Goal: Task Accomplishment & Management: Complete application form

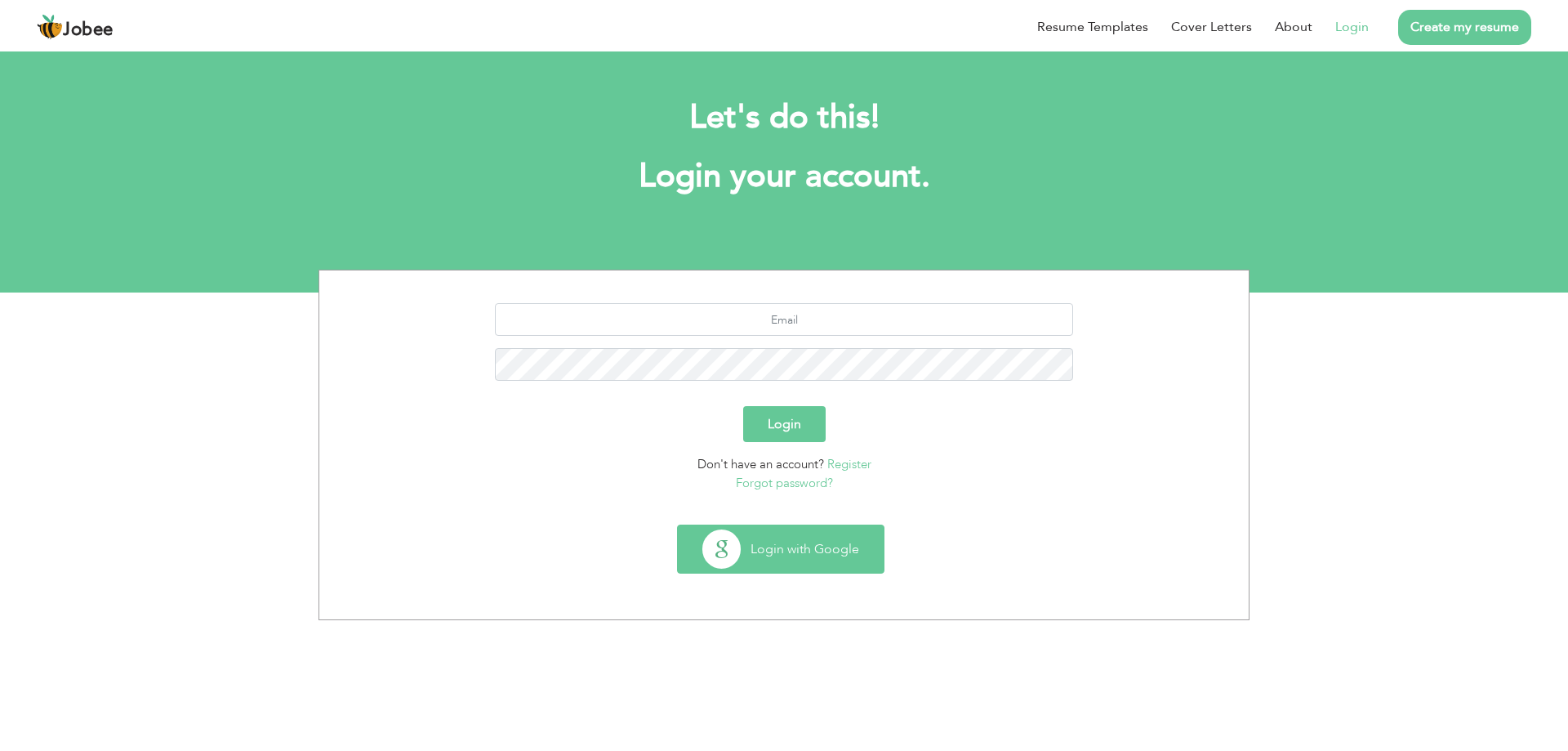
click at [803, 551] on button "Login with Google" at bounding box center [780, 549] width 206 height 47
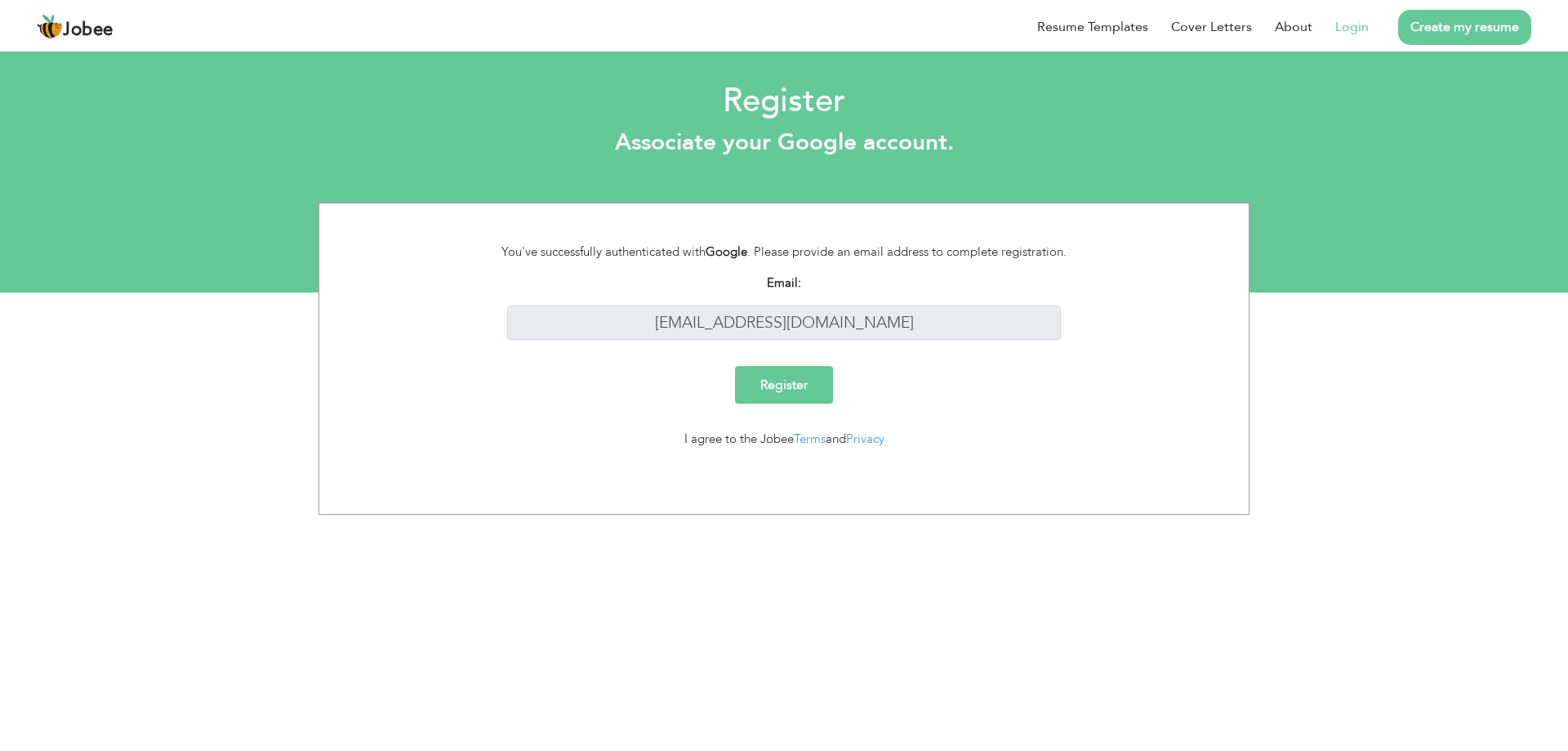
click at [793, 380] on input "Register" at bounding box center [784, 385] width 98 height 38
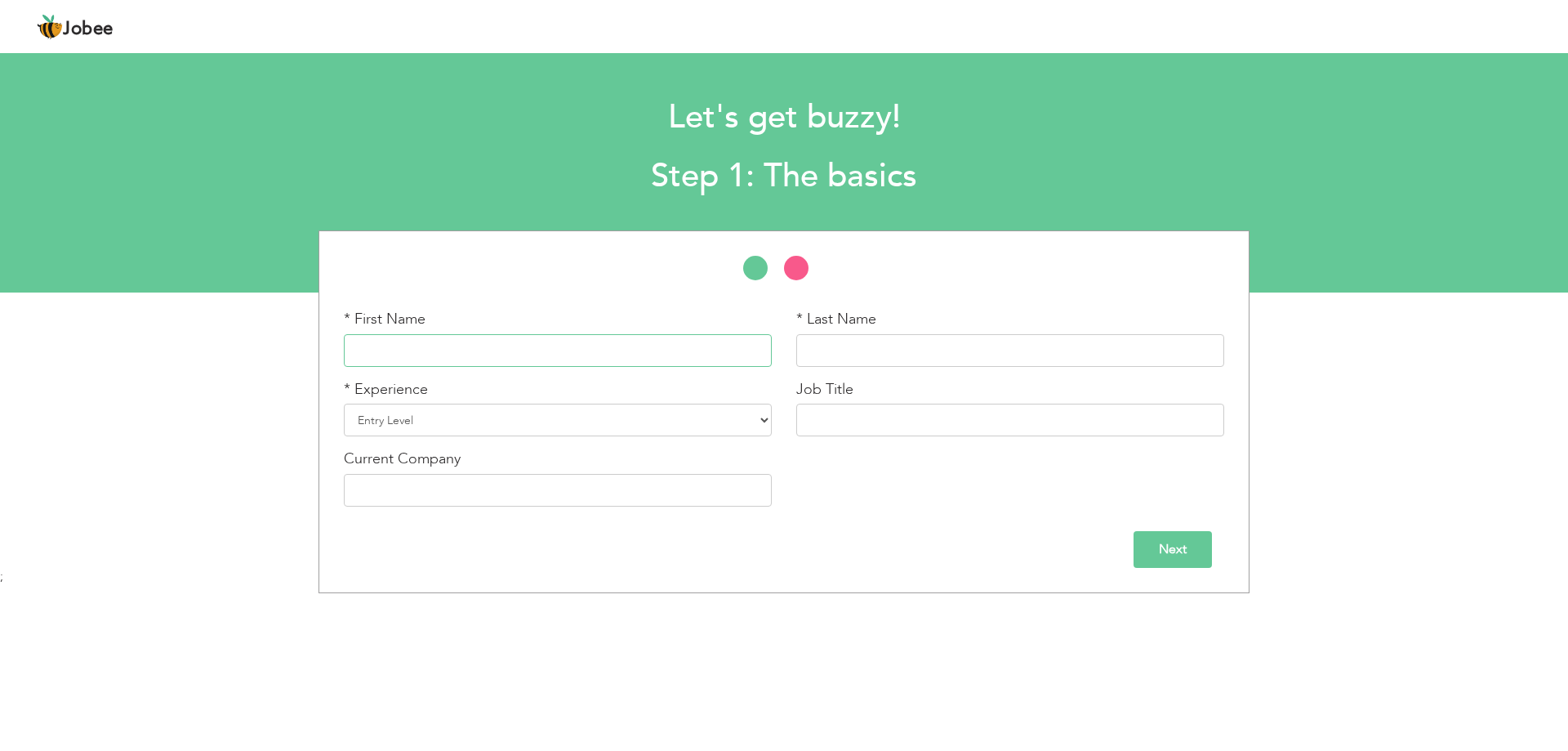
click at [637, 345] on input "text" at bounding box center [558, 350] width 428 height 33
type input "Syed"
type input "[PERSON_NAME]"
click at [600, 354] on input "Syed" at bounding box center [558, 350] width 428 height 33
type input "[PERSON_NAME]"
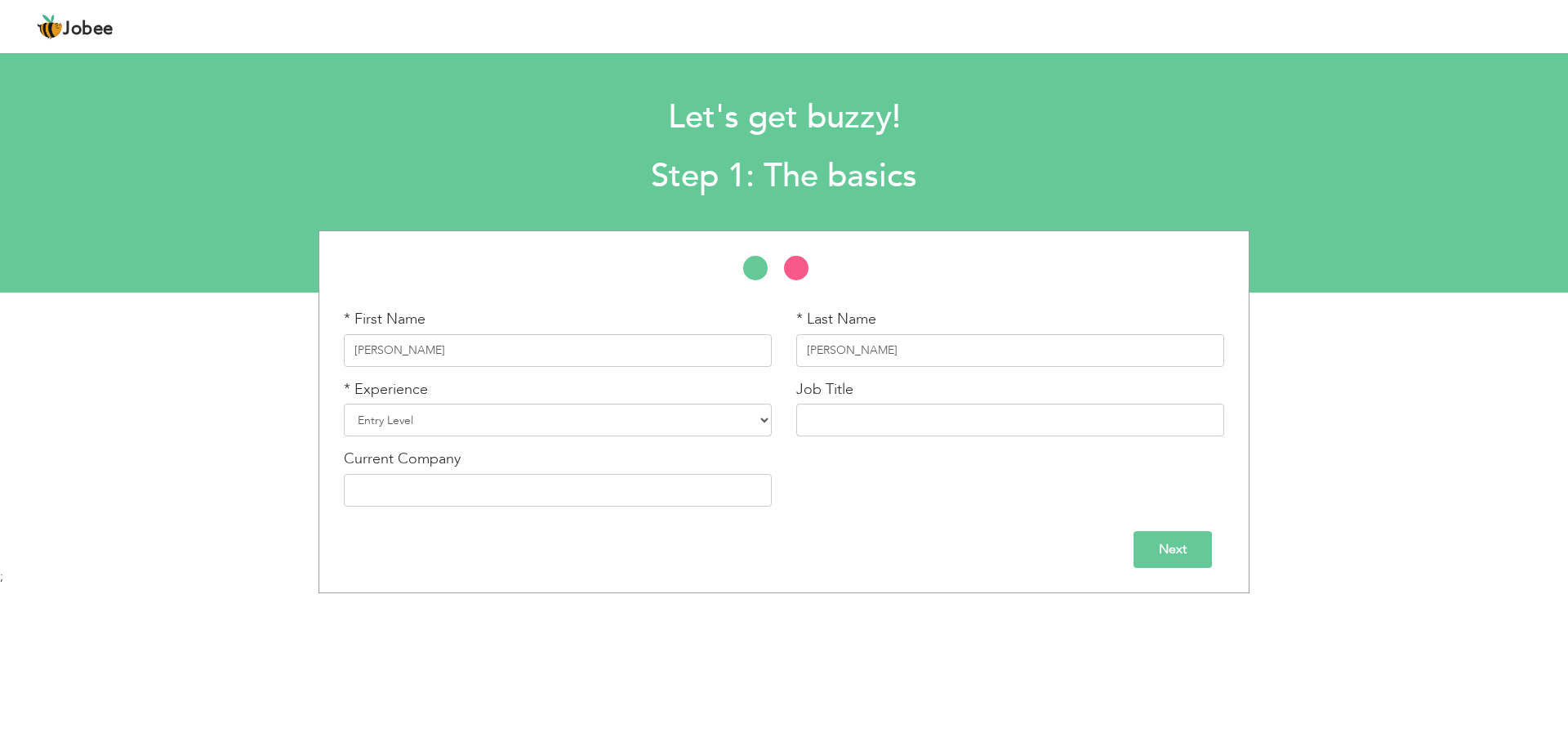
click at [583, 393] on div "* Experience Entry Level Less than 1 Year 1 Year 2 Years 3 Years 4 Years 5 Year…" at bounding box center [558, 408] width 428 height 58
click at [576, 416] on select "Entry Level Less than 1 Year 1 Year 2 Years 3 Years 4 Years 5 Years 6 Years 7 Y…" at bounding box center [558, 420] width 428 height 33
click at [821, 428] on input "text" at bounding box center [1011, 420] width 428 height 33
click at [747, 509] on div "Current Company" at bounding box center [558, 483] width 452 height 71
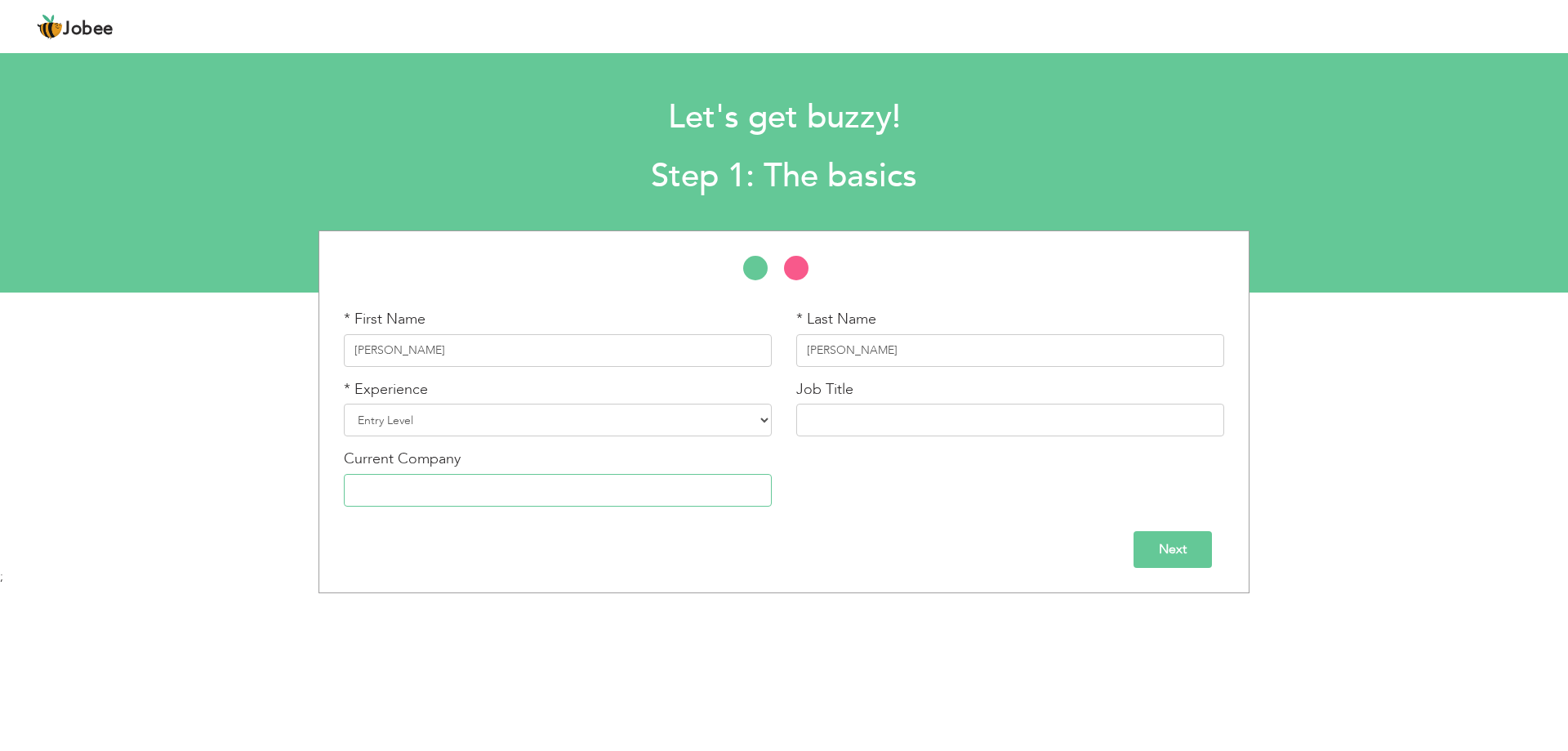
click at [735, 496] on input "text" at bounding box center [558, 490] width 428 height 33
click at [858, 445] on div "Job Title" at bounding box center [1011, 415] width 452 height 71
click at [1158, 564] on input "Next" at bounding box center [1172, 549] width 78 height 37
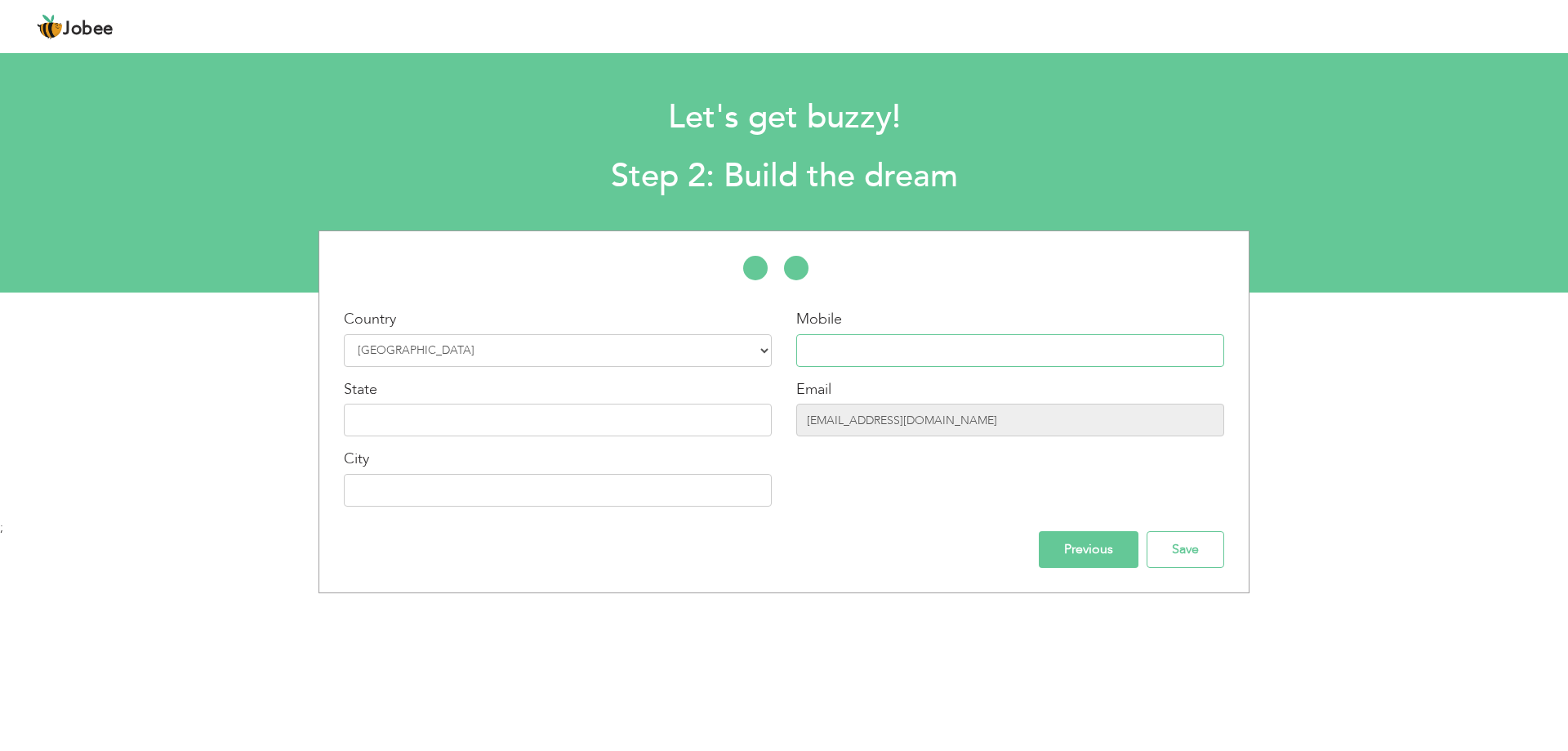
click at [900, 357] on input "text" at bounding box center [1011, 350] width 428 height 33
type input "03124286090"
type input "[GEOGRAPHIC_DATA]"
click at [550, 409] on input "text" at bounding box center [558, 420] width 428 height 33
type input "[GEOGRAPHIC_DATA]"
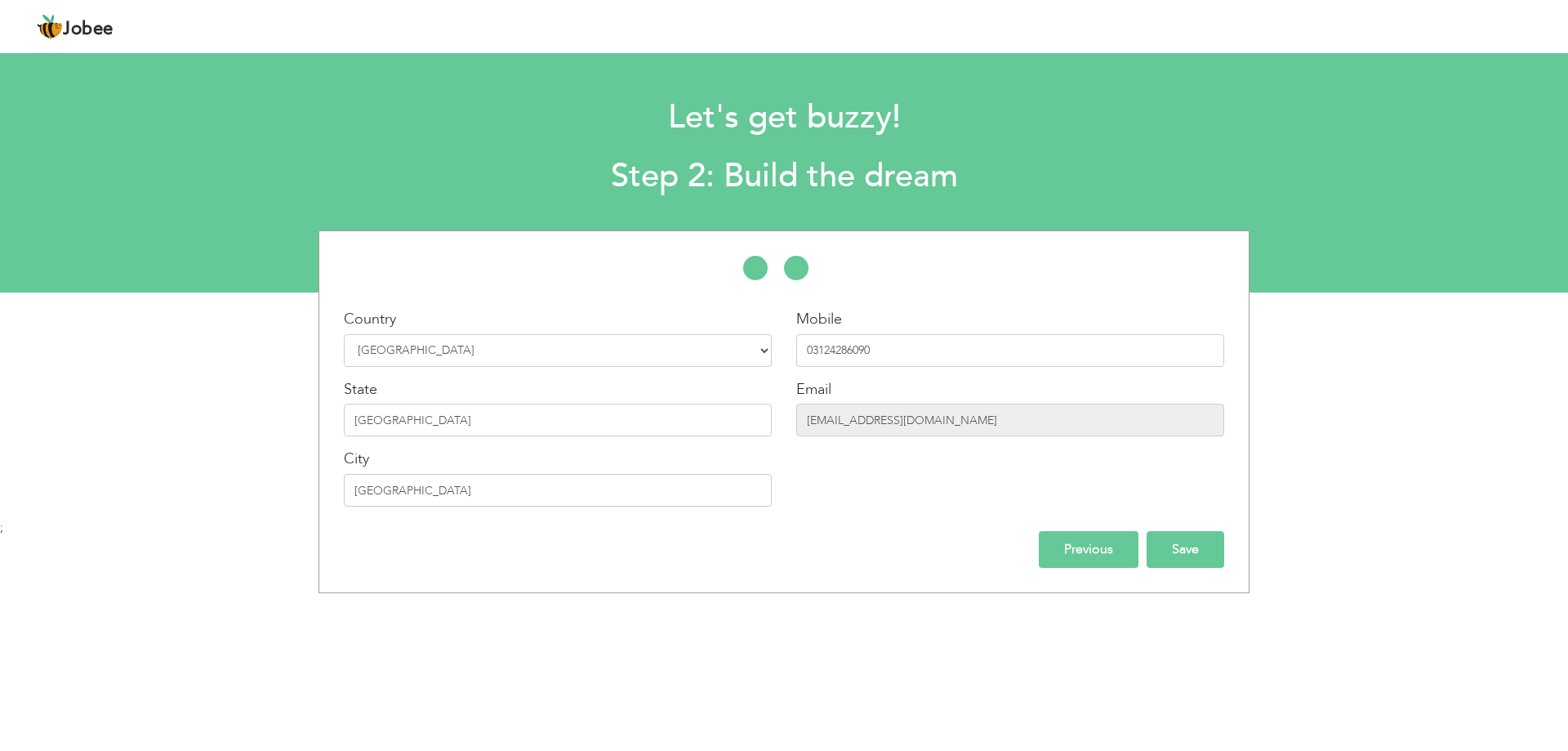
click at [1175, 539] on input "Save" at bounding box center [1185, 549] width 77 height 37
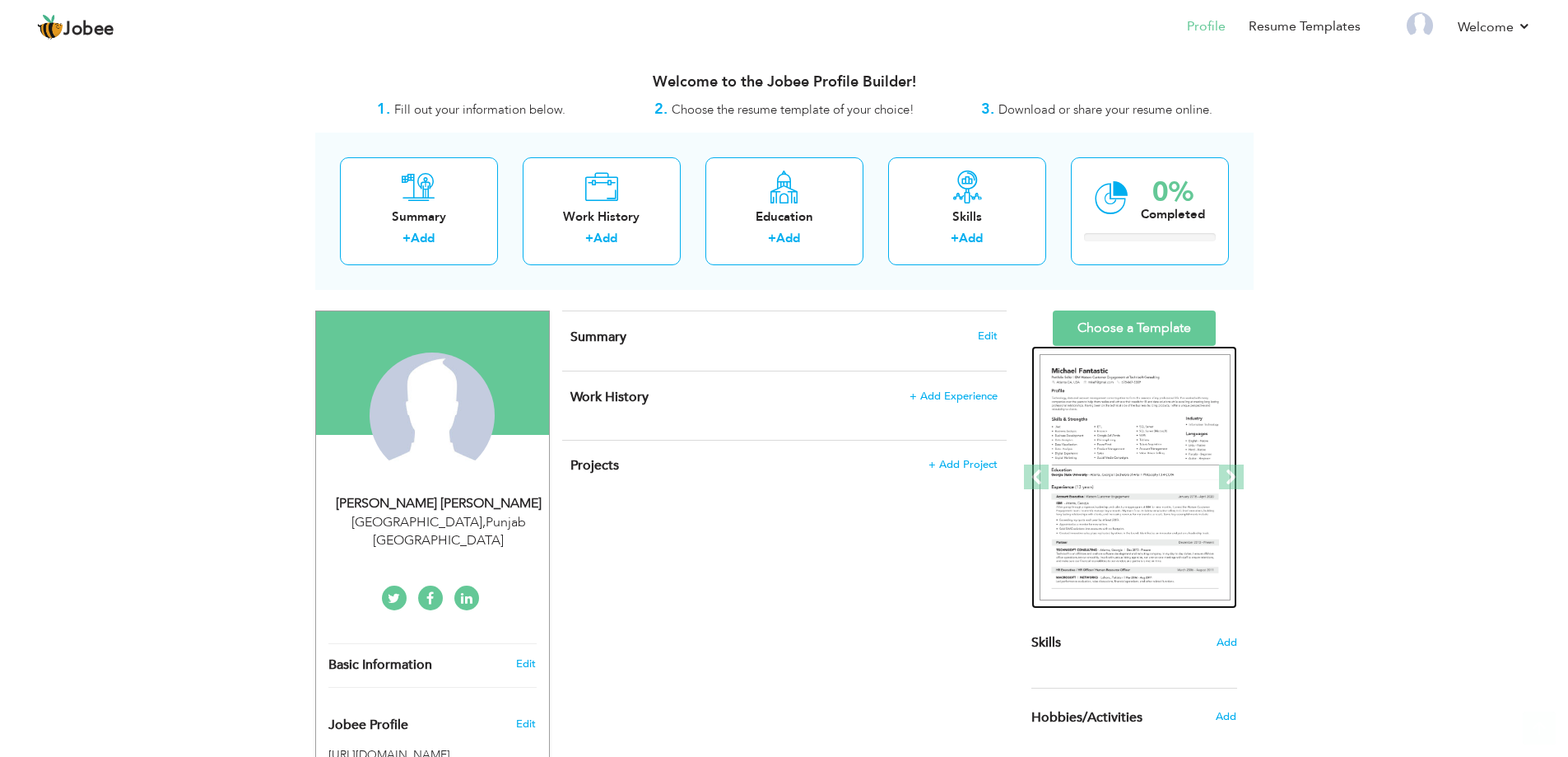
click at [1128, 434] on img at bounding box center [1135, 477] width 191 height 247
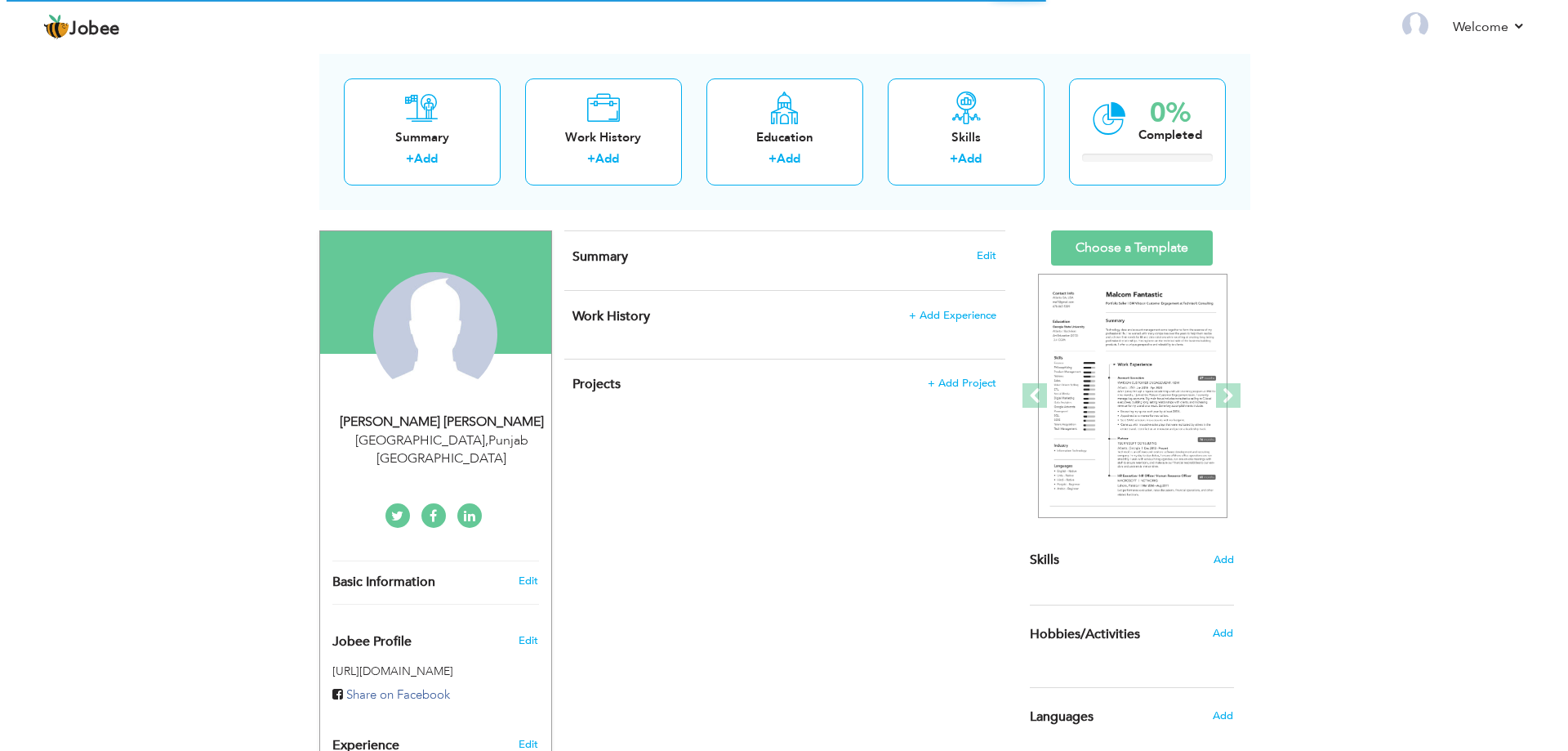
scroll to position [82, 0]
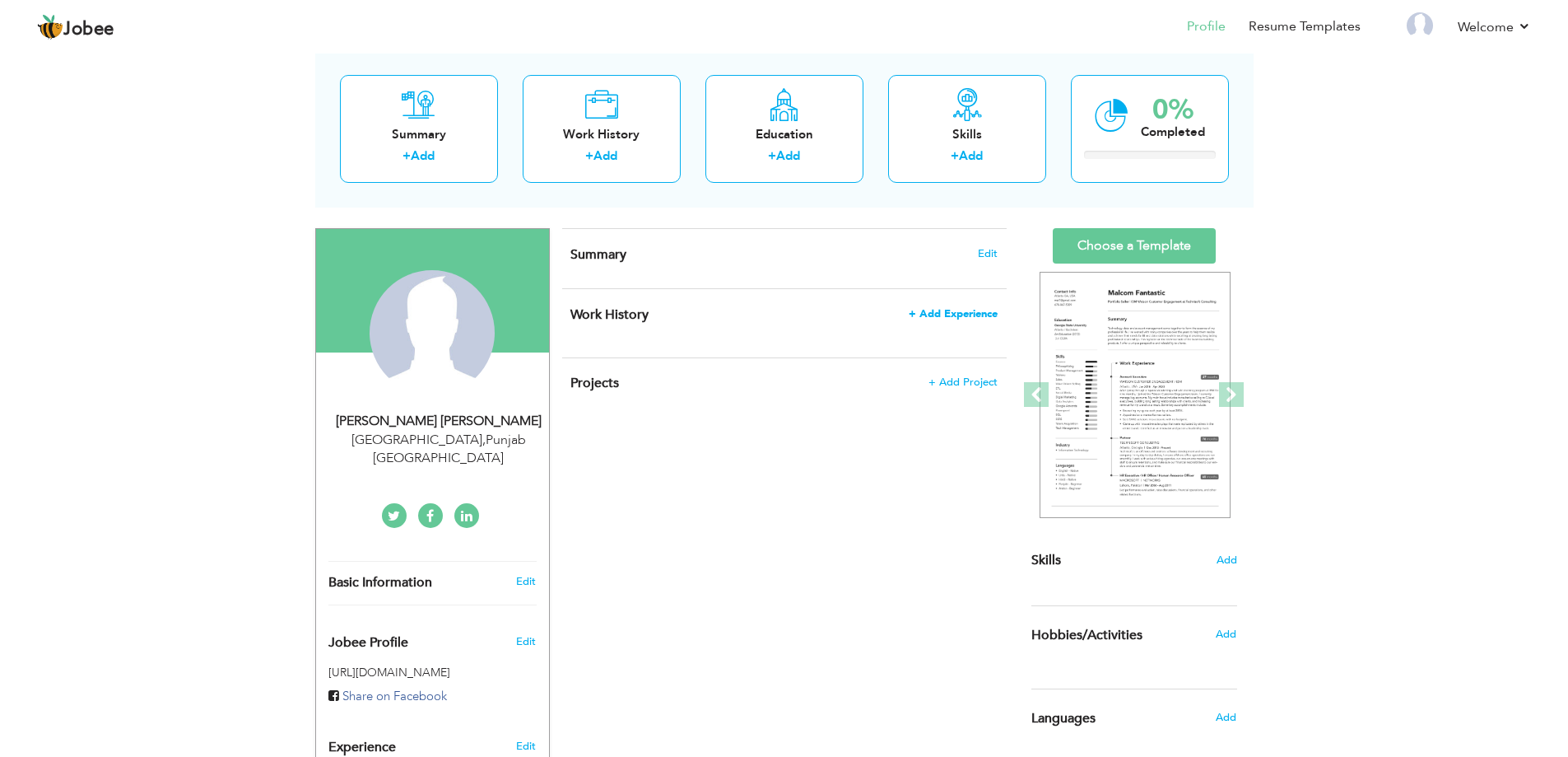
click at [946, 317] on span "+ Add Experience" at bounding box center [953, 313] width 89 height 11
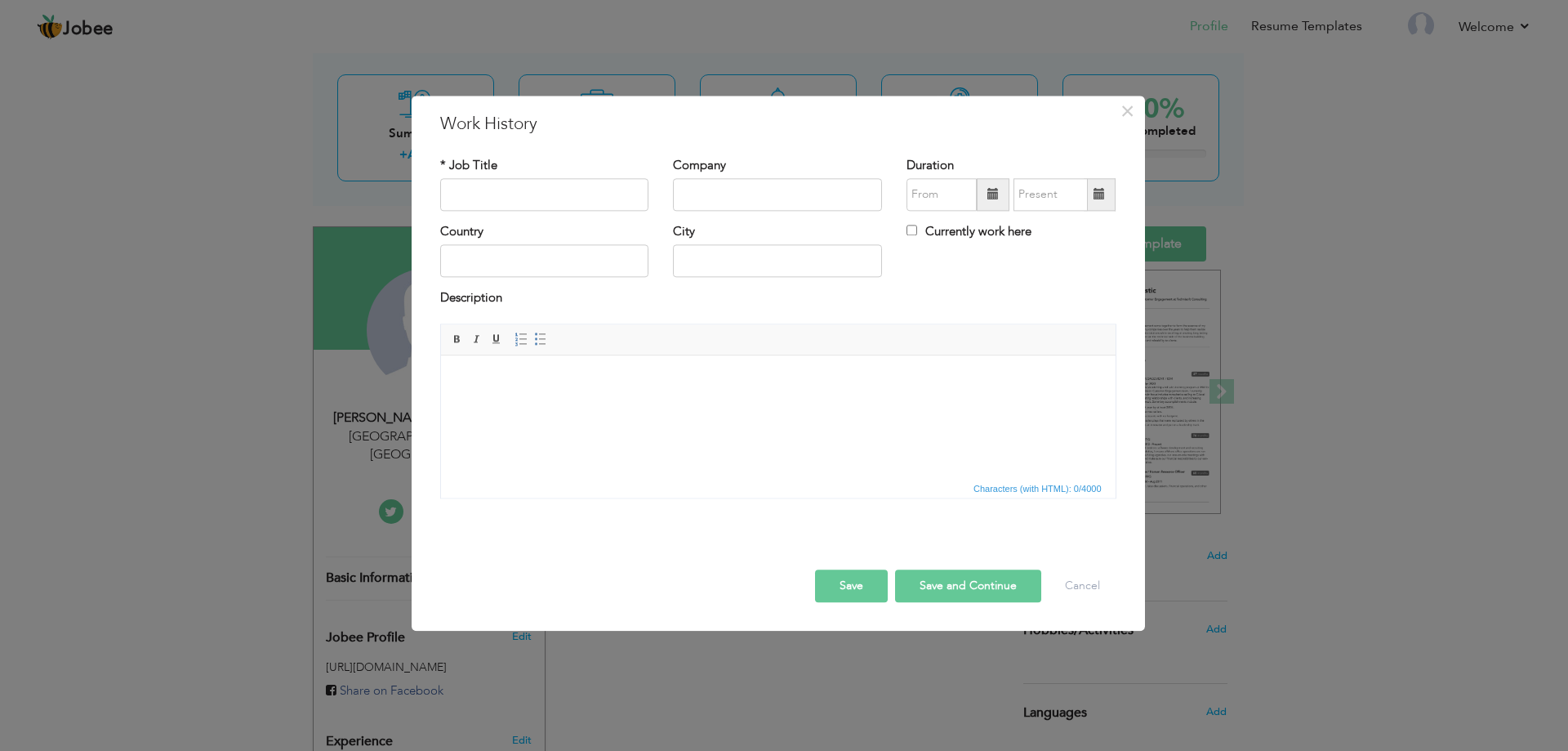
click at [904, 193] on div "Duration Currently work here" at bounding box center [1012, 189] width 234 height 66
click at [929, 206] on input "08/2025" at bounding box center [942, 194] width 71 height 33
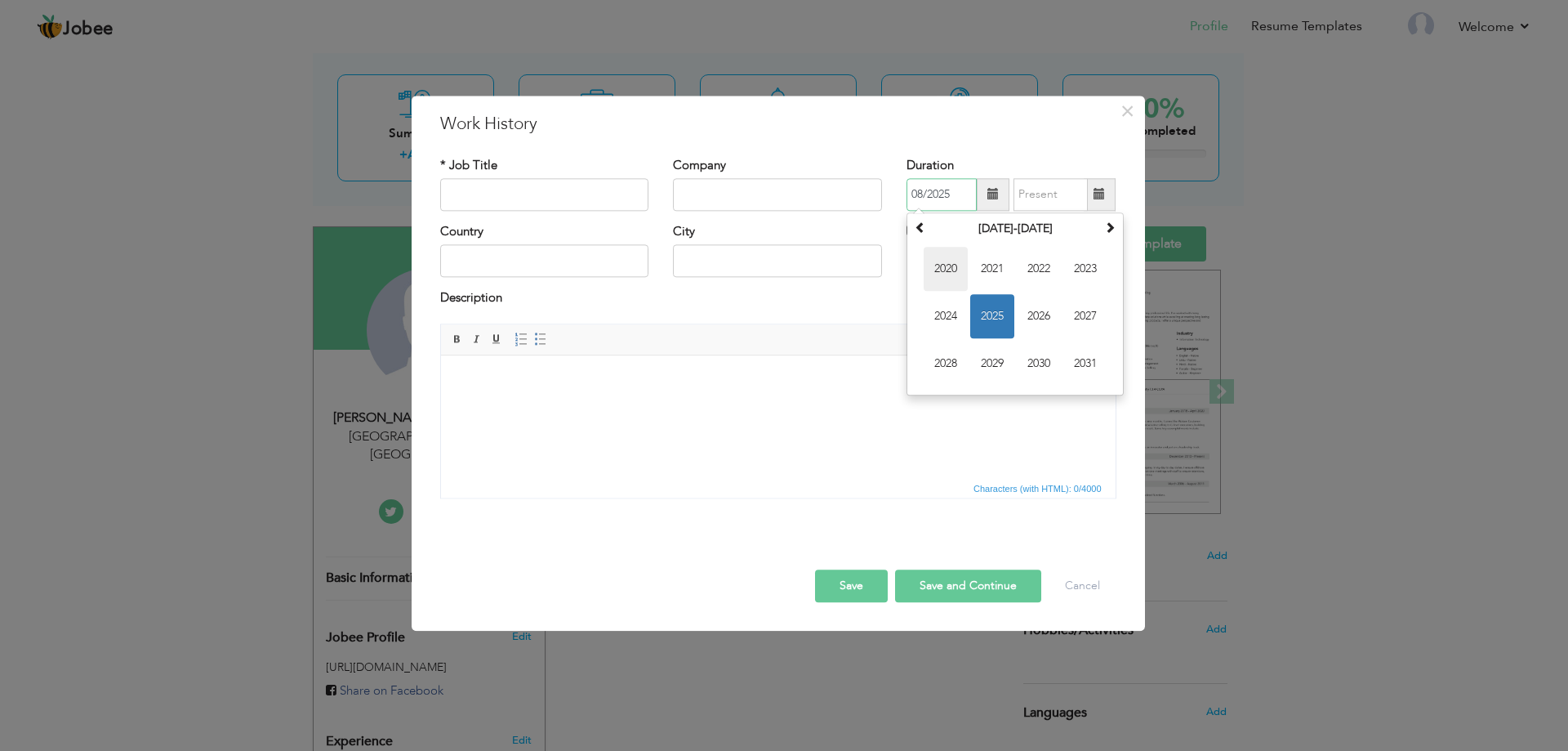
click at [950, 265] on span "2020" at bounding box center [945, 268] width 44 height 44
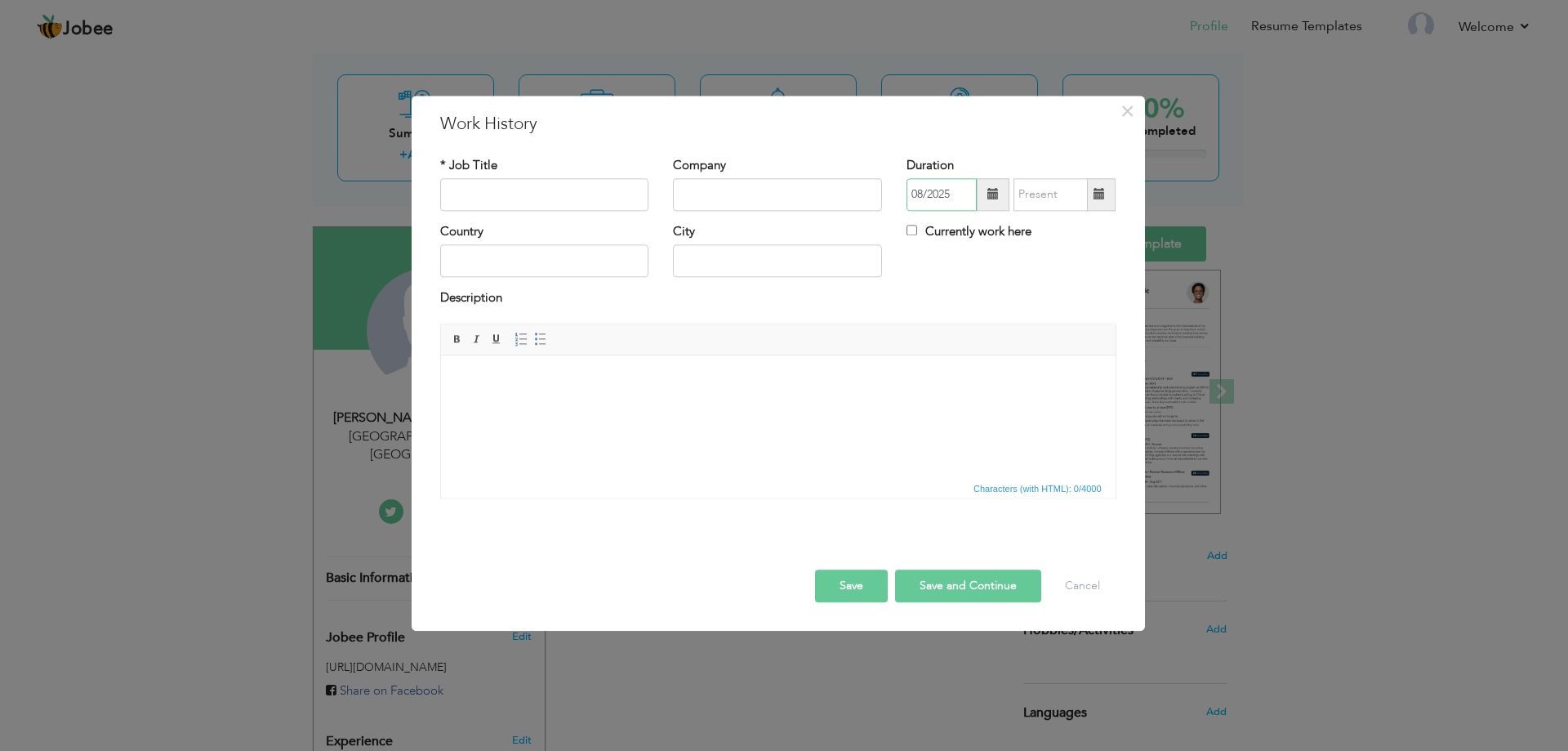
click at [949, 200] on input "08/2025" at bounding box center [942, 194] width 71 height 33
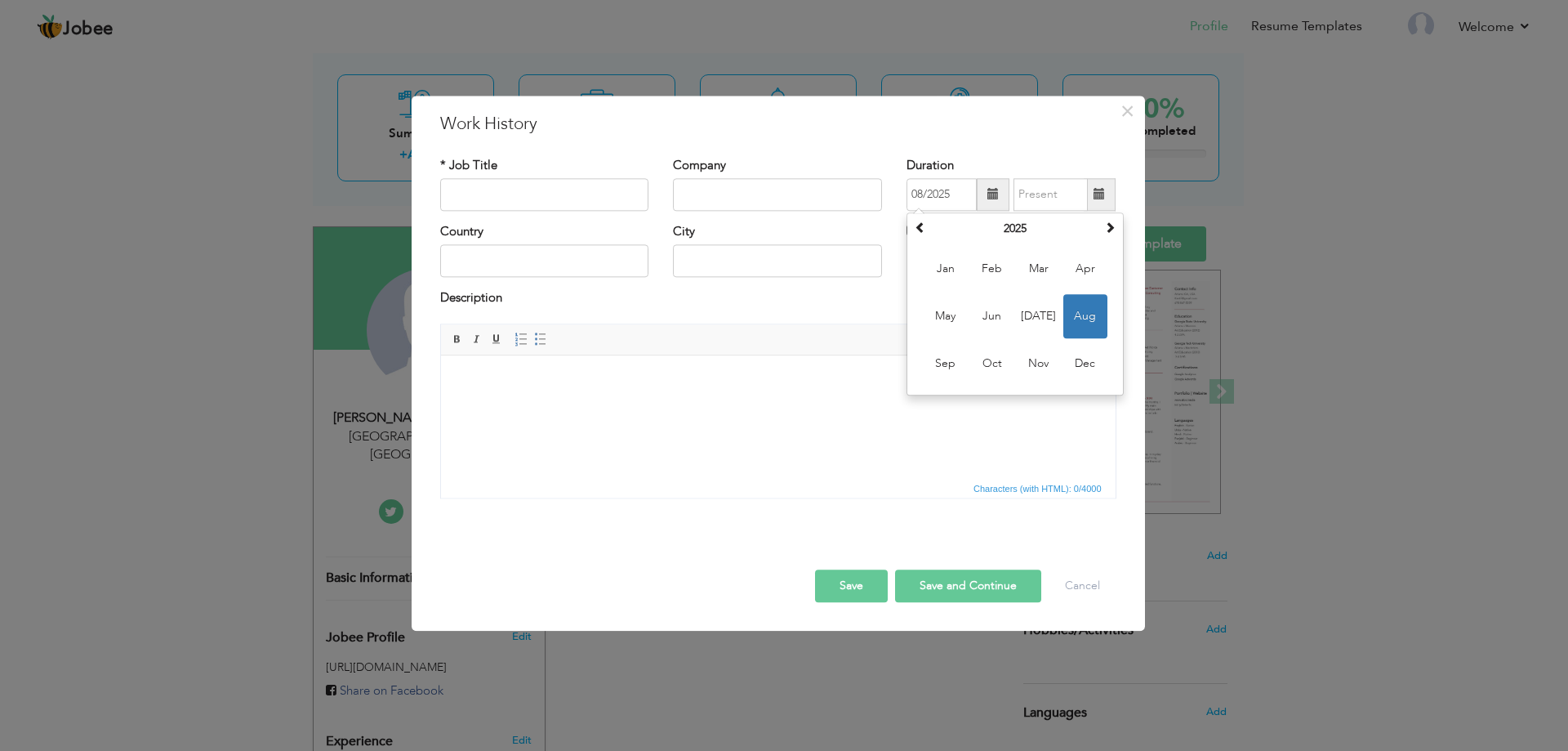
click at [991, 196] on span at bounding box center [993, 194] width 11 height 11
click at [921, 188] on input "08/2025" at bounding box center [942, 194] width 71 height 33
click at [903, 216] on div "Duration 08/2025 August 2025 Su Mo Tu We Th Fr Sa 27 28 29 30 31 1 2 3 4 5 6 7 …" at bounding box center [1012, 189] width 234 height 66
click at [985, 186] on span at bounding box center [993, 194] width 33 height 33
click at [967, 187] on input "08/2025" at bounding box center [942, 194] width 71 height 33
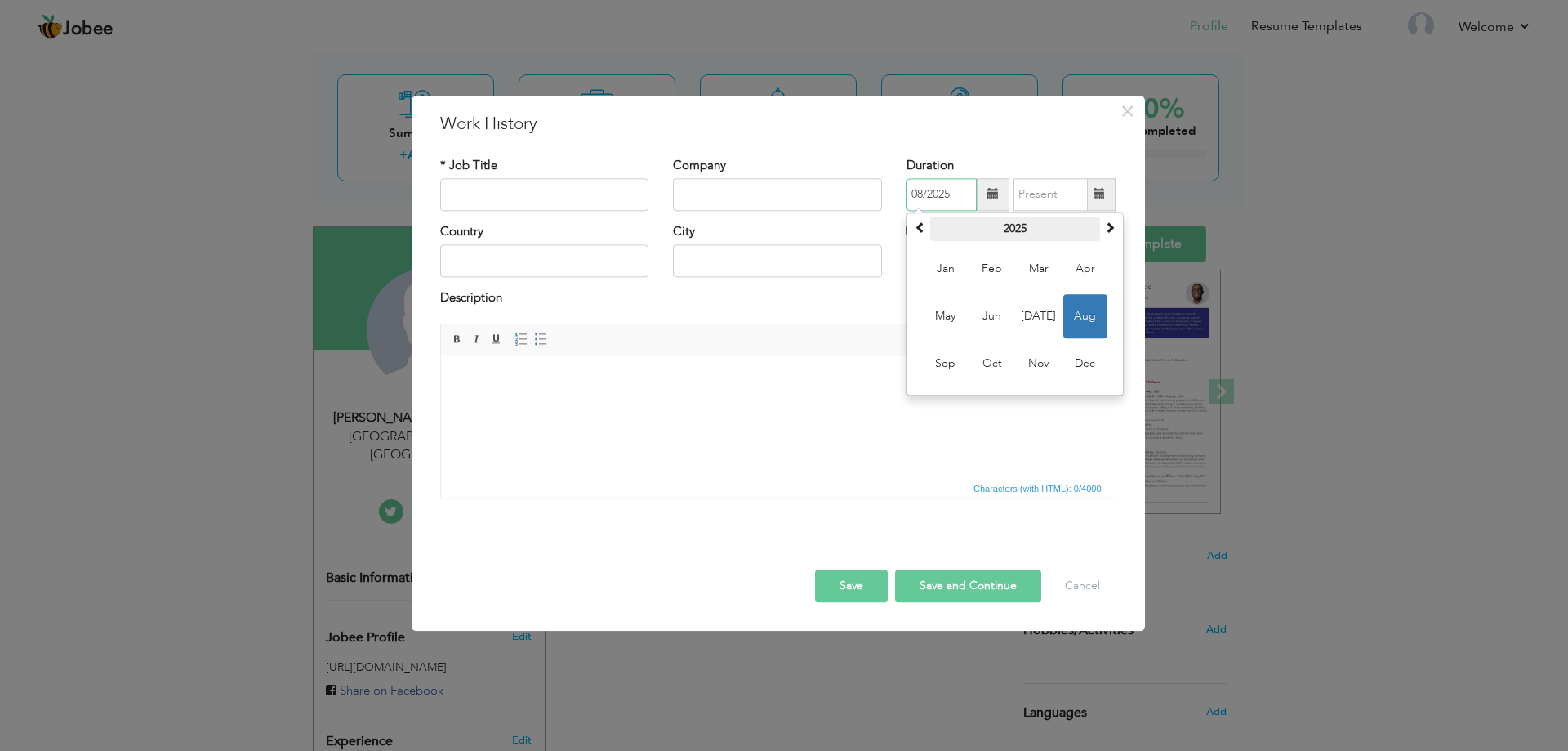
click at [936, 219] on th "2025" at bounding box center [1016, 229] width 170 height 24
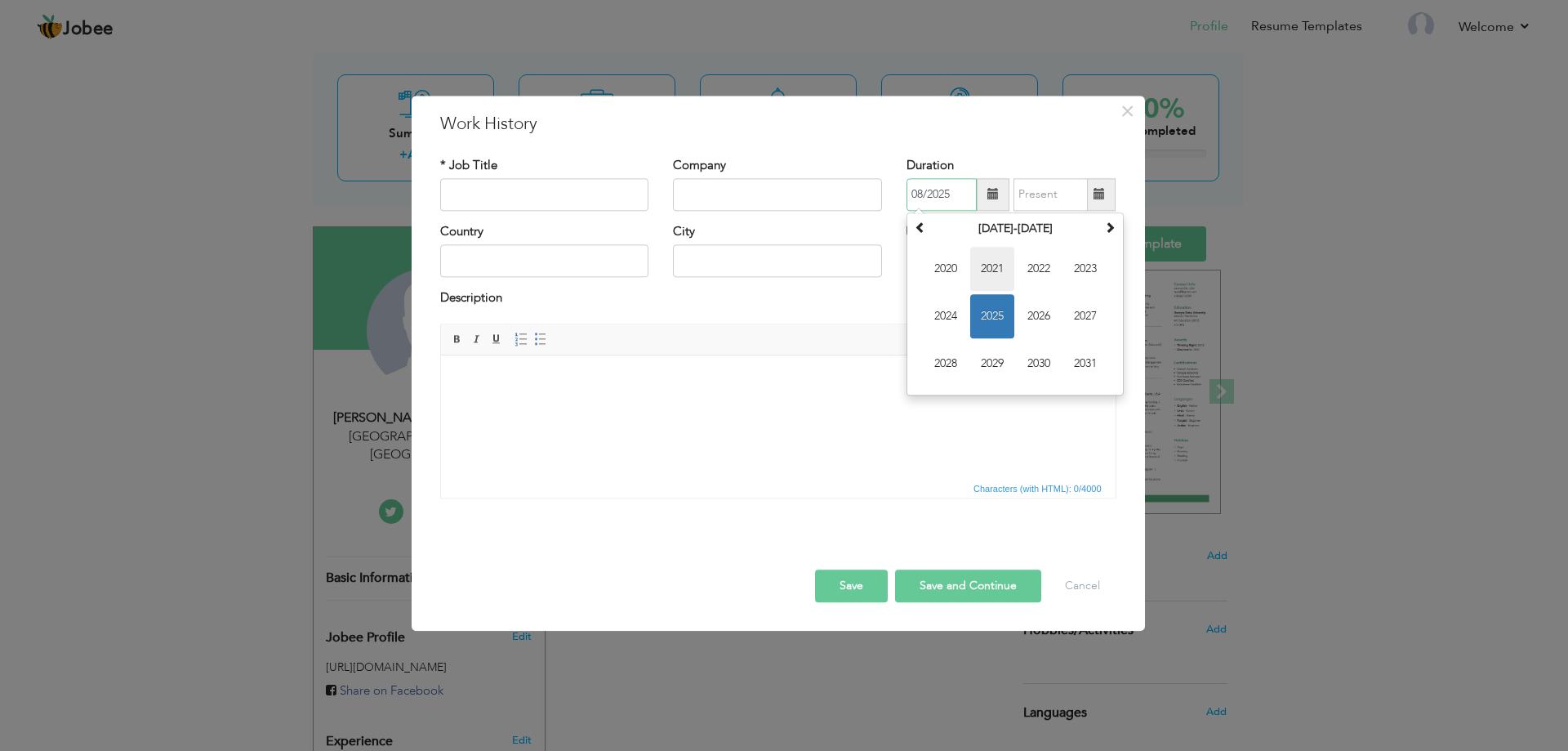
click at [985, 265] on span "2021" at bounding box center [992, 268] width 44 height 44
click at [1074, 270] on span "Apr" at bounding box center [1085, 268] width 44 height 44
type input "04/2021"
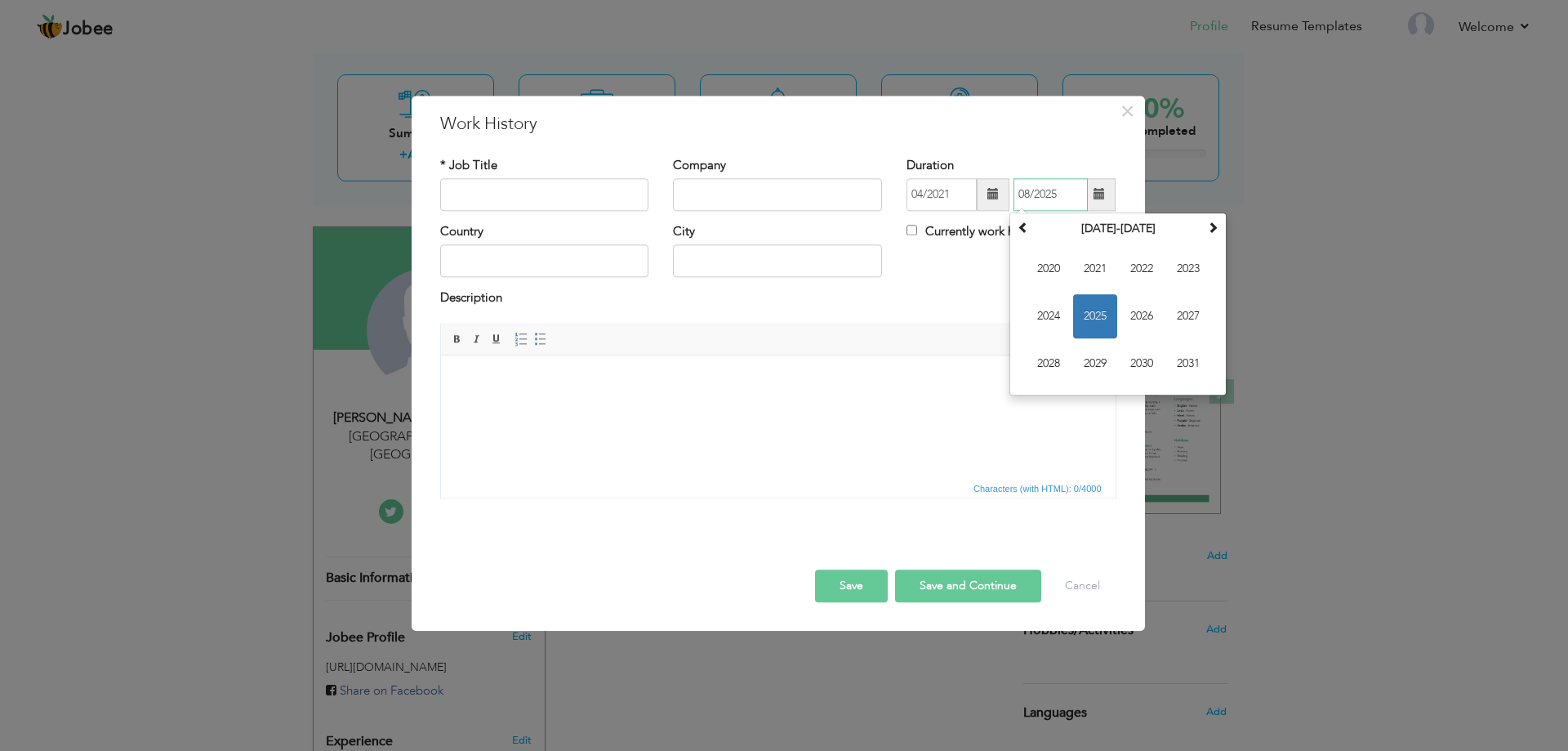
click at [1079, 203] on input "08/2025" at bounding box center [1051, 194] width 74 height 33
click at [1131, 274] on span "2022" at bounding box center [1141, 268] width 44 height 44
click at [1050, 264] on span "Jan" at bounding box center [1048, 268] width 44 height 44
type input "01/2022"
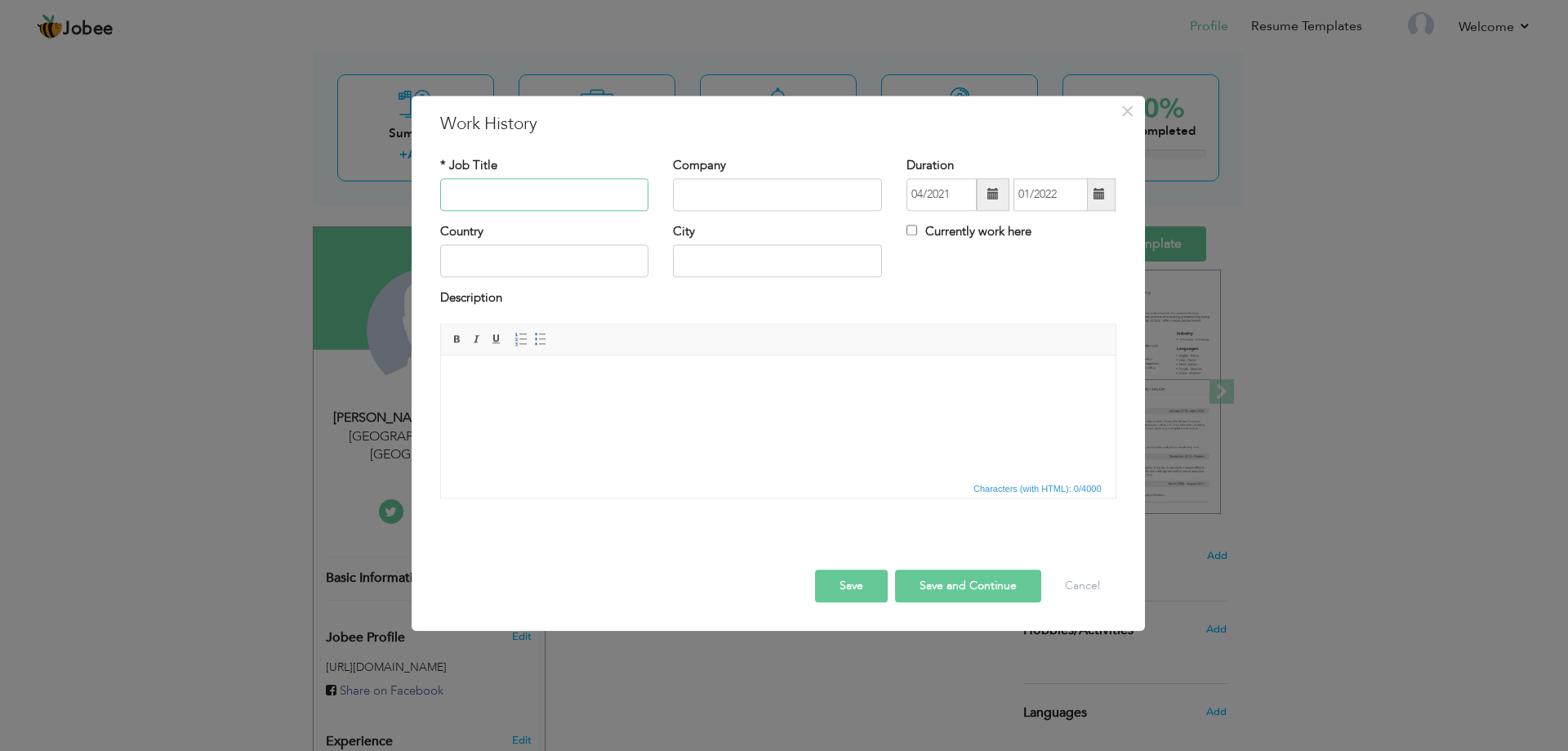
click at [597, 188] on input "text" at bounding box center [544, 194] width 209 height 33
click at [545, 169] on div "* Job Title" at bounding box center [544, 183] width 209 height 54
click at [544, 175] on div "* Job Title" at bounding box center [544, 183] width 209 height 54
click at [548, 200] on input "text" at bounding box center [544, 194] width 209 height 33
paste input "3D CAD/CAM Jewelry Designer"
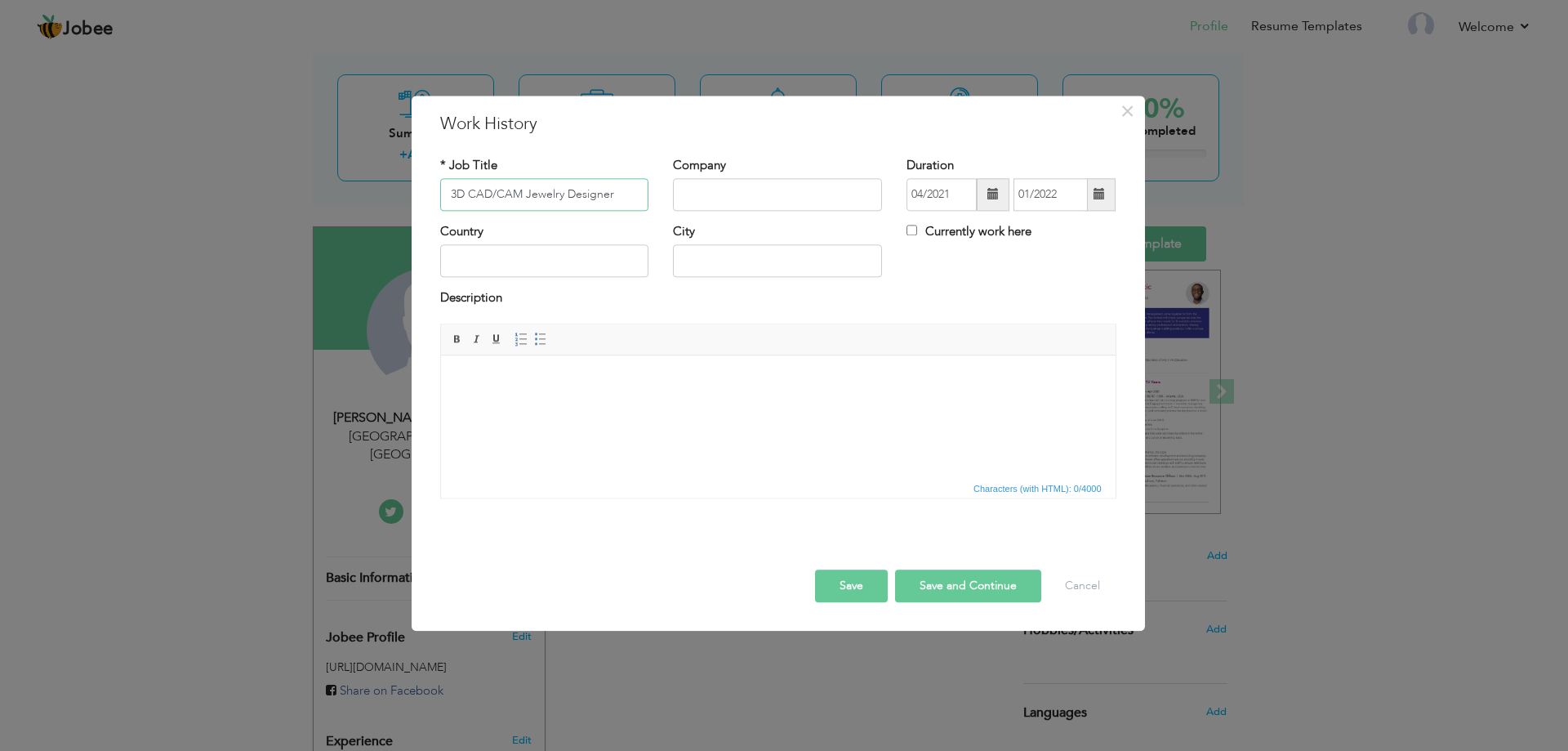
type input "3D CAD/CAM Jewelry Designer"
click at [772, 179] on input "text" at bounding box center [778, 194] width 209 height 33
paste input "Self-employed"
type input "Self-employed"
click at [569, 265] on input "text" at bounding box center [544, 262] width 209 height 33
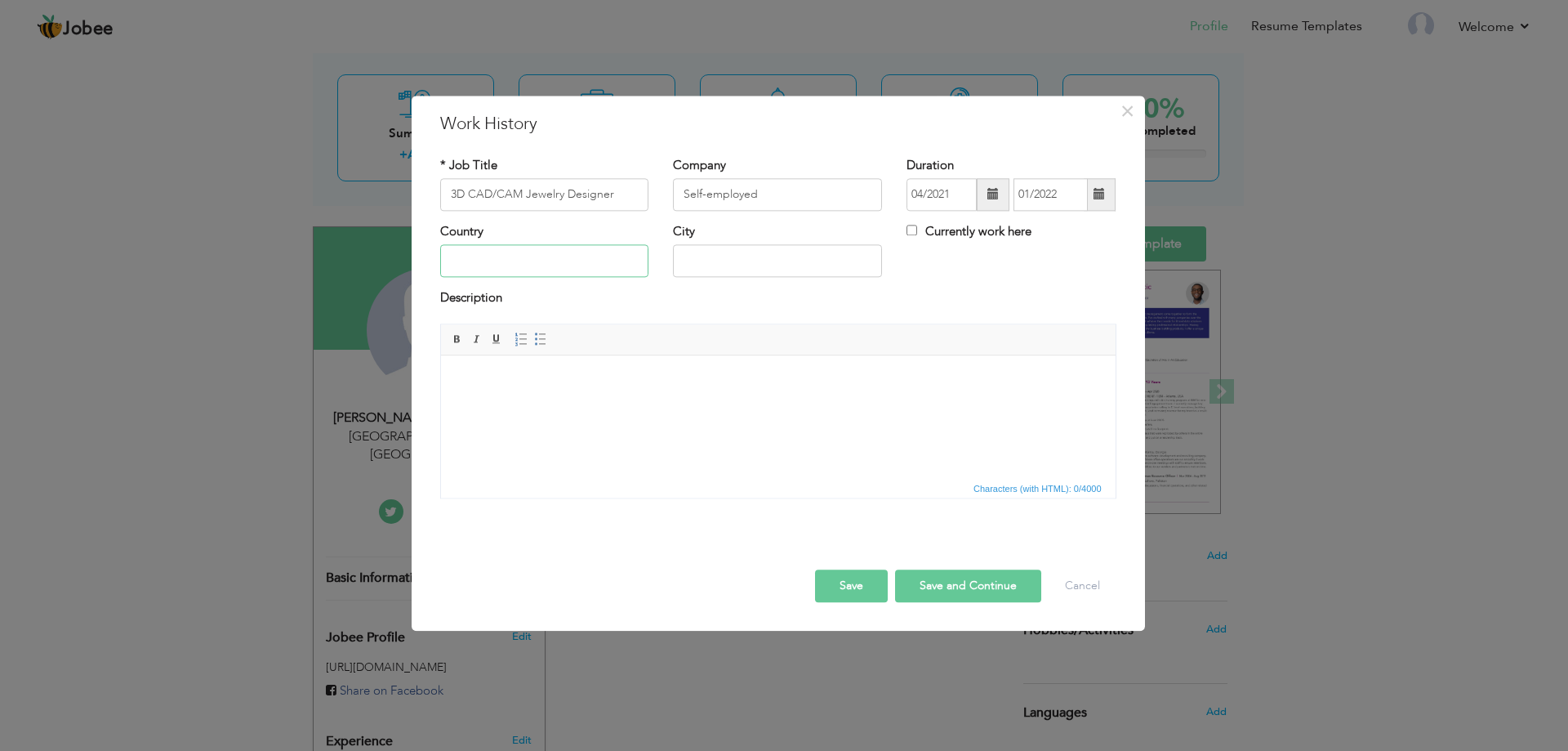
type input "[GEOGRAPHIC_DATA]"
click at [515, 372] on body at bounding box center [778, 380] width 642 height 17
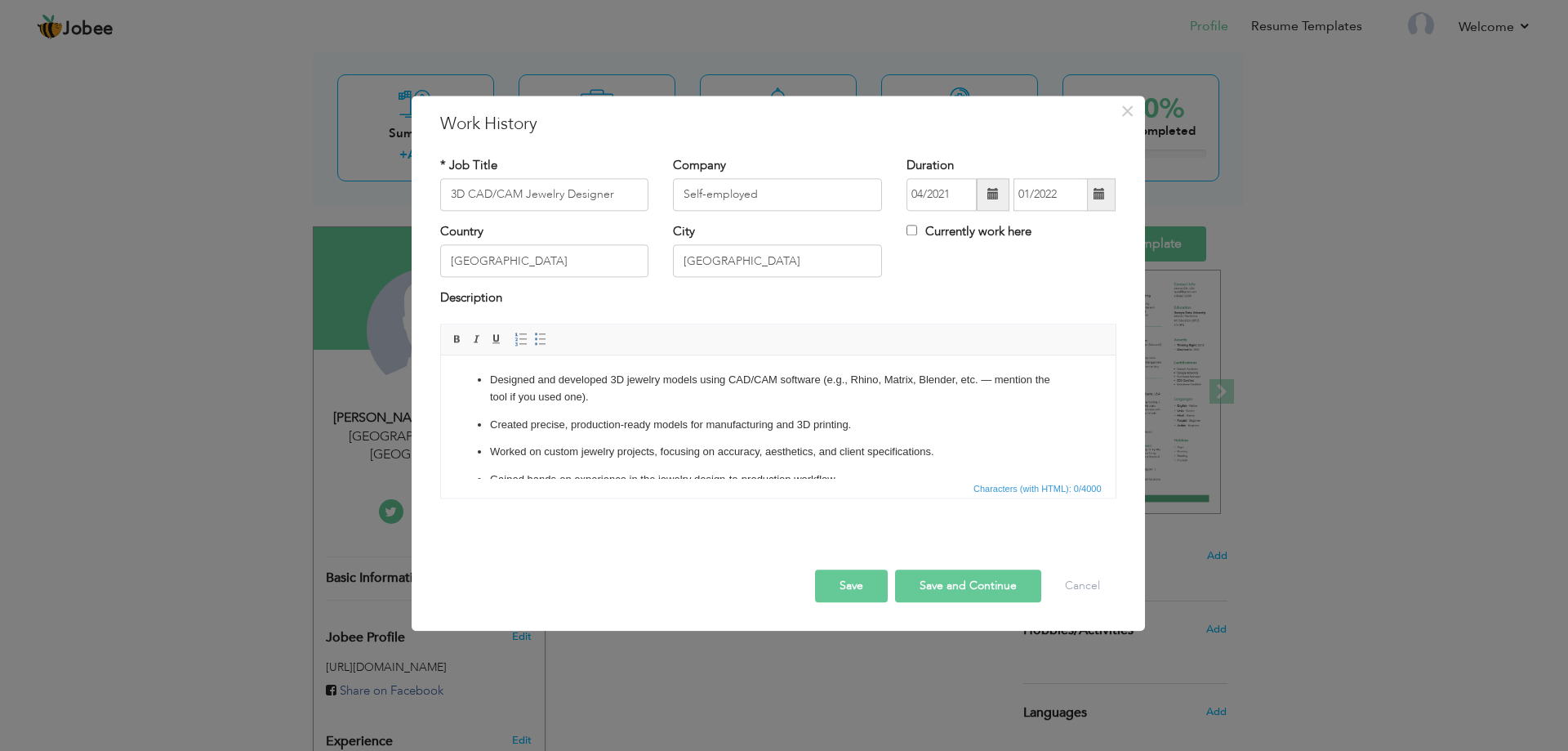
scroll to position [8, 0]
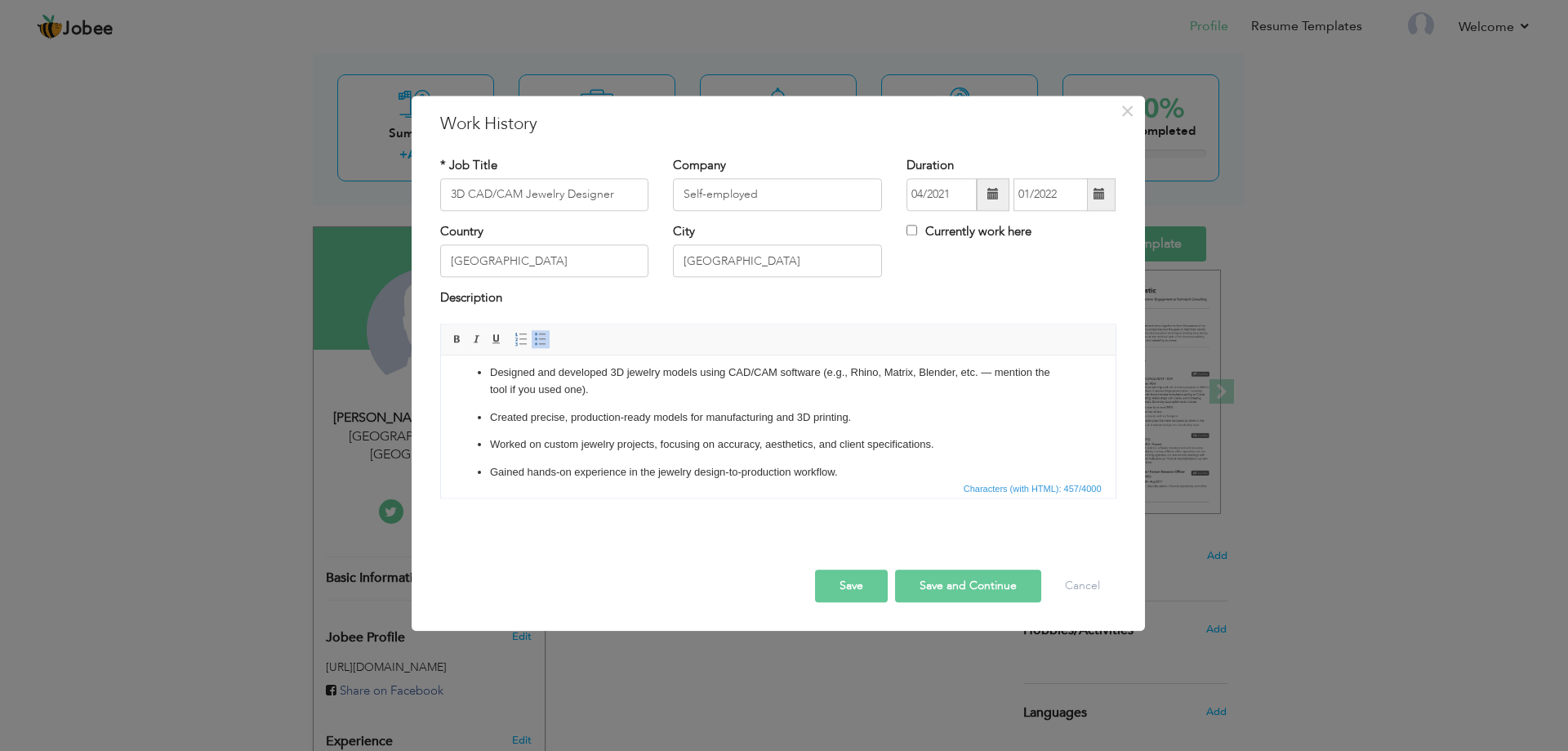
click at [913, 592] on button "Save and Continue" at bounding box center [968, 586] width 146 height 33
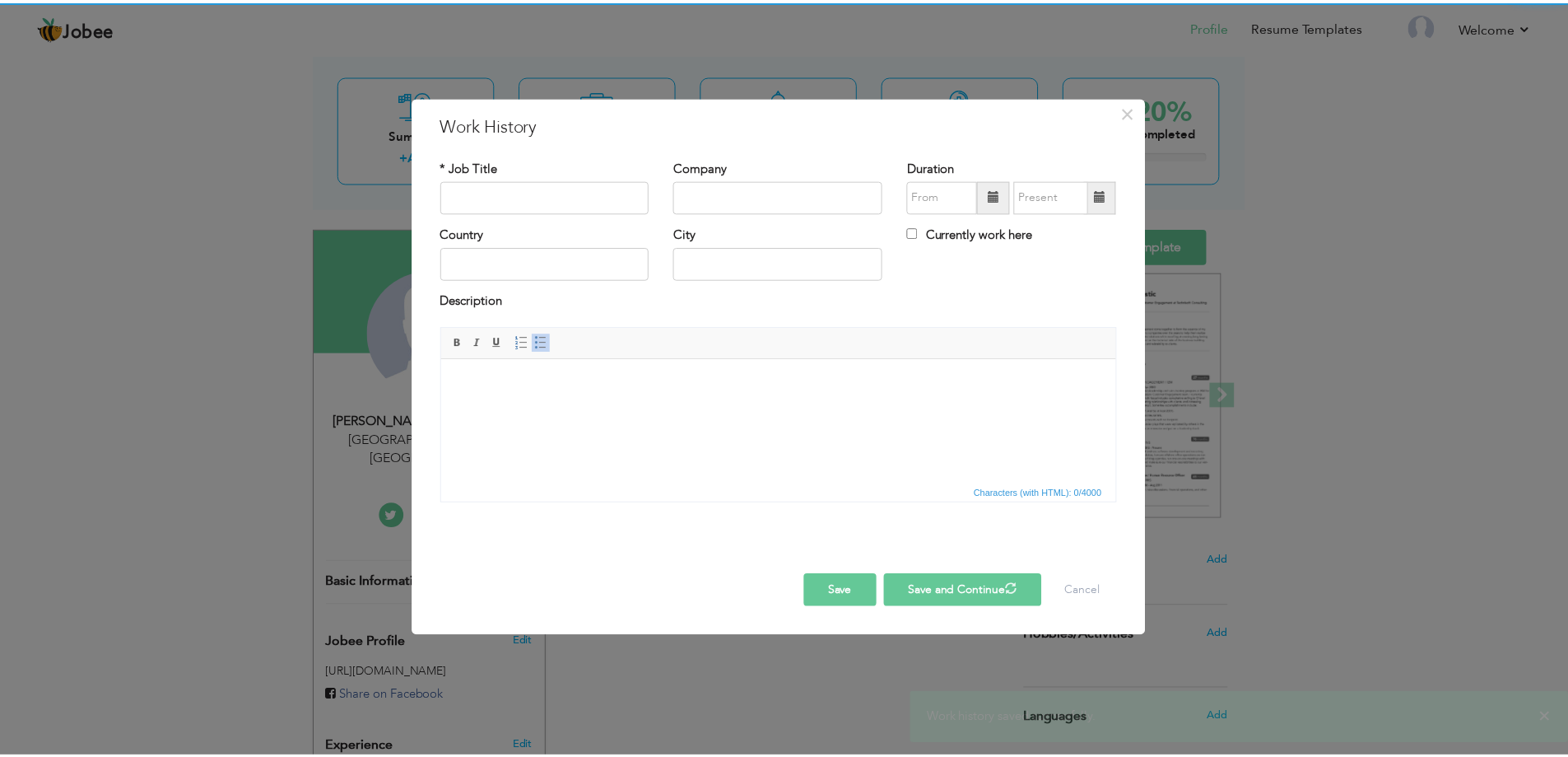
scroll to position [0, 0]
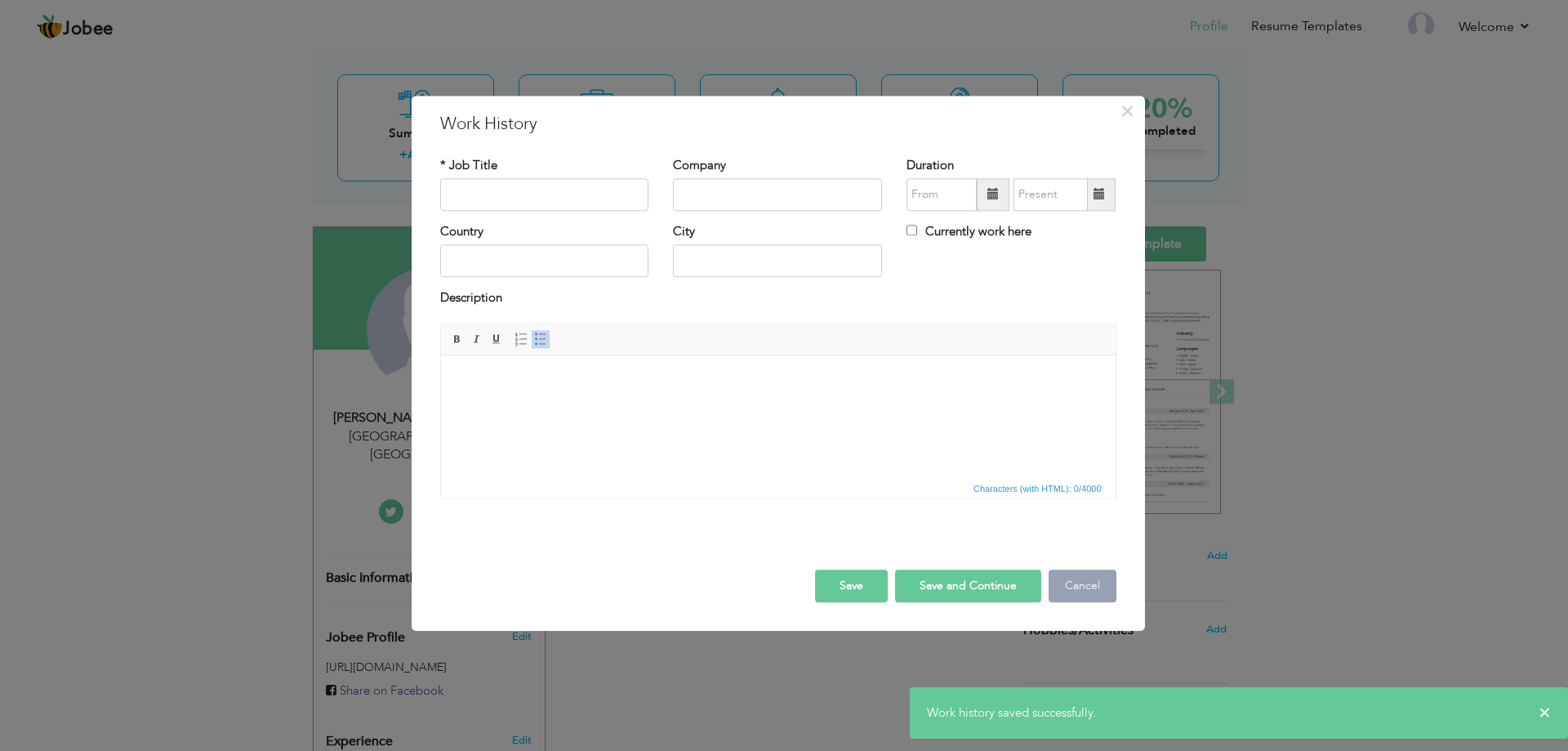
click at [1090, 598] on button "Cancel" at bounding box center [1082, 586] width 68 height 33
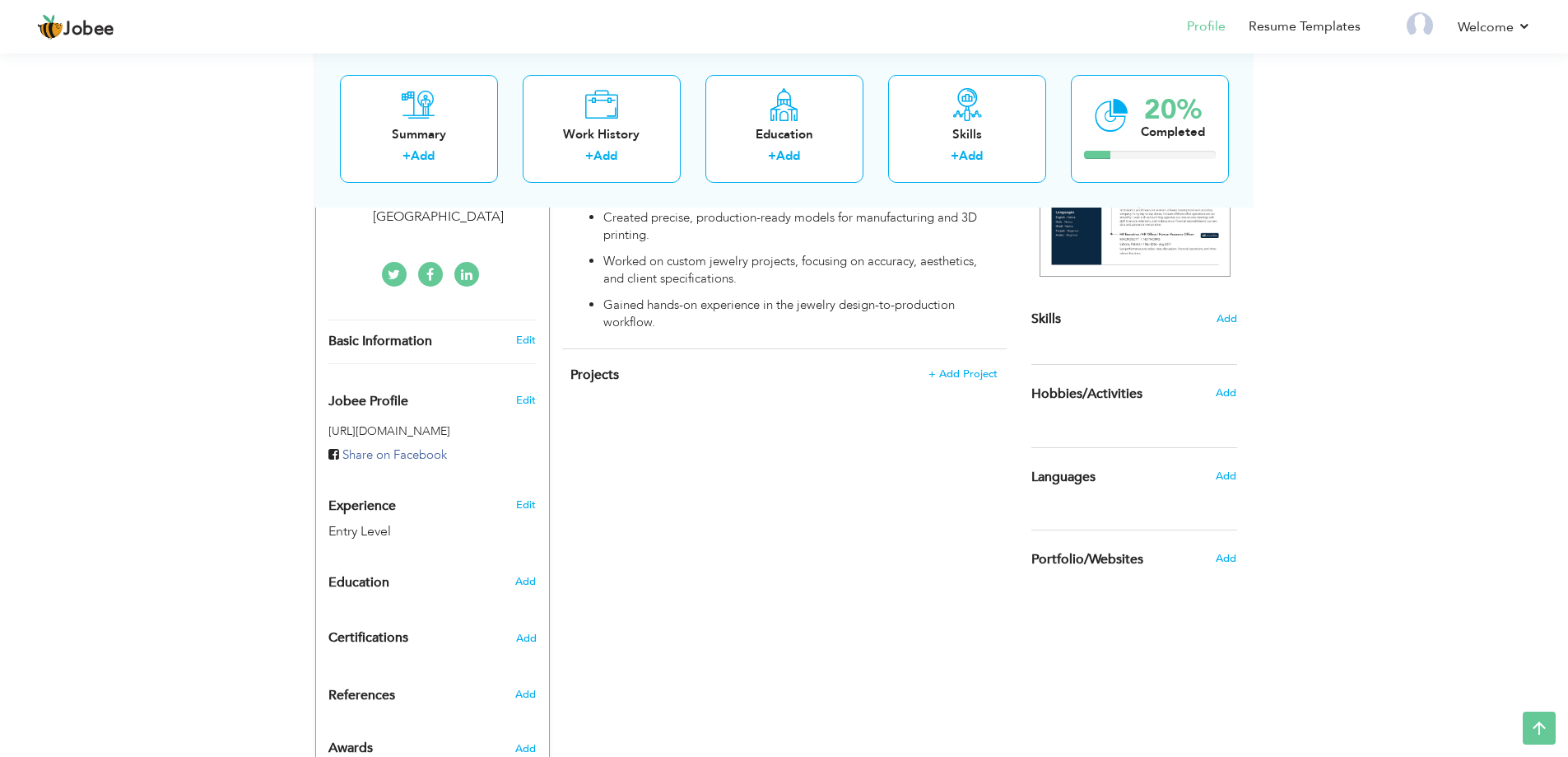
scroll to position [330, 0]
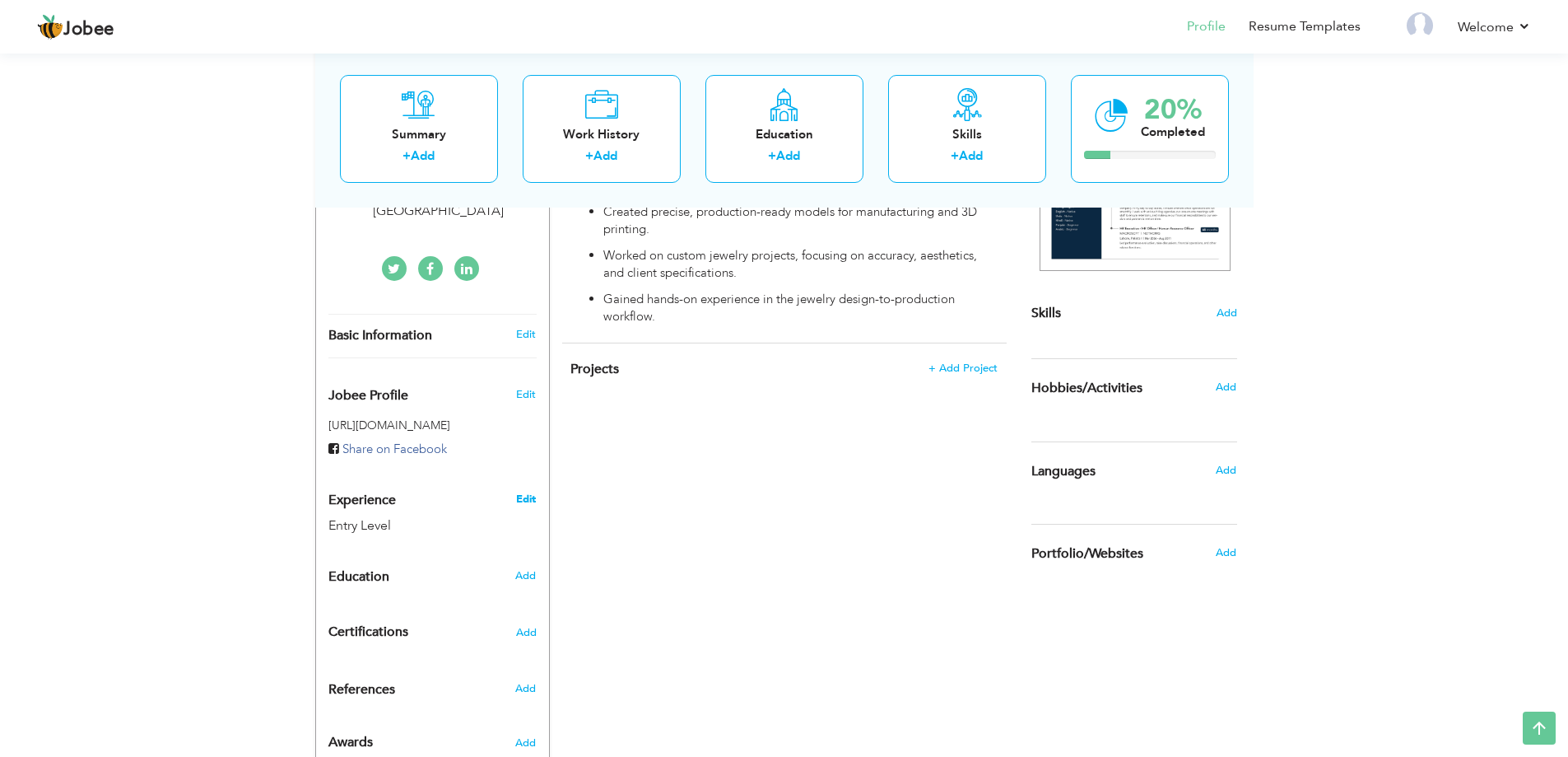
click at [527, 492] on link "Edit" at bounding box center [525, 499] width 20 height 15
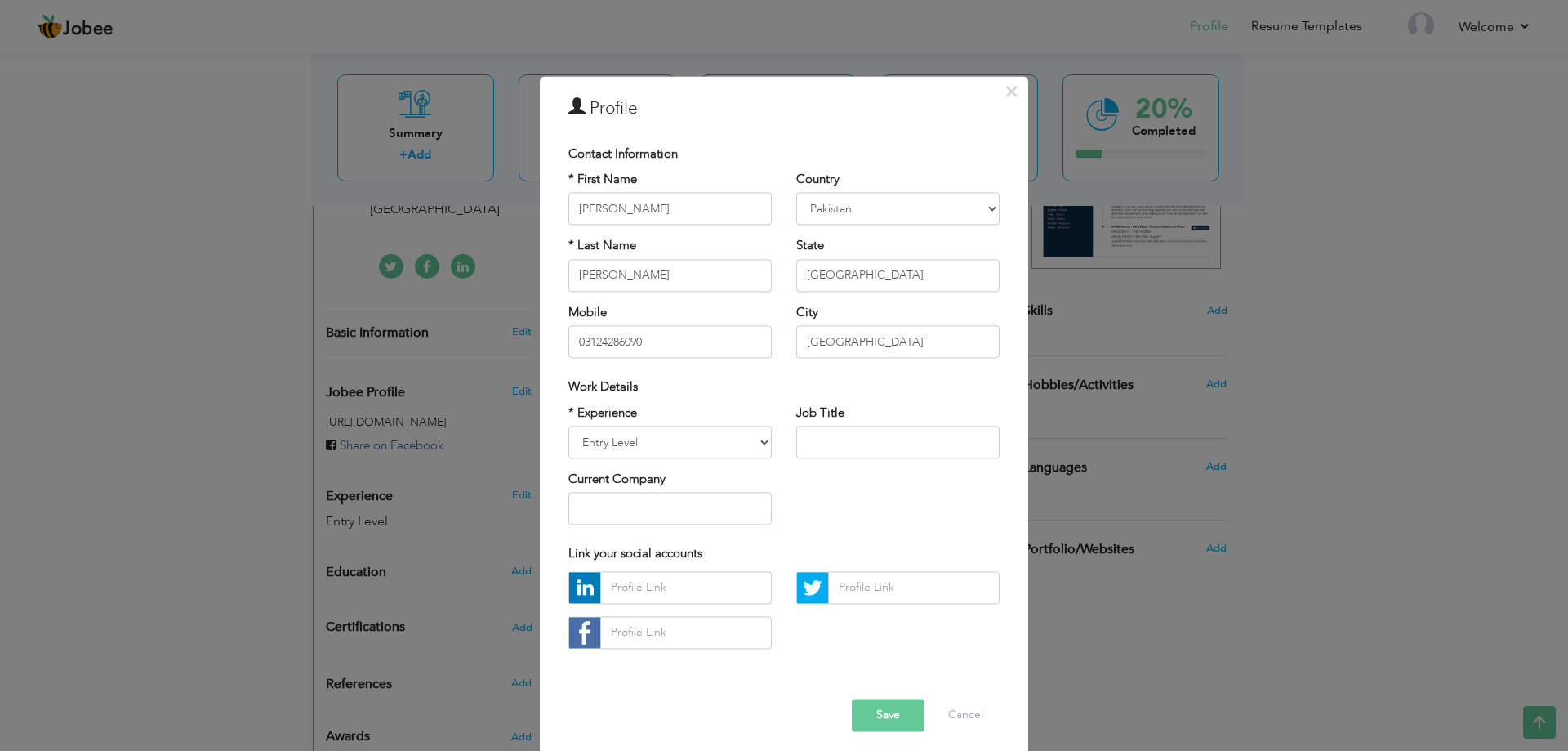
click at [1010, 126] on div "× Profile Contact Information * First Name Syed Ashar * Last Name Ahmed Albania" at bounding box center [784, 417] width 489 height 684
click at [1005, 121] on div "× Profile" at bounding box center [784, 110] width 456 height 37
click at [1005, 102] on span "×" at bounding box center [1012, 91] width 14 height 29
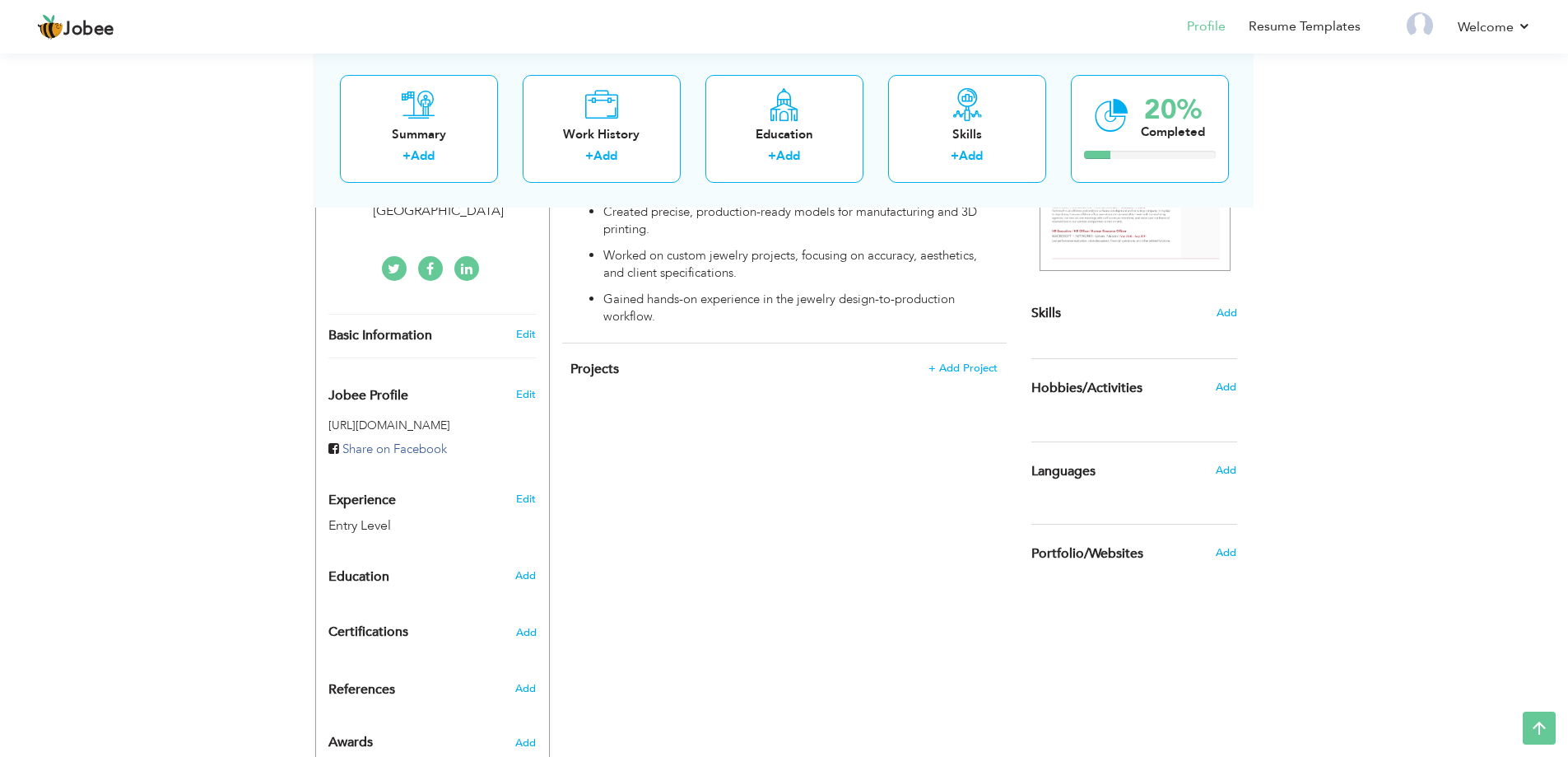
click at [537, 560] on div "Add" at bounding box center [529, 576] width 39 height 31
radio input "true"
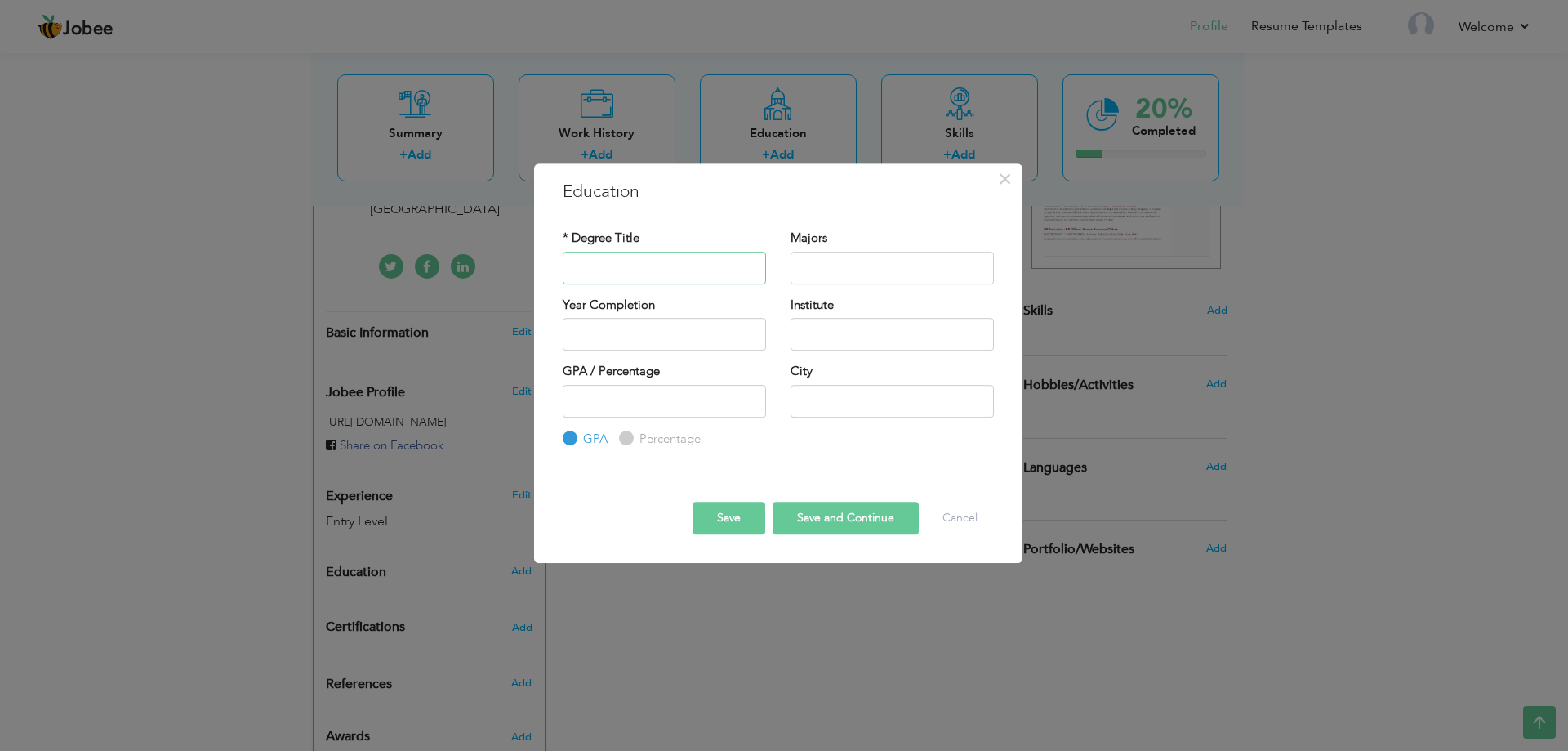
click at [658, 257] on input "text" at bounding box center [664, 268] width 203 height 33
click at [657, 434] on label "Percentage" at bounding box center [668, 440] width 65 height 17
click at [630, 434] on input "Percentage" at bounding box center [624, 438] width 10 height 10
radio input "true"
click at [590, 444] on label "GPA" at bounding box center [593, 440] width 28 height 17
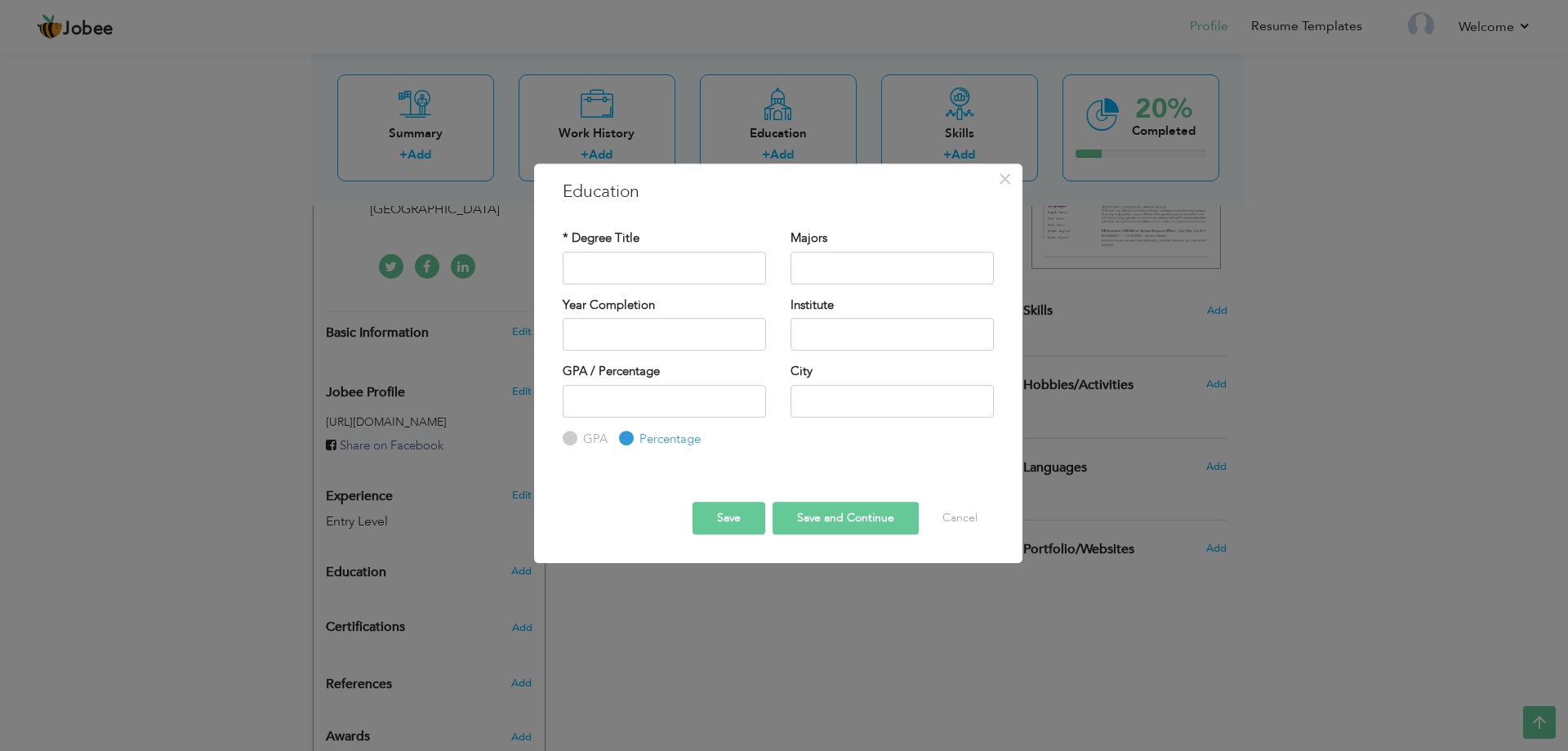
click at [574, 444] on input "GPA" at bounding box center [568, 438] width 10 height 10
radio input "true"
click at [609, 286] on div "* Degree Title" at bounding box center [664, 262] width 228 height 66
click at [612, 274] on input "text" at bounding box center [664, 268] width 203 height 33
drag, startPoint x: 747, startPoint y: 267, endPoint x: 624, endPoint y: 270, distance: 123.0
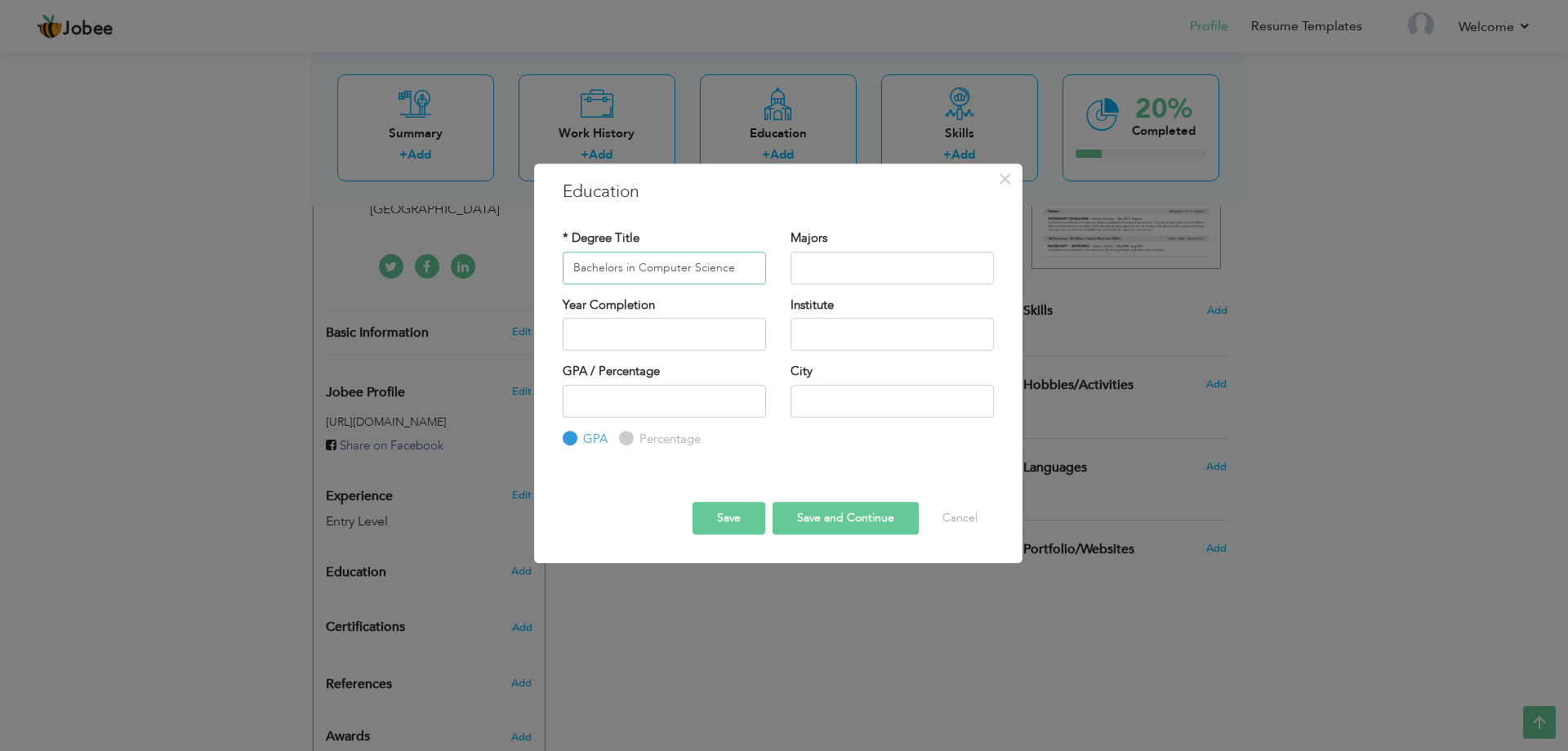
click at [624, 270] on input "Bachelors in Computer Science" at bounding box center [664, 268] width 203 height 33
type input "Bachelors in Computer Science"
click at [879, 273] on input "text" at bounding box center [892, 268] width 203 height 33
paste input "in Computer Science"
drag, startPoint x: 818, startPoint y: 274, endPoint x: 800, endPoint y: 273, distance: 18.0
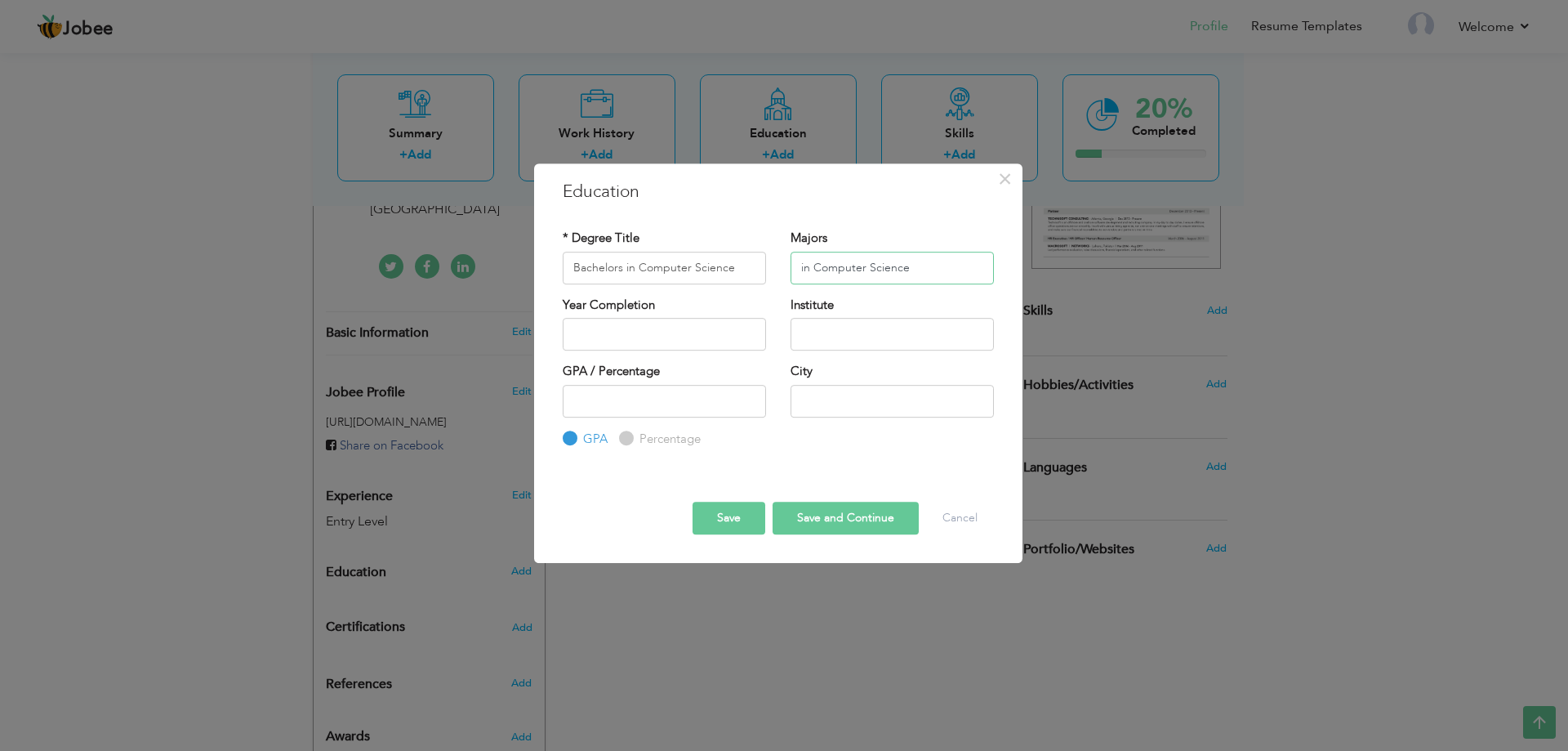
click at [800, 273] on input "in Computer Science" at bounding box center [892, 268] width 203 height 33
type input "Computer Science"
click at [627, 269] on input "Bachelors in Computer Science" at bounding box center [664, 268] width 203 height 33
drag, startPoint x: 755, startPoint y: 259, endPoint x: 624, endPoint y: 263, distance: 131.1
click at [624, 263] on input "Bachelors in Computer Science" at bounding box center [664, 268] width 203 height 33
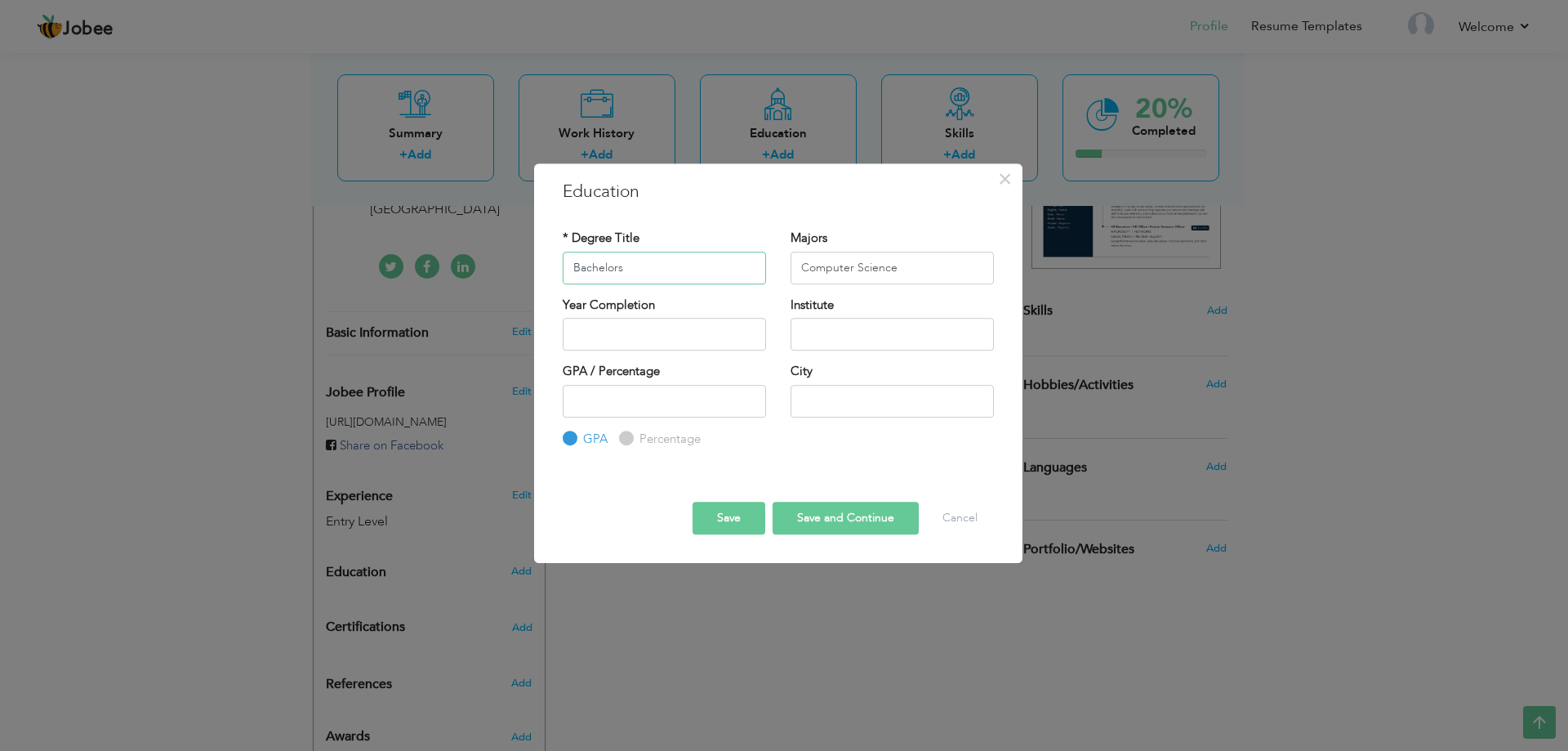
type input "Bachelors"
click at [677, 344] on input "2025" at bounding box center [664, 334] width 203 height 33
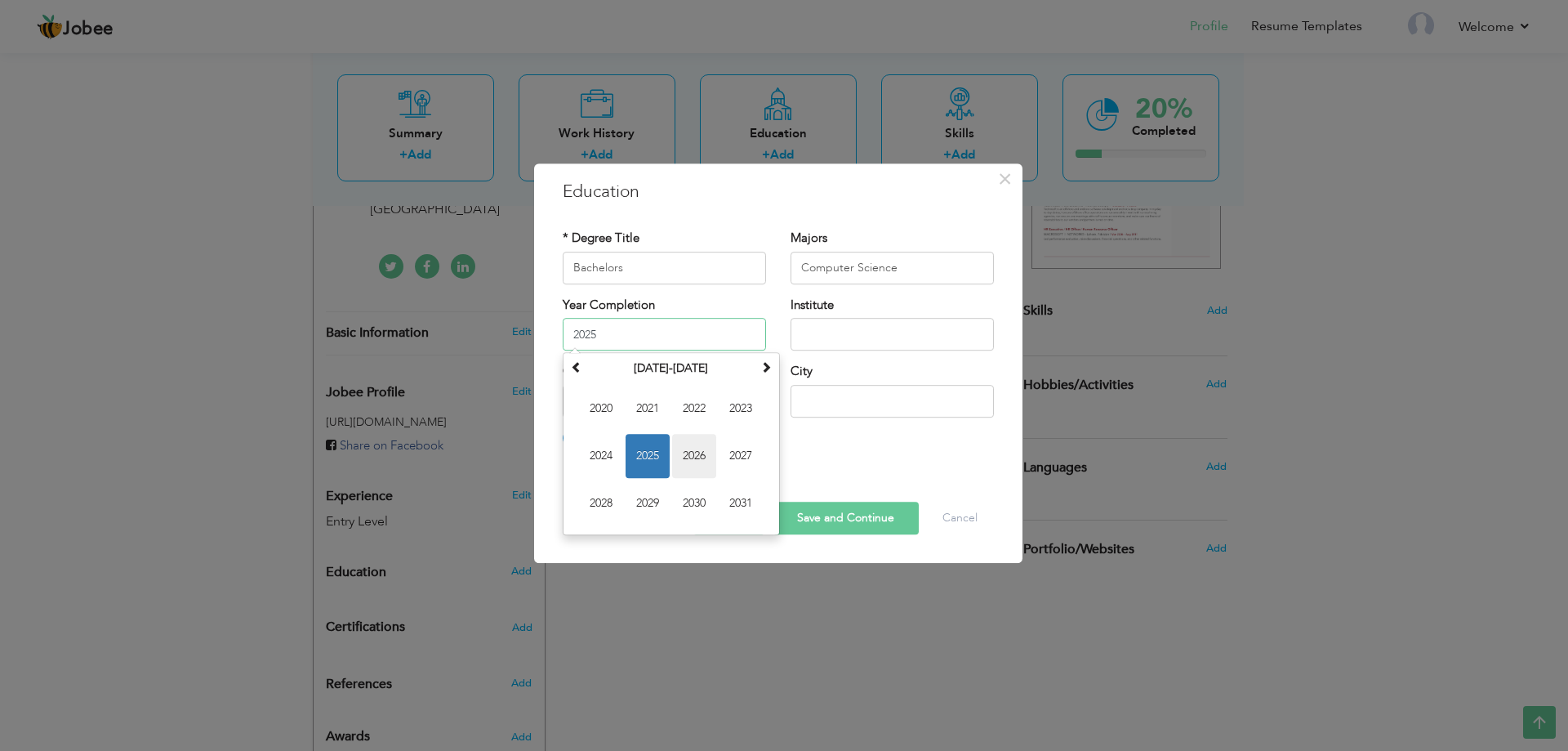
click at [701, 461] on span "2026" at bounding box center [694, 455] width 44 height 44
type input "2026"
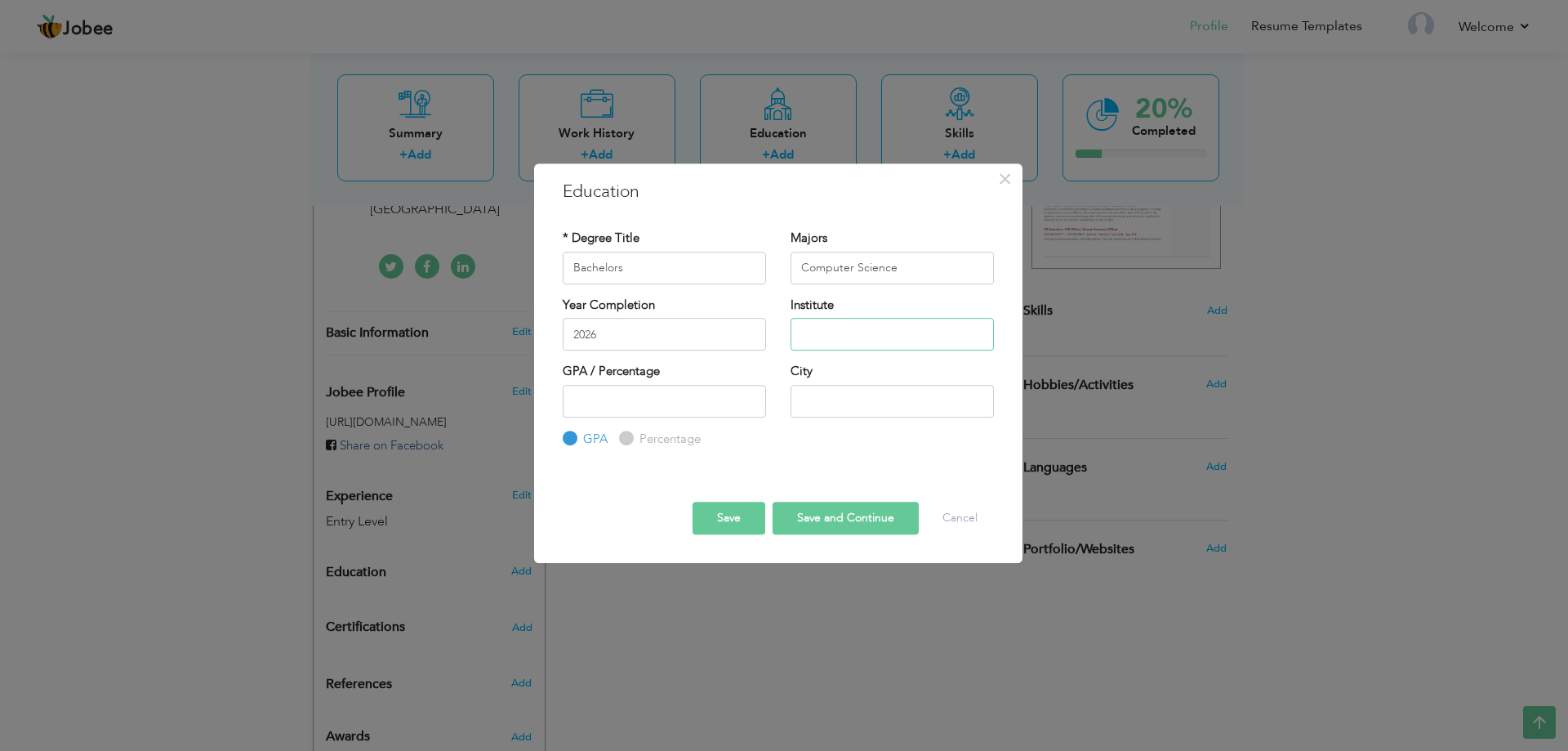
click at [845, 349] on input "text" at bounding box center [892, 334] width 203 height 33
type input "Virtual [GEOGRAPHIC_DATA]"
click at [694, 397] on input "number" at bounding box center [664, 401] width 203 height 33
click at [808, 401] on input "text" at bounding box center [892, 401] width 203 height 33
type input "[GEOGRAPHIC_DATA]"
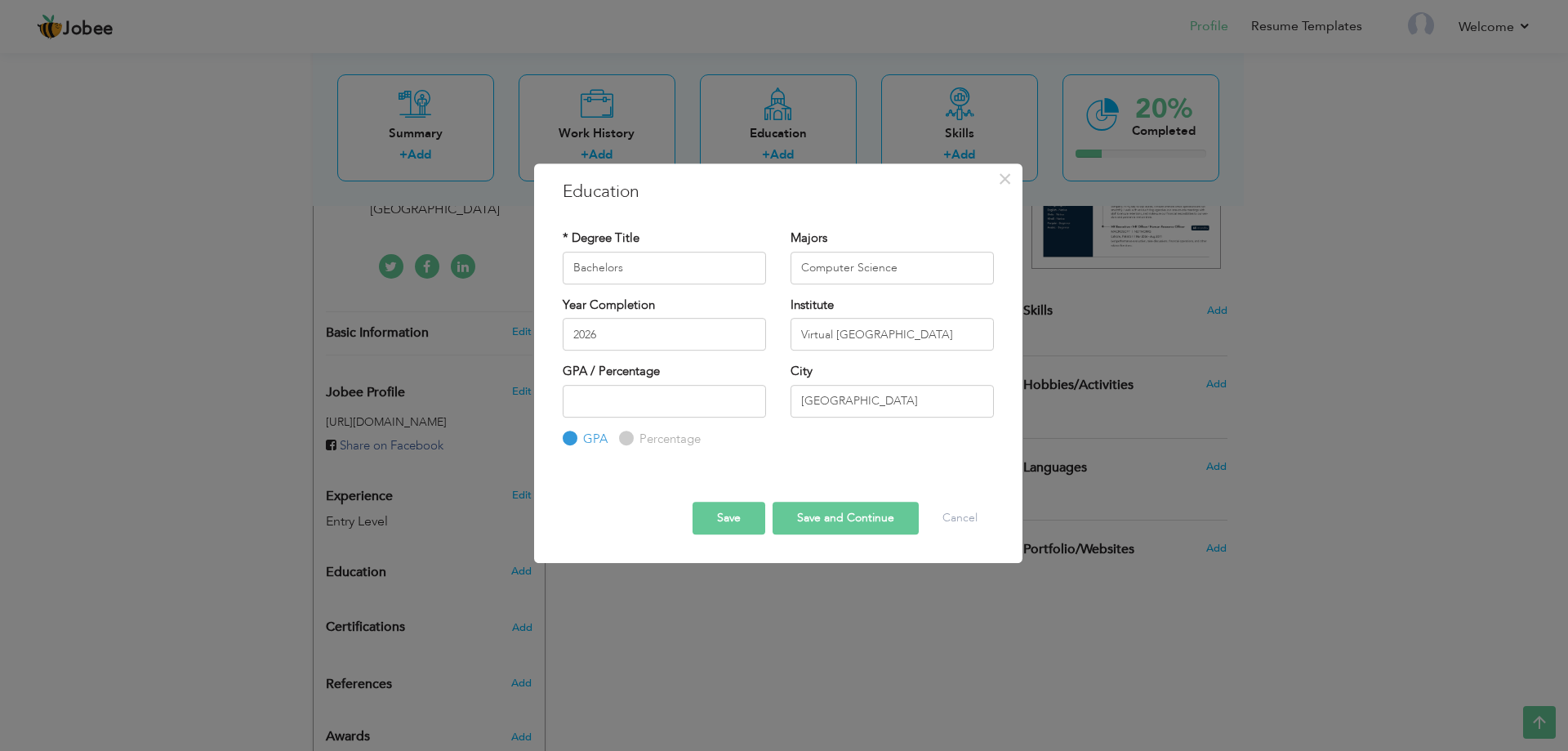
click at [747, 512] on button "Save" at bounding box center [729, 518] width 73 height 33
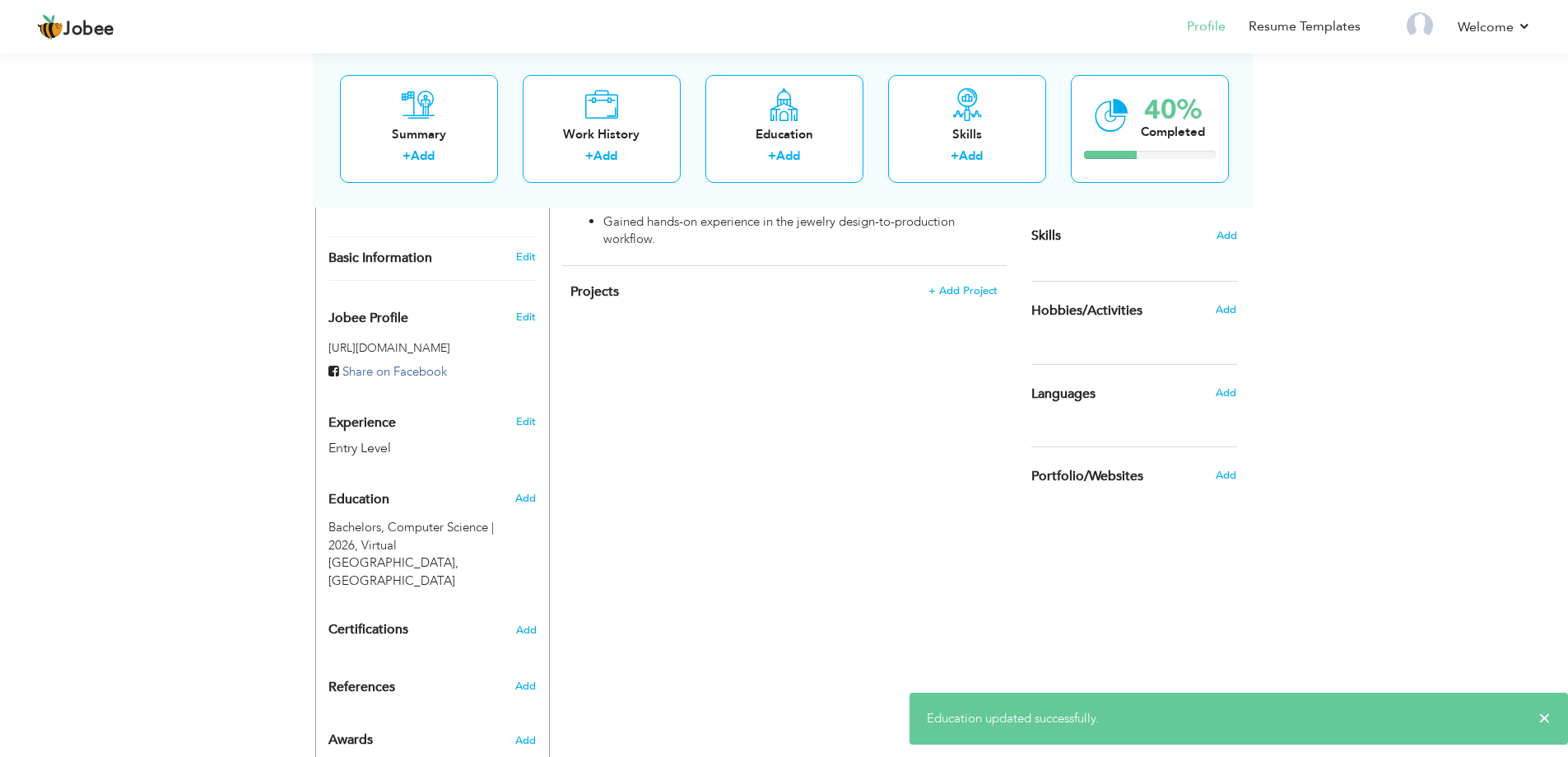
scroll to position [427, 0]
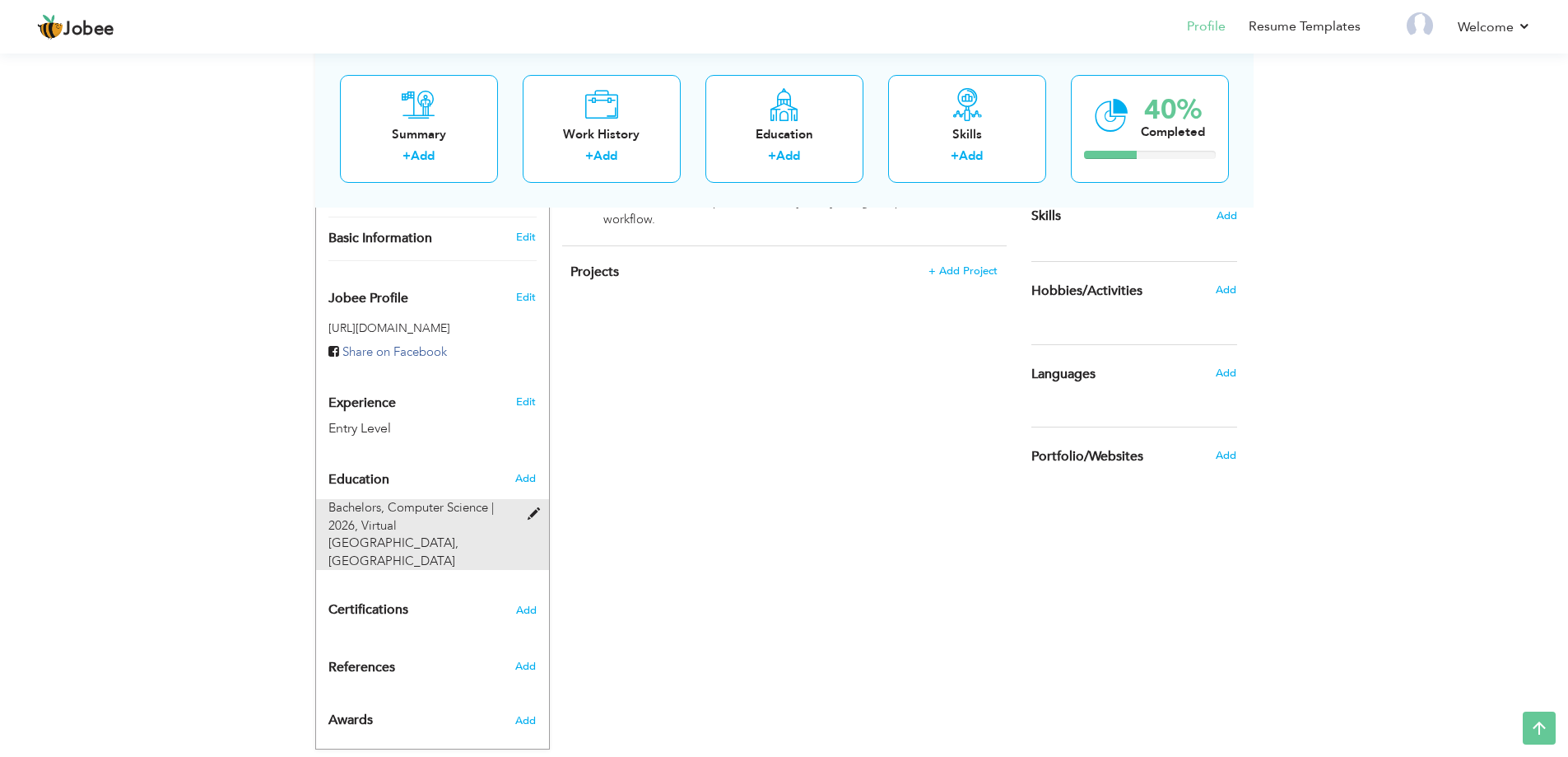
drag, startPoint x: 446, startPoint y: 533, endPoint x: 368, endPoint y: 511, distance: 81.0
click at [368, 511] on div "Bachelors, Computer Science | 2026, Virtual University of Pakistan, LAHORE" at bounding box center [423, 535] width 213 height 71
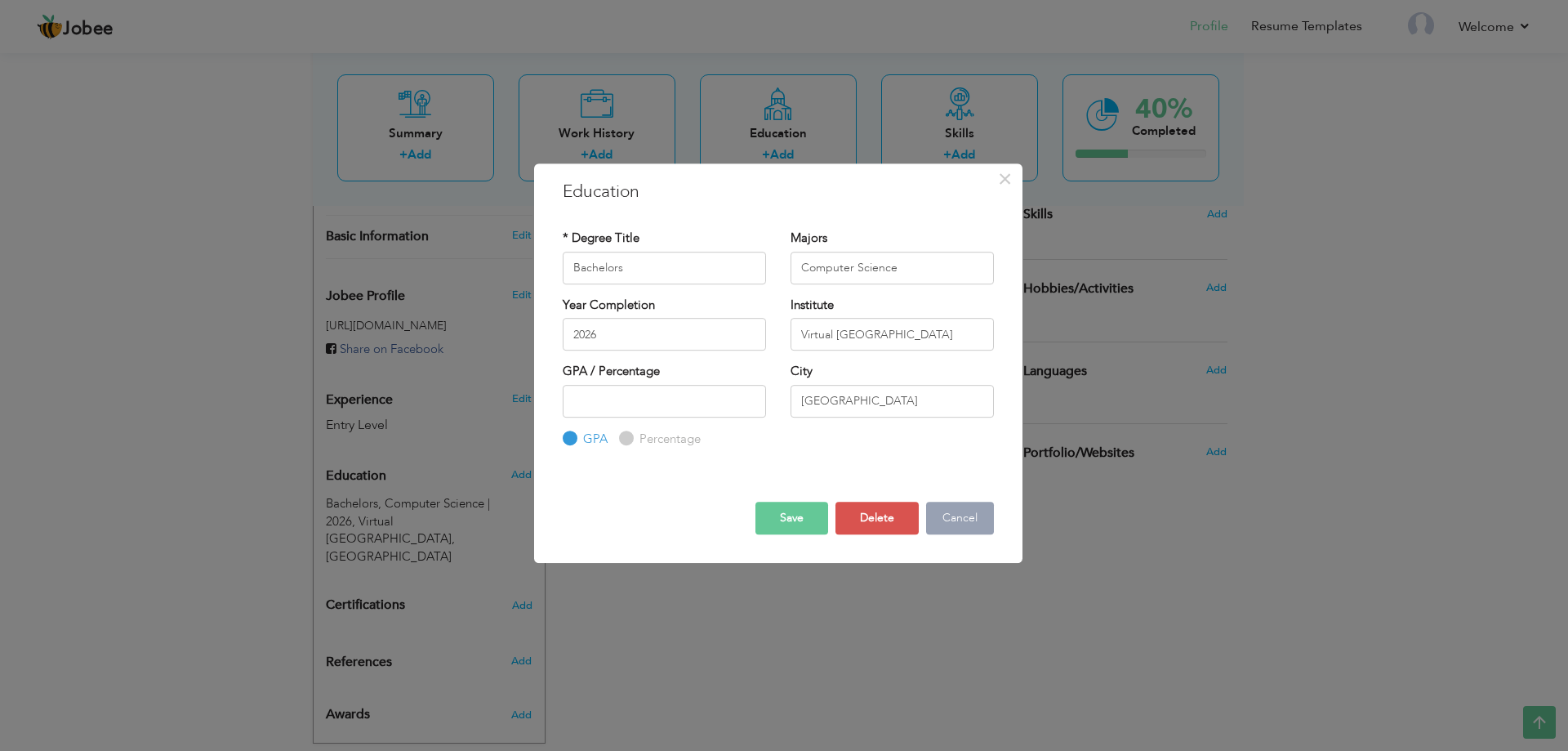
click at [968, 523] on button "Cancel" at bounding box center [960, 518] width 68 height 33
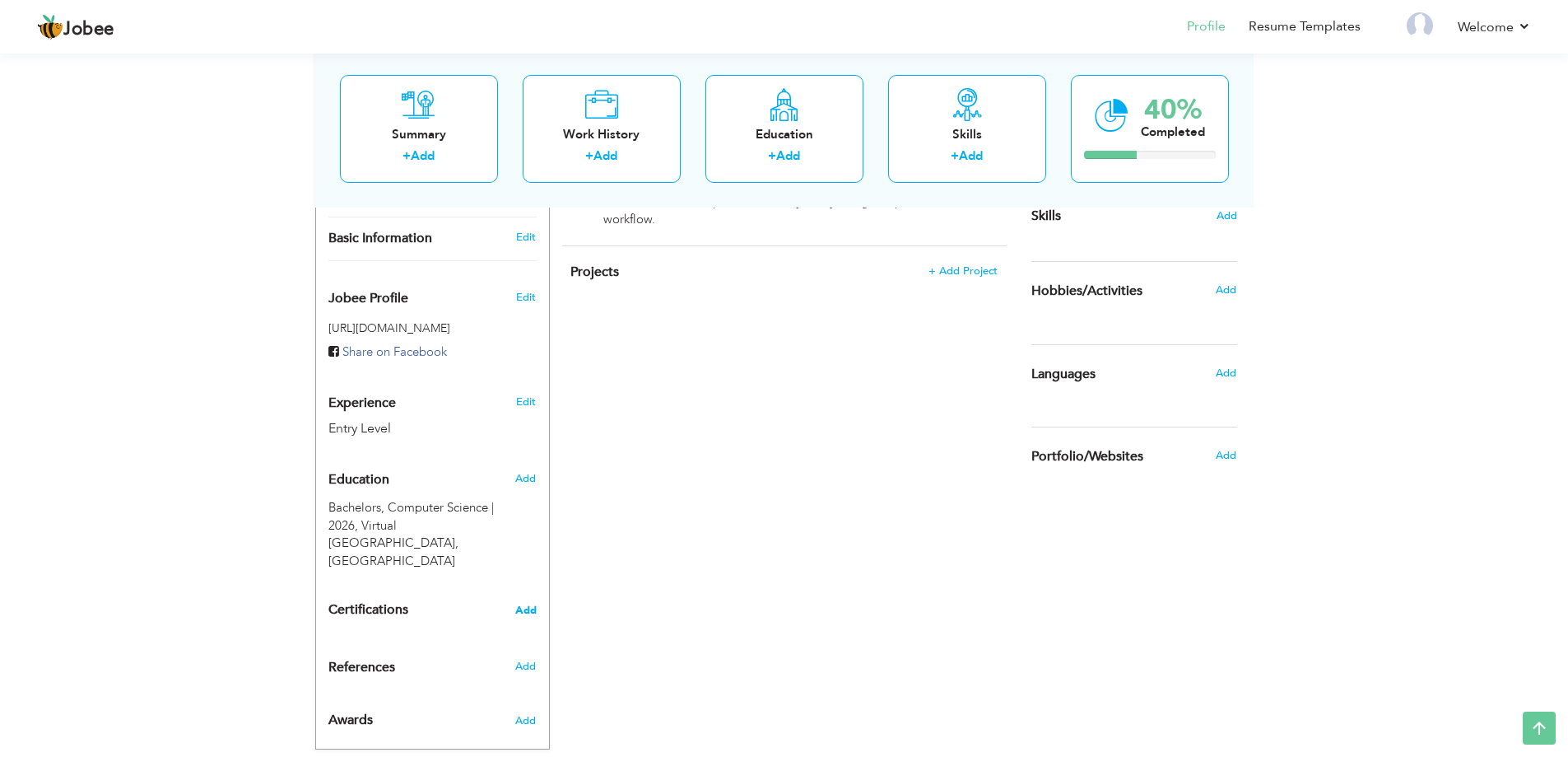
click at [529, 604] on span "Add" at bounding box center [526, 610] width 22 height 11
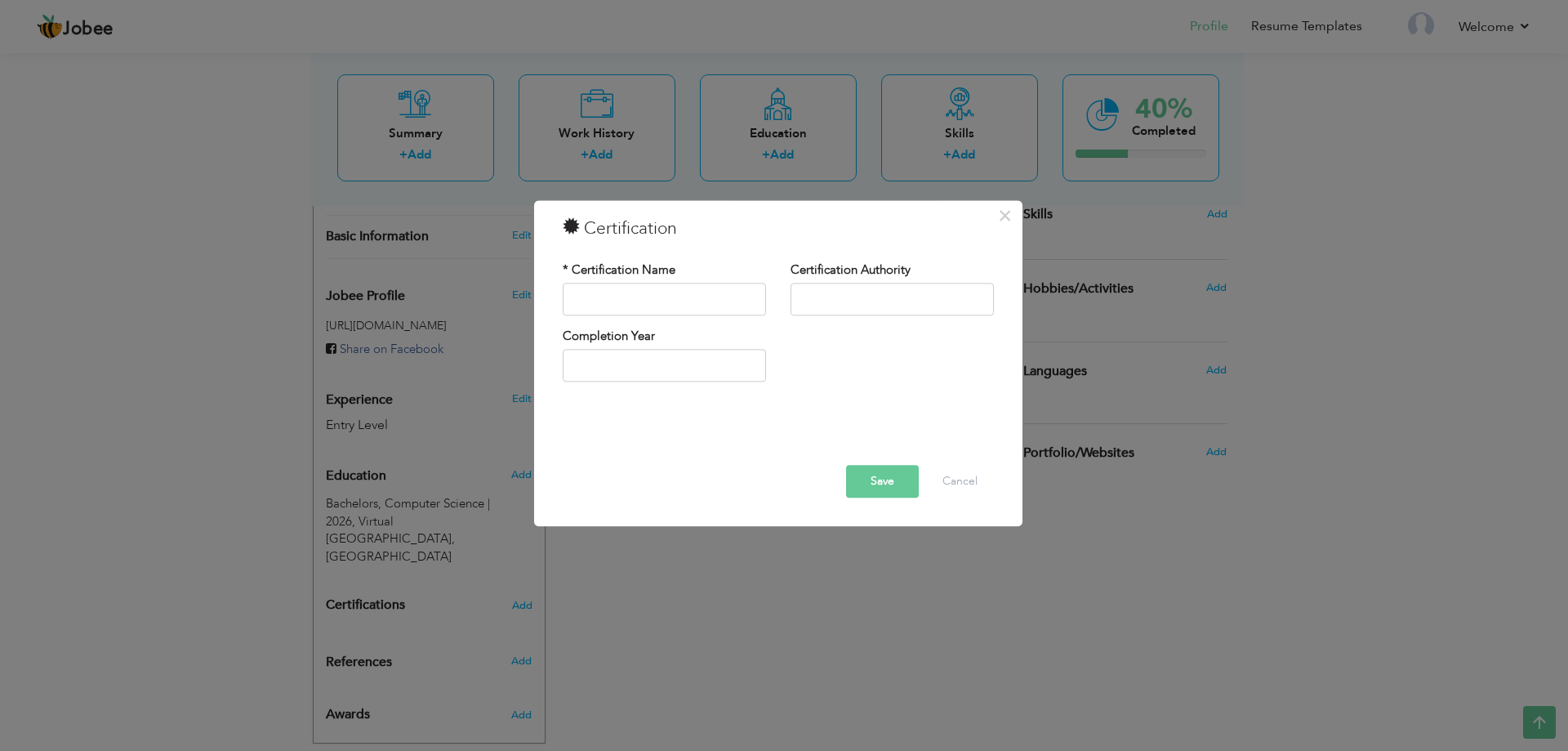
click at [788, 590] on div "× Certification * Certification Name Certification Authority Save" at bounding box center [784, 375] width 1568 height 751
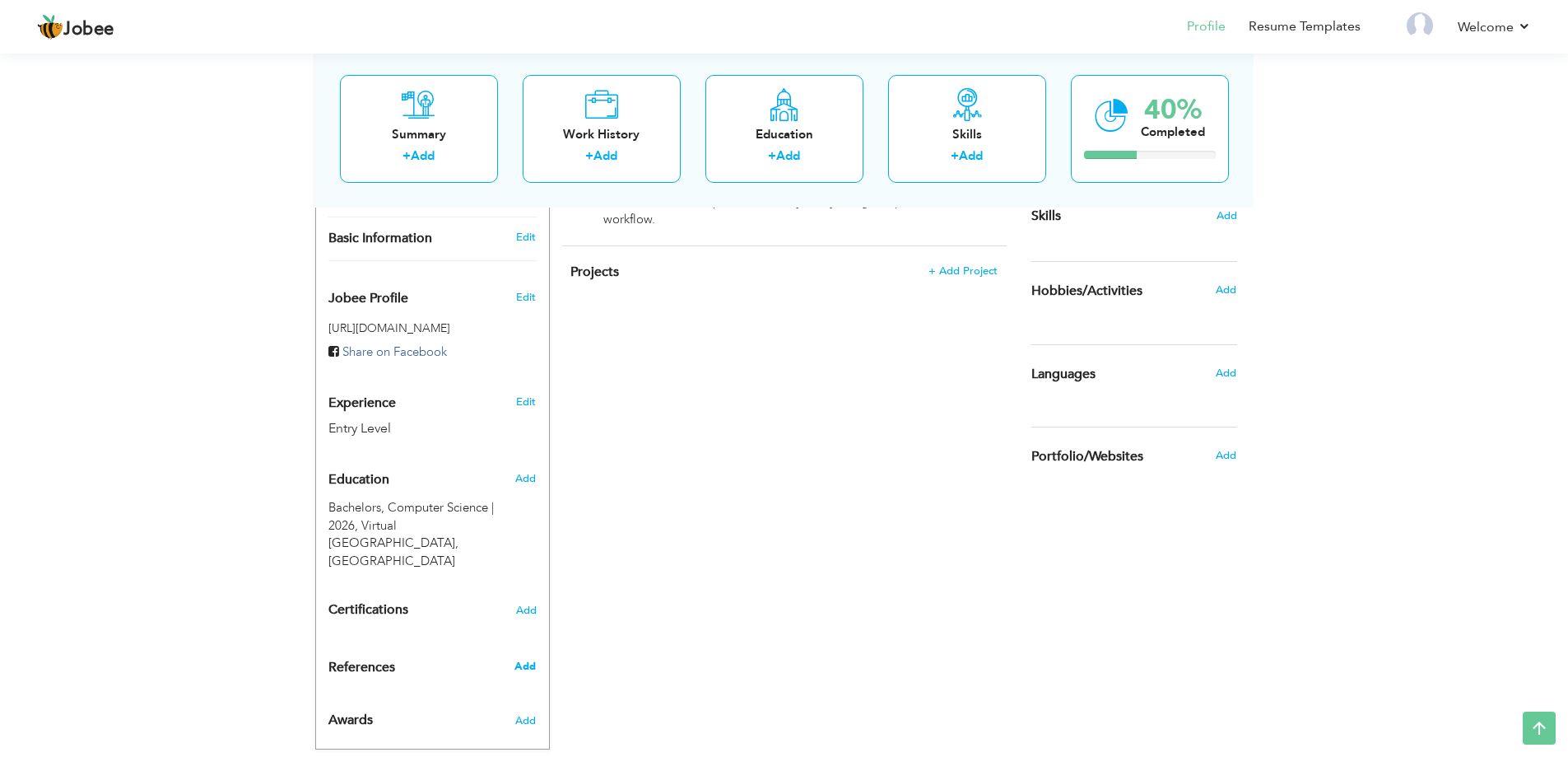
click at [521, 659] on span "Add" at bounding box center [525, 666] width 22 height 15
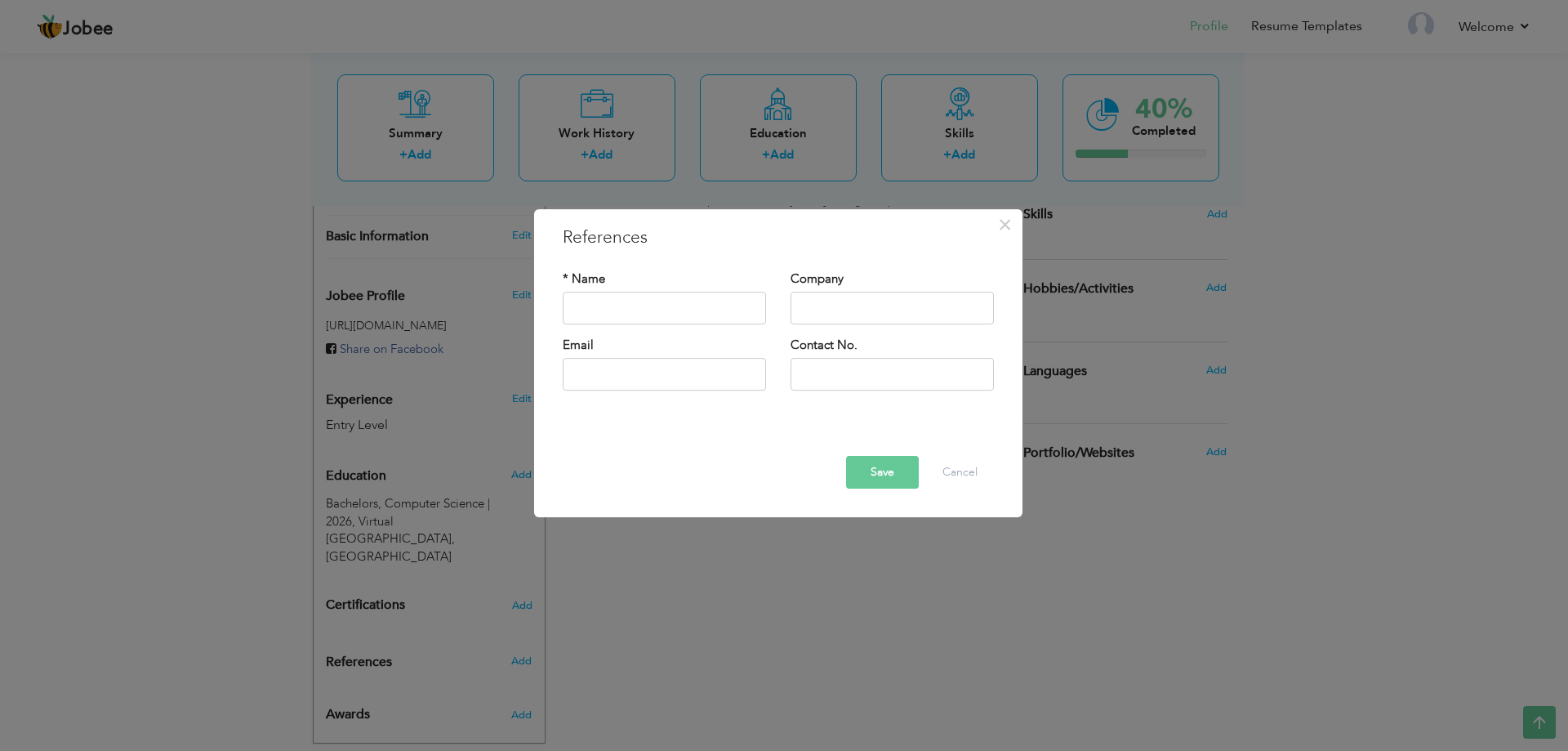
click at [661, 611] on div "× References * Name Company Email" at bounding box center [784, 375] width 1568 height 751
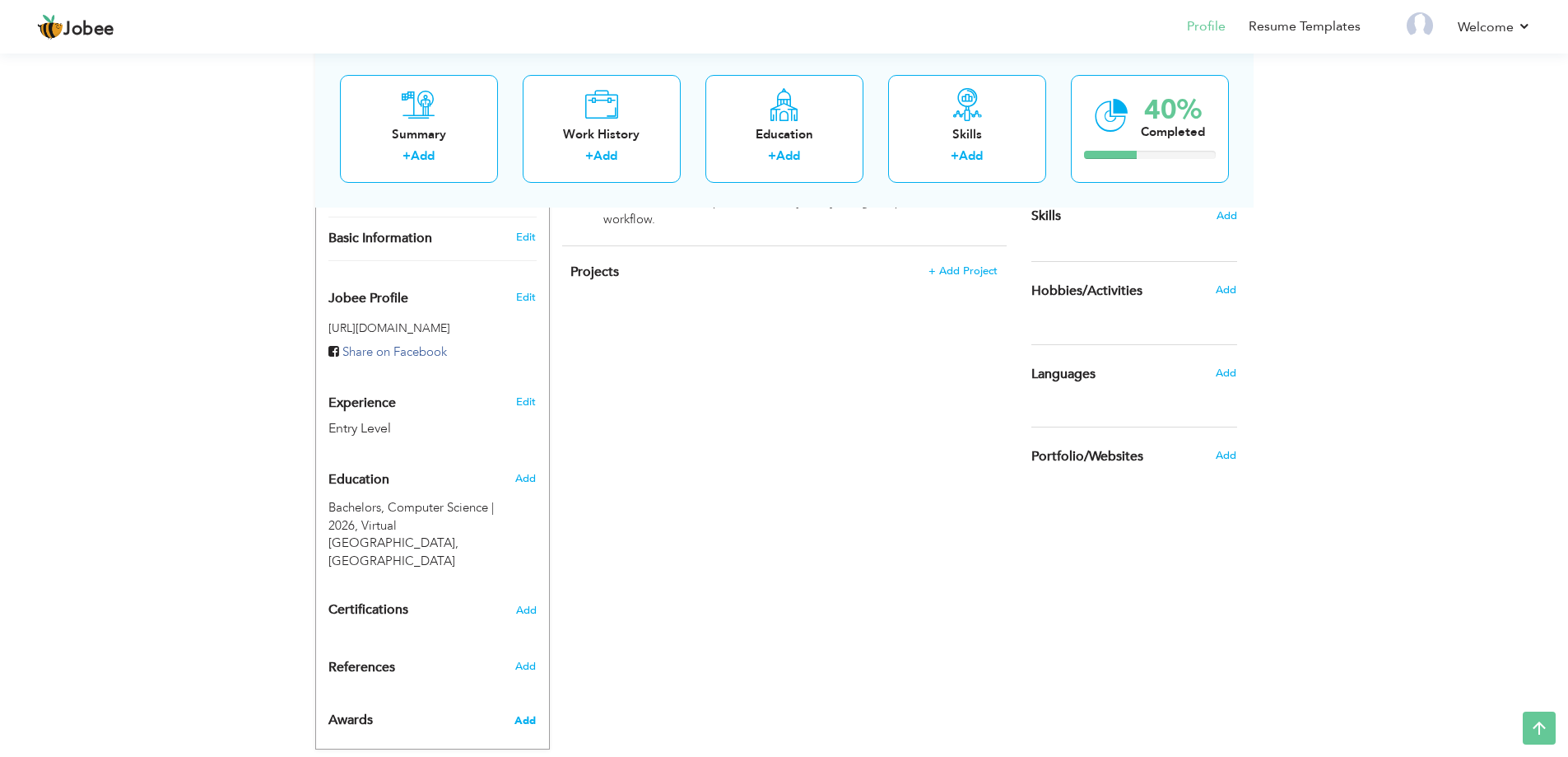
click at [525, 713] on span "Add" at bounding box center [525, 720] width 22 height 15
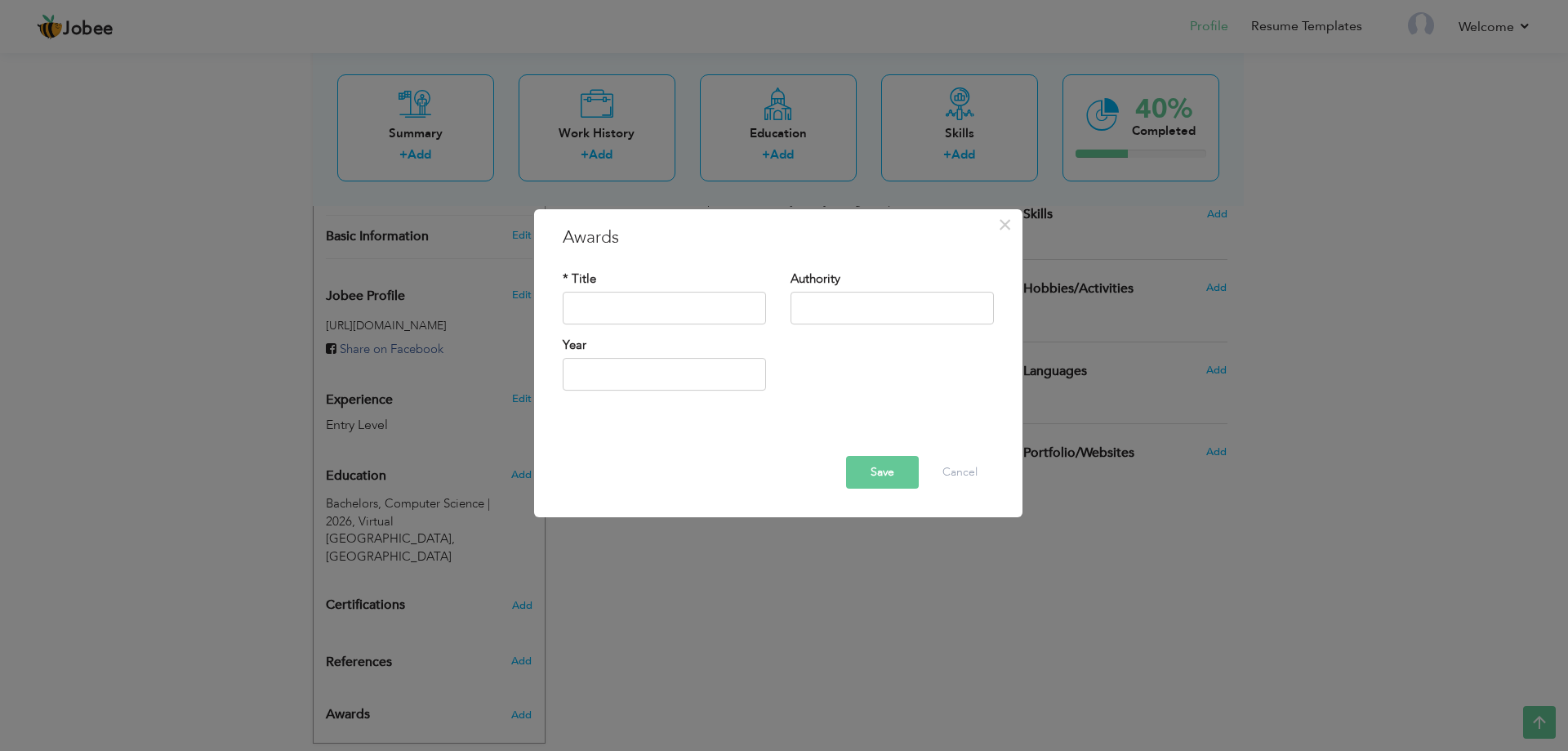
click at [585, 656] on div "× Awards * Title Authority Year" at bounding box center [784, 375] width 1568 height 751
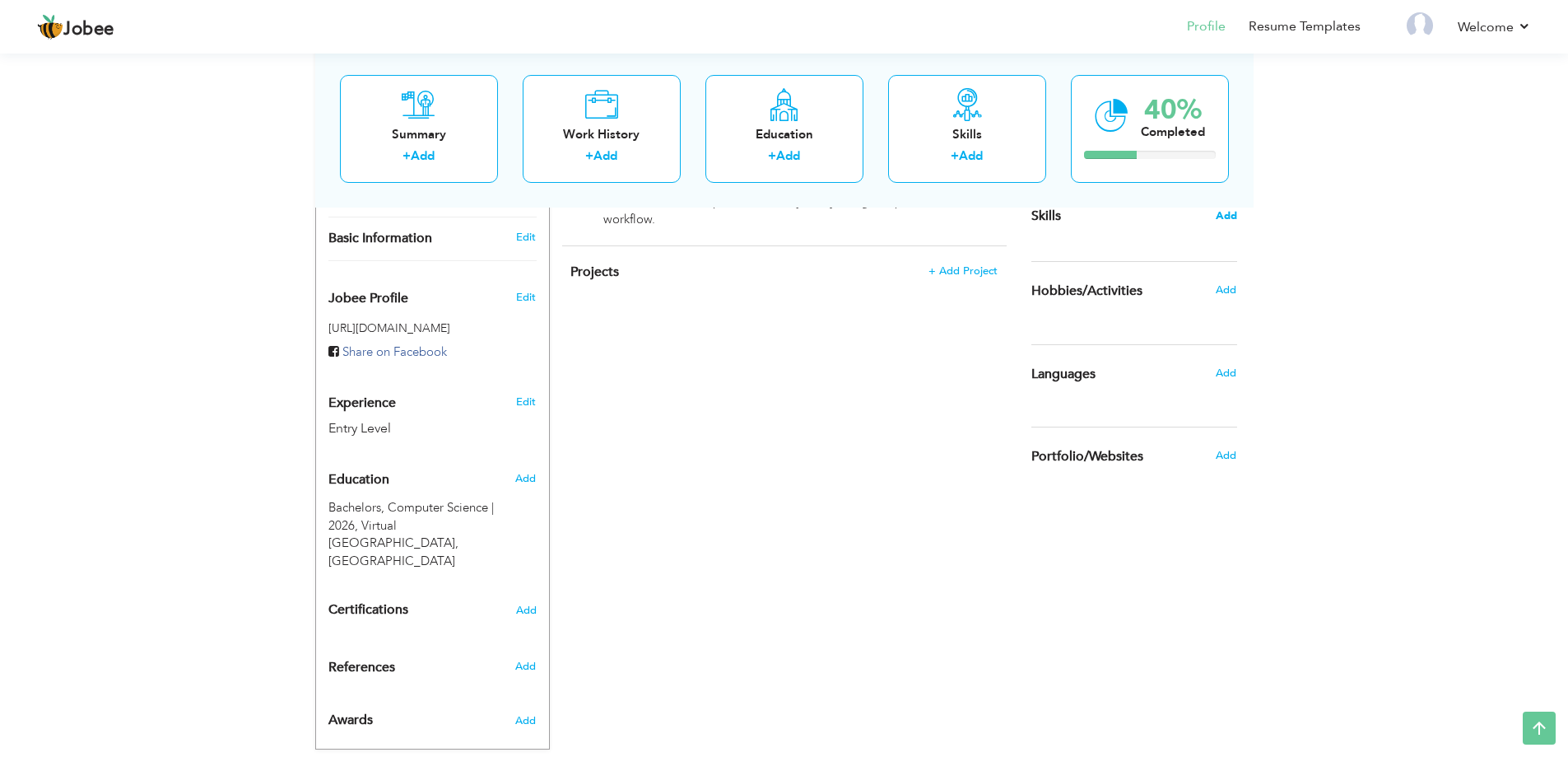
click at [1231, 216] on span "Add" at bounding box center [1226, 216] width 22 height 16
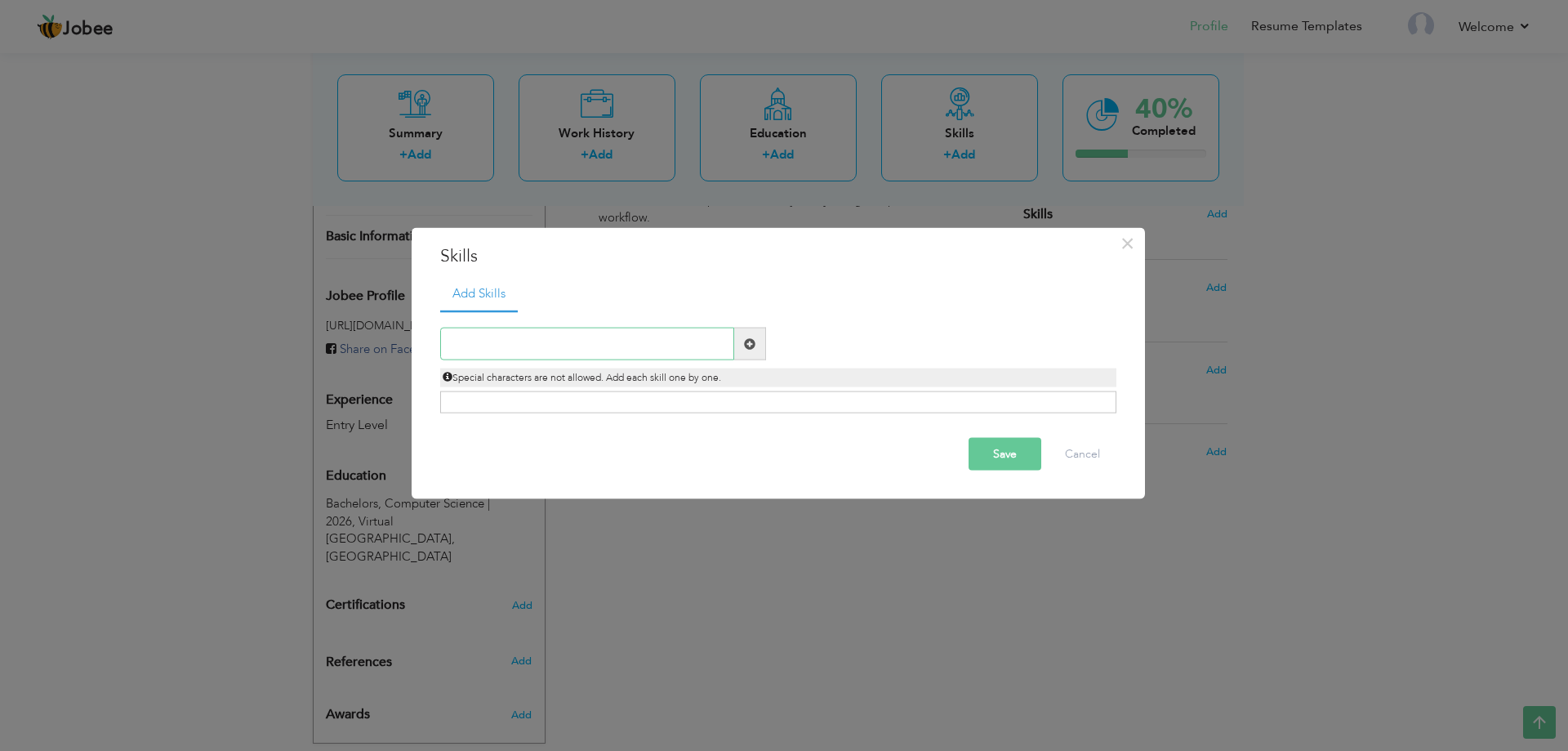
click at [575, 347] on input "text" at bounding box center [587, 344] width 294 height 33
type input "V"
type input "B"
type input "v"
type input "b"
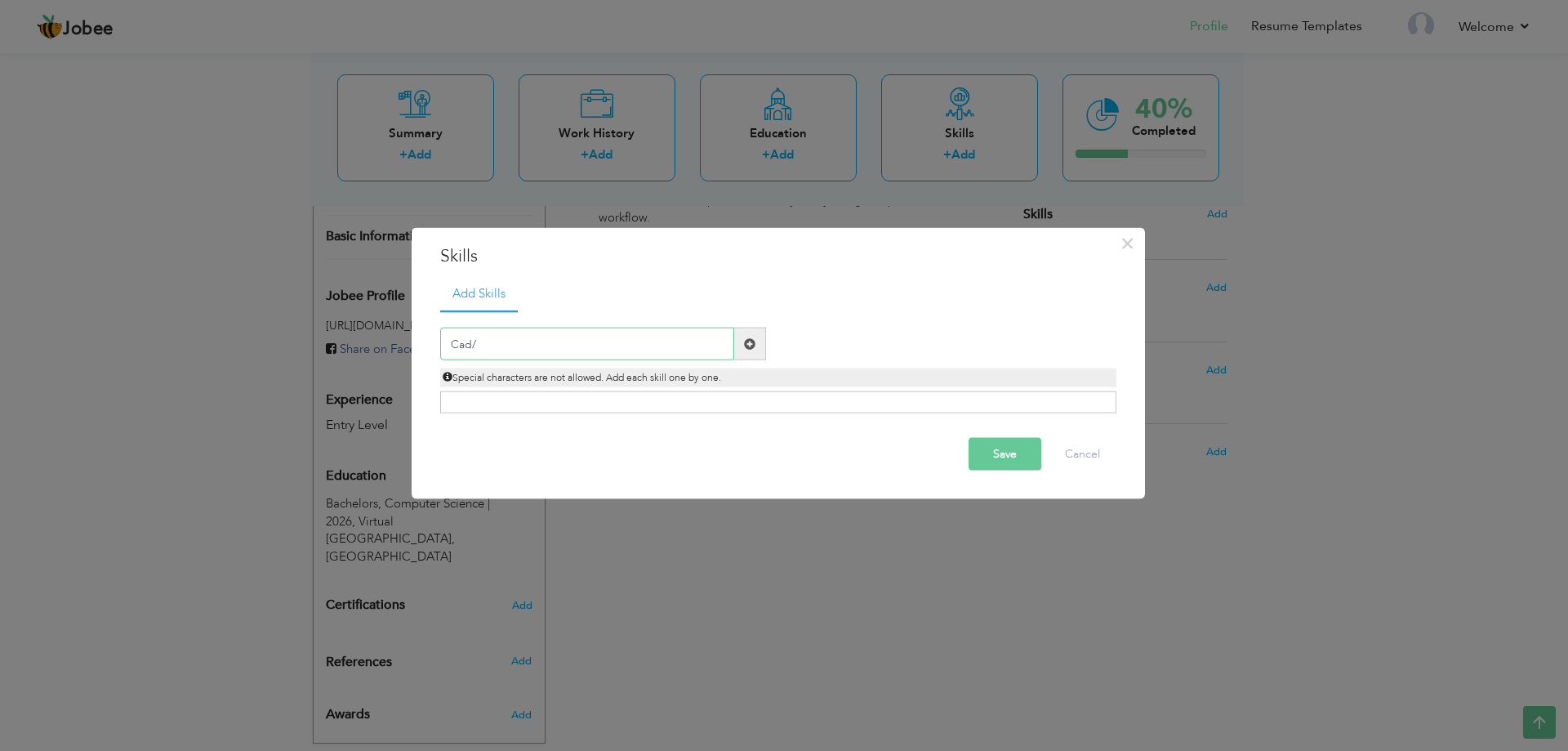
click at [450, 334] on input "Cad/" at bounding box center [587, 344] width 294 height 33
click at [628, 353] on input "Cad/" at bounding box center [587, 344] width 294 height 33
click at [626, 351] on input "Cad/" at bounding box center [587, 344] width 294 height 33
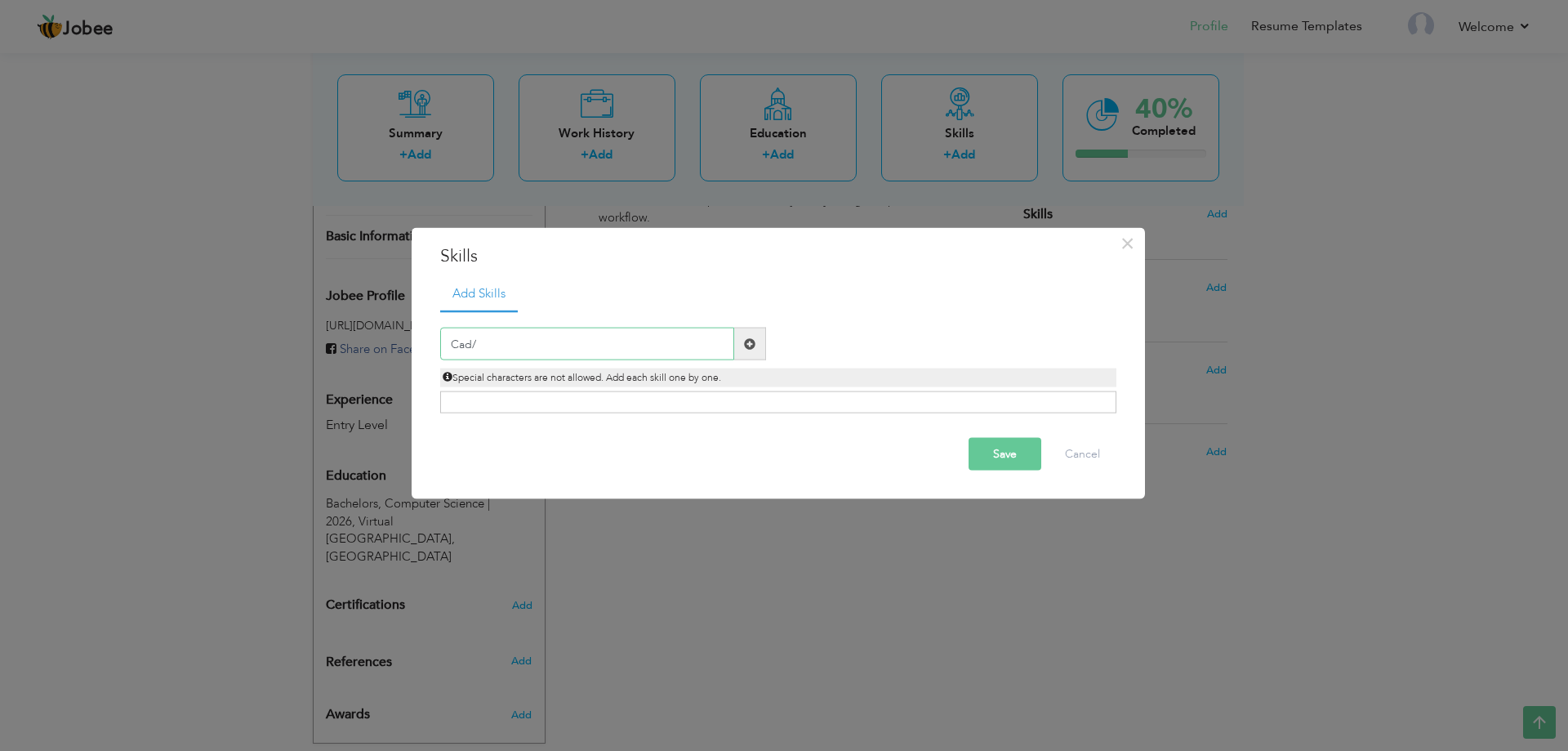
click at [622, 346] on input "Cad/" at bounding box center [587, 344] width 294 height 33
paste input "3D CAD/CAM Modeling"
type input "3D CAD/CAM Modeling"
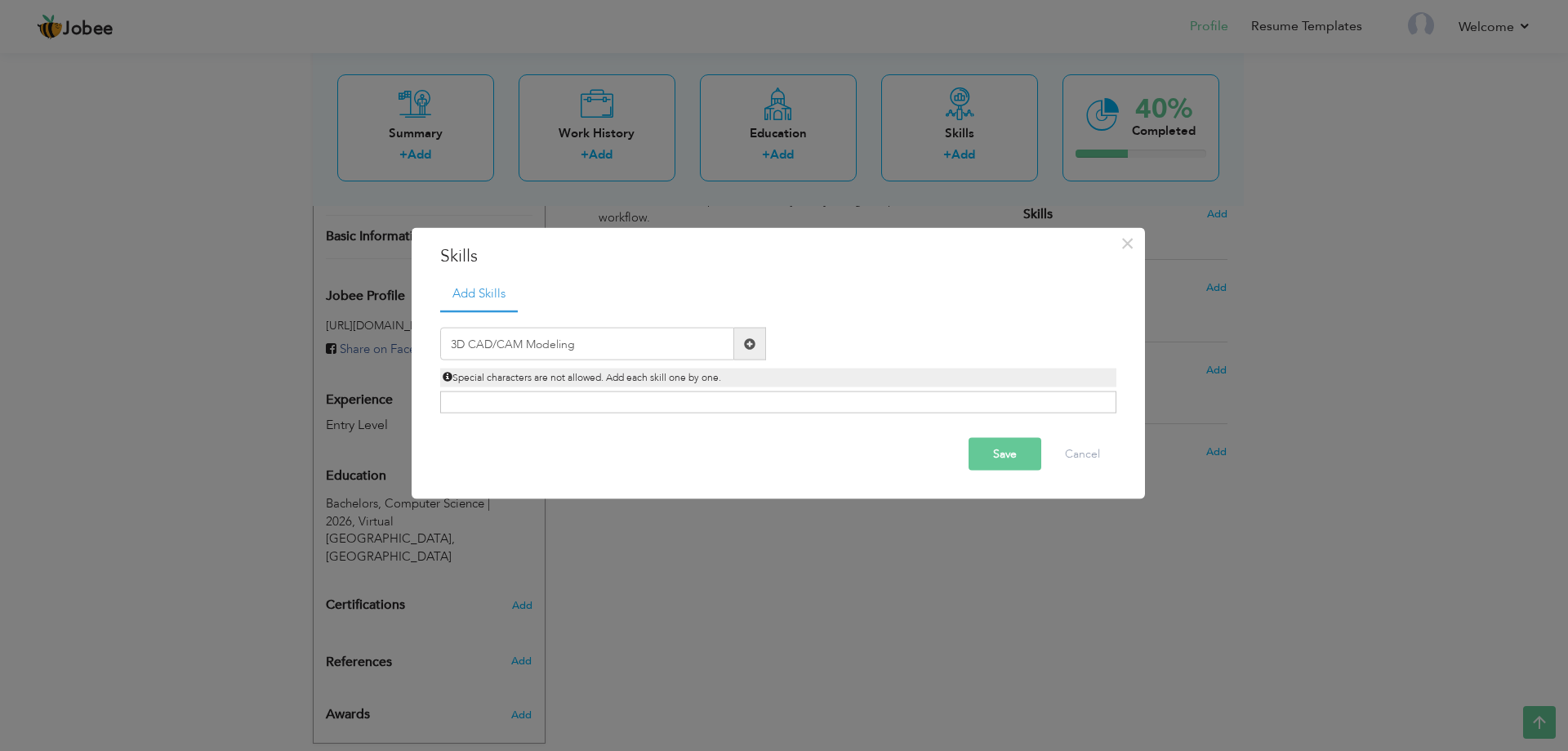
click at [746, 335] on span at bounding box center [750, 344] width 32 height 33
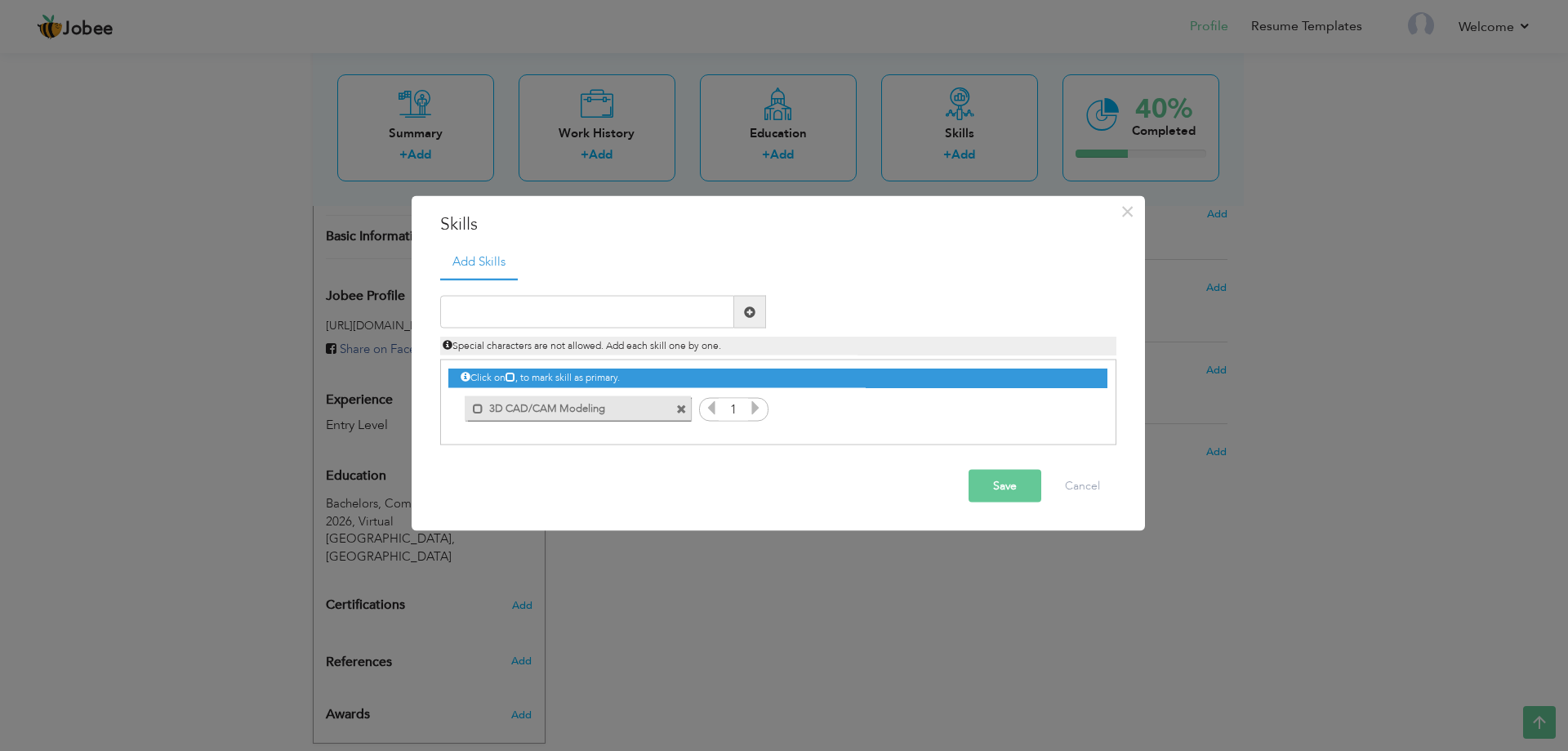
click at [704, 411] on icon at bounding box center [711, 407] width 15 height 15
click at [685, 415] on span at bounding box center [681, 409] width 10 height 10
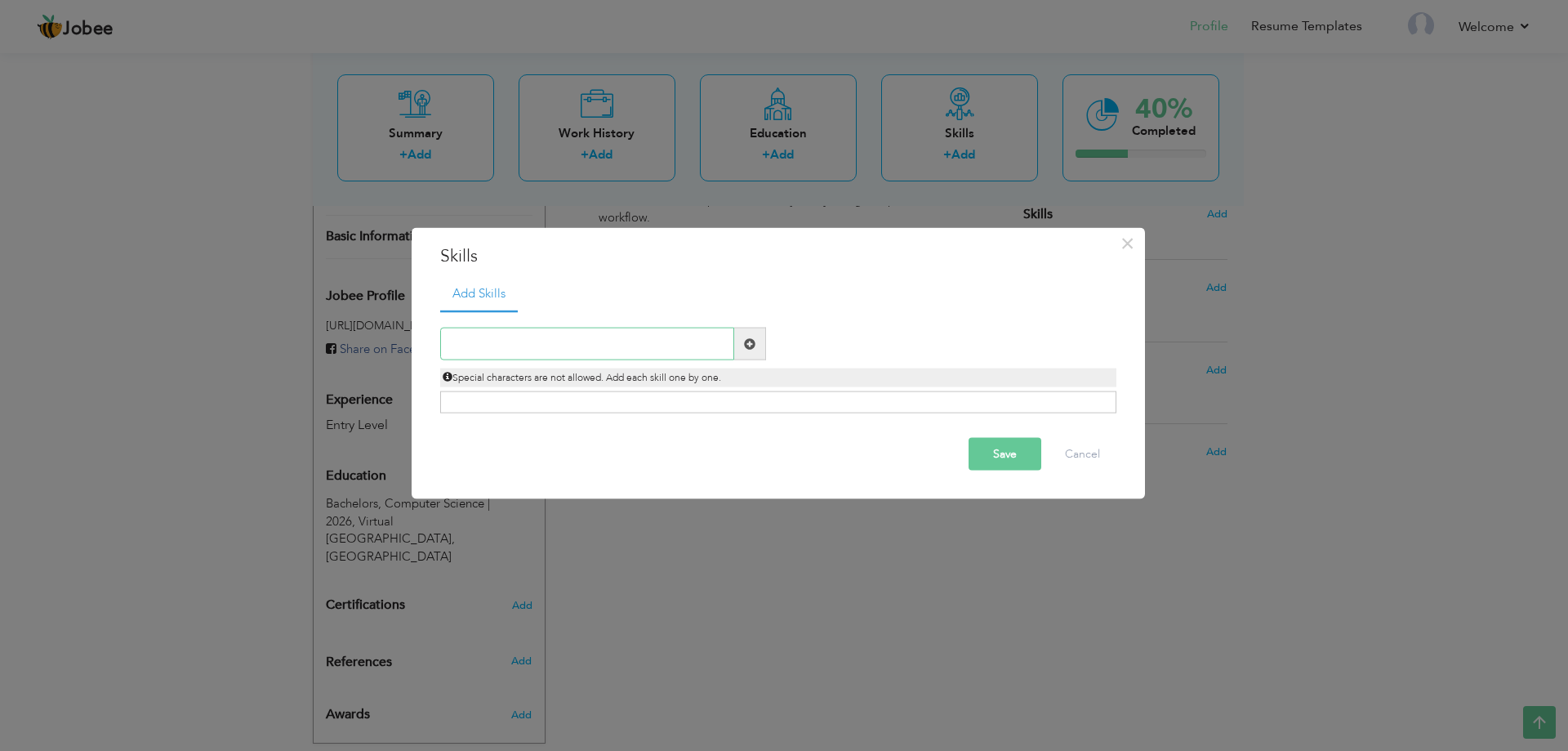
click at [677, 349] on input "text" at bounding box center [587, 344] width 294 height 33
paste input "3D CAD/CAM Modeling"
click at [552, 343] on input "3D CAD/CAM jewlery" at bounding box center [587, 344] width 294 height 33
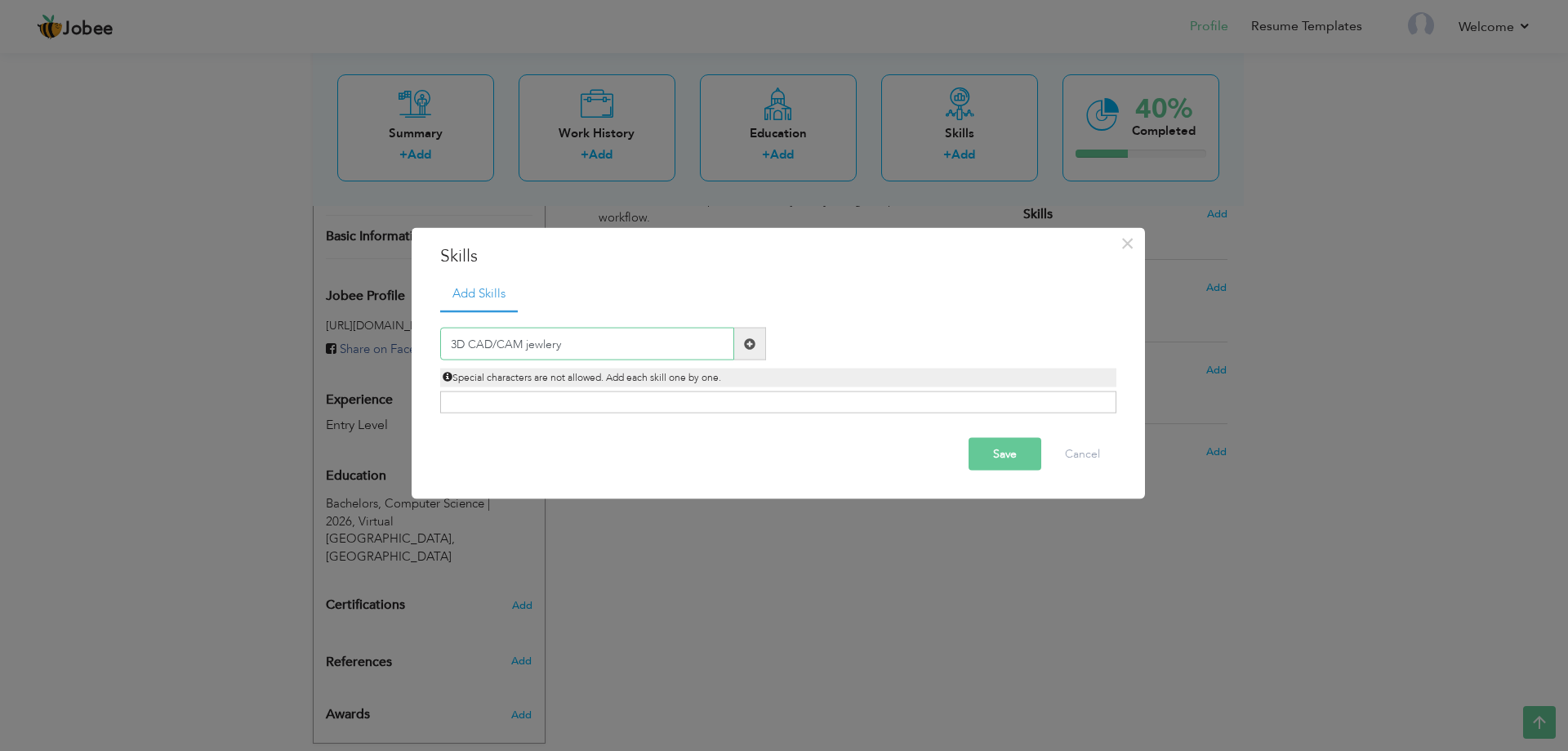
click at [552, 343] on input "3D CAD/CAM jewlery" at bounding box center [587, 344] width 294 height 33
paste input "Jewelry Design"
type input "3D CAD Jewelry Design"
click at [740, 343] on span at bounding box center [750, 344] width 32 height 33
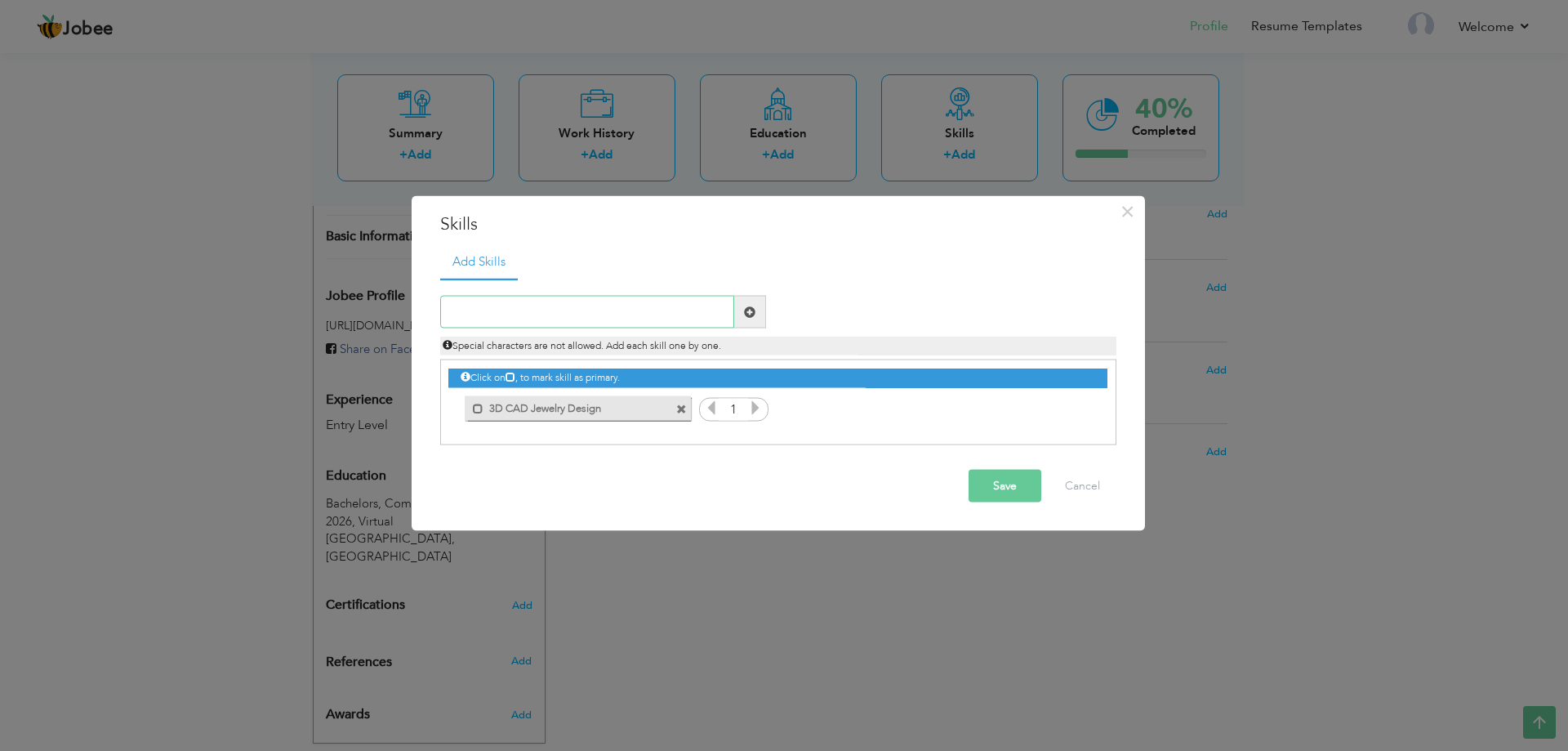
click at [549, 307] on input "text" at bounding box center [587, 312] width 294 height 33
click at [1014, 482] on button "Save" at bounding box center [1005, 486] width 73 height 33
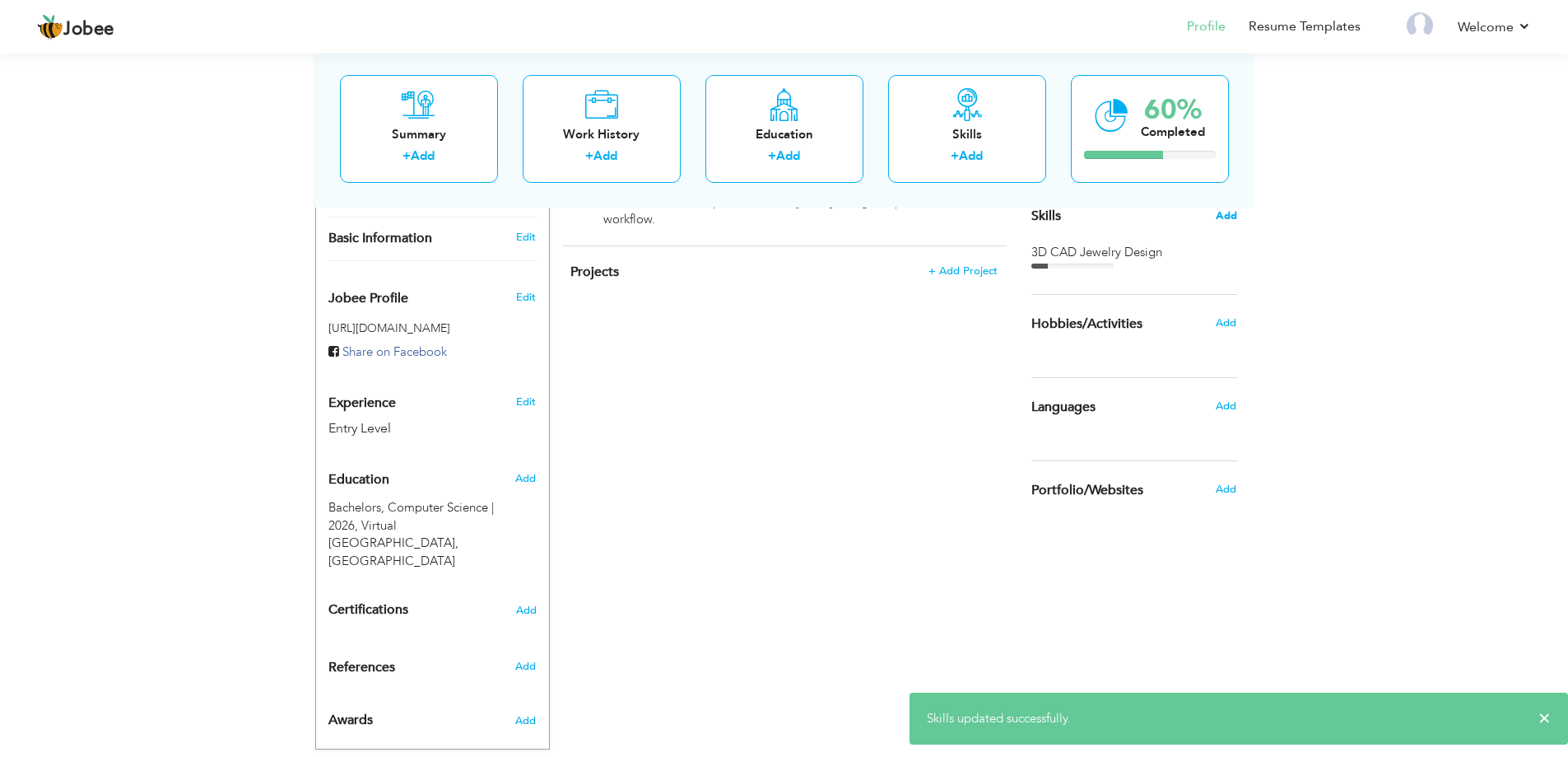
click at [1227, 214] on span "Add" at bounding box center [1226, 216] width 22 height 16
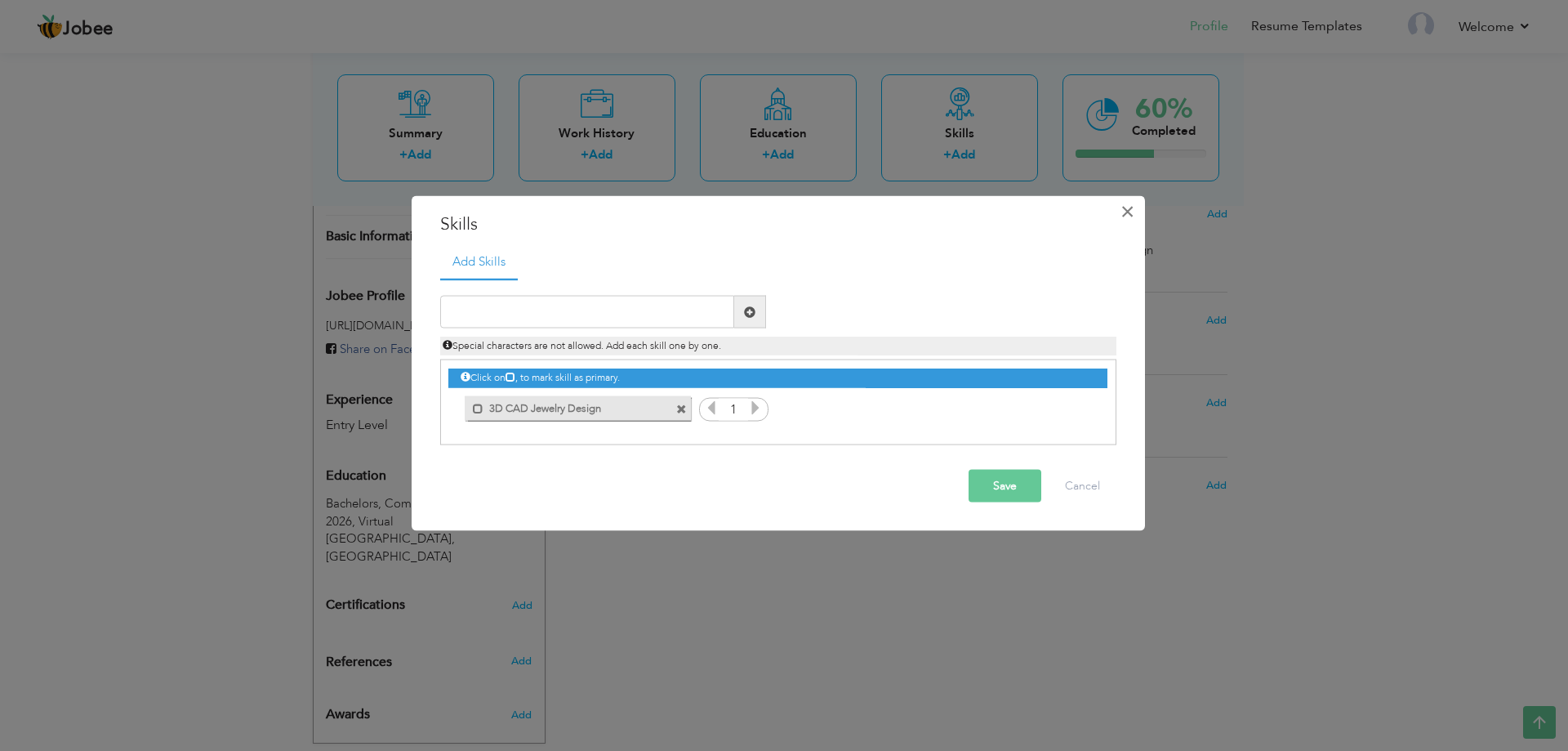
click at [1125, 218] on span "×" at bounding box center [1128, 211] width 14 height 29
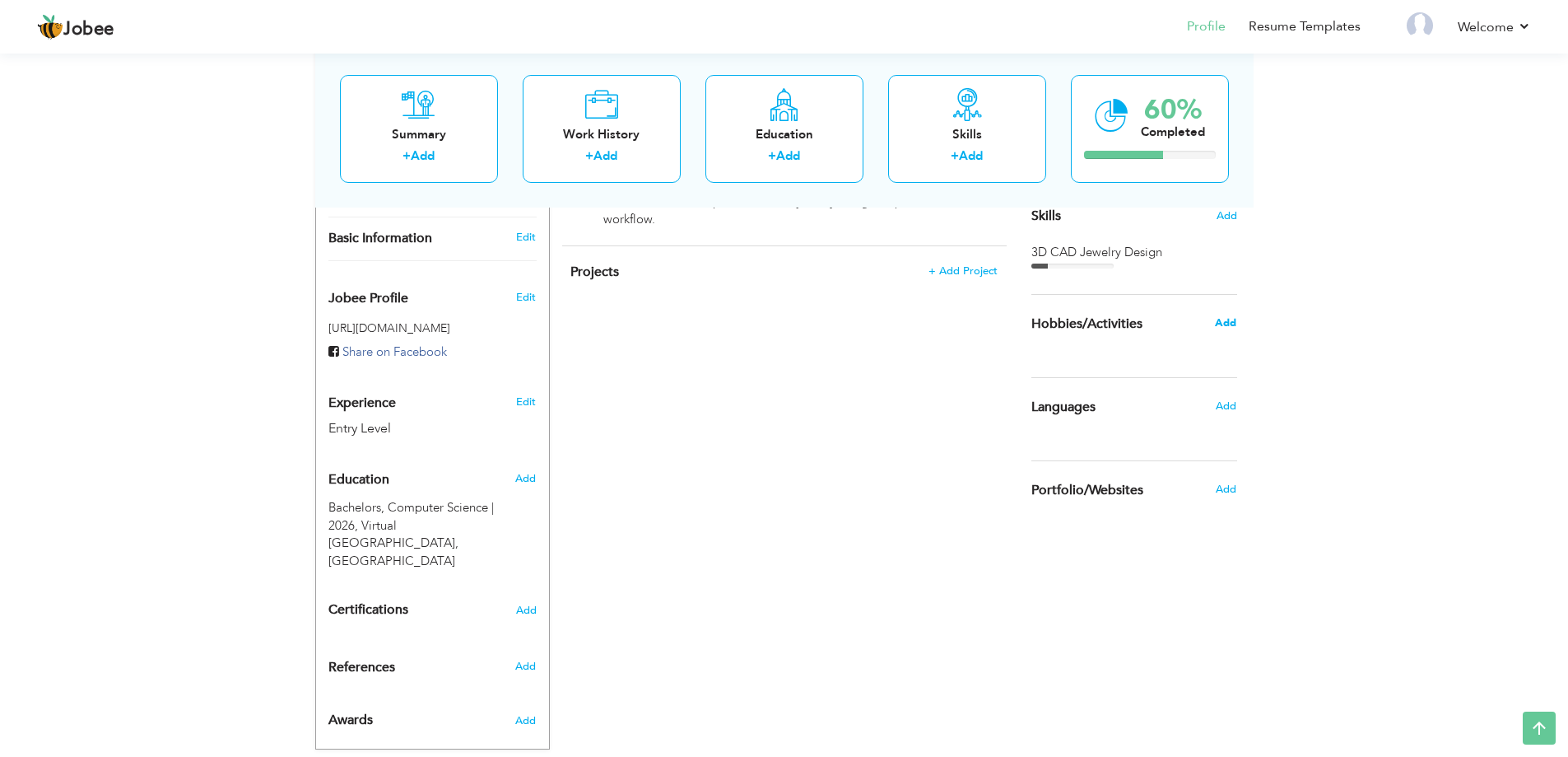
click at [1220, 329] on span "Add" at bounding box center [1226, 323] width 22 height 15
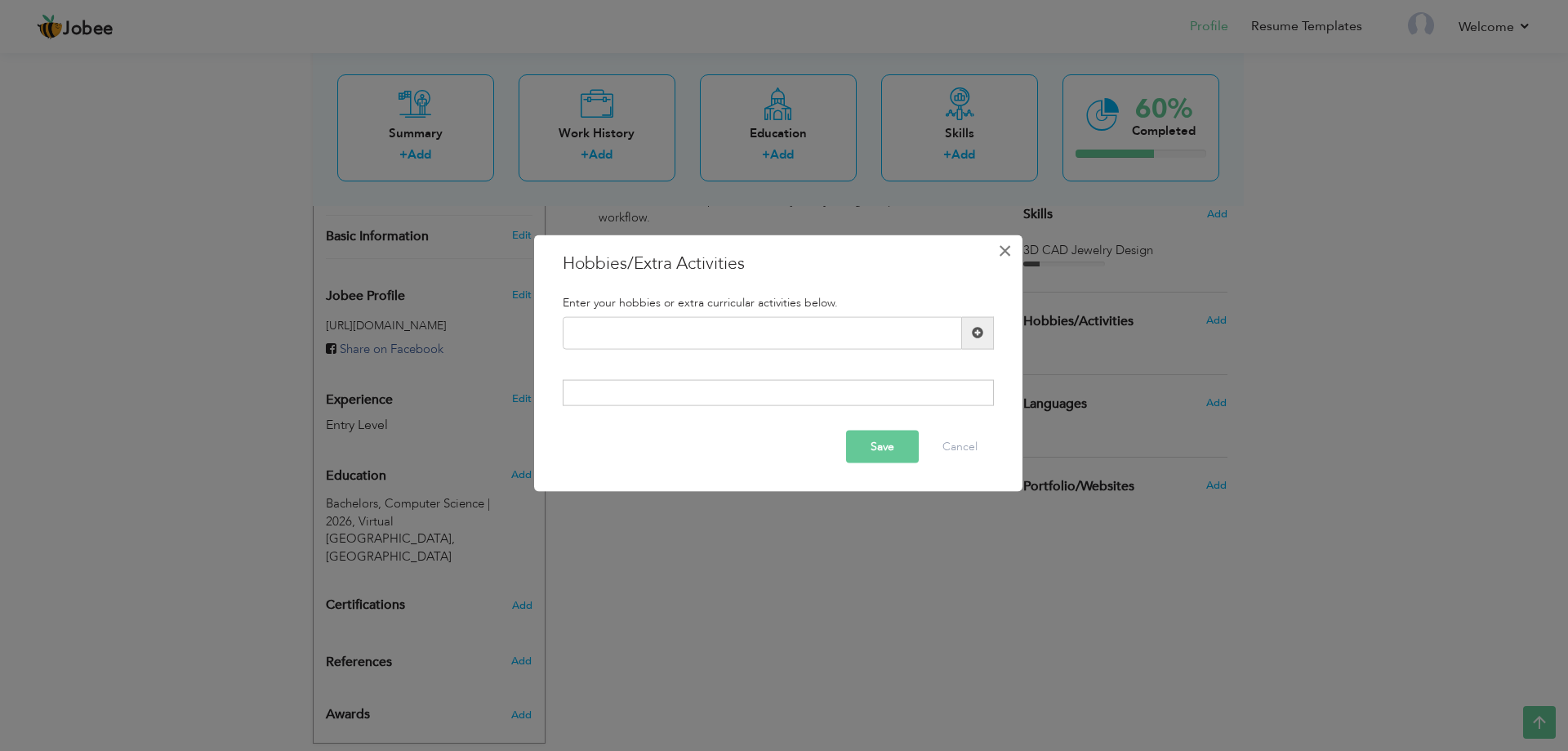
click at [1005, 243] on span "×" at bounding box center [1005, 250] width 14 height 29
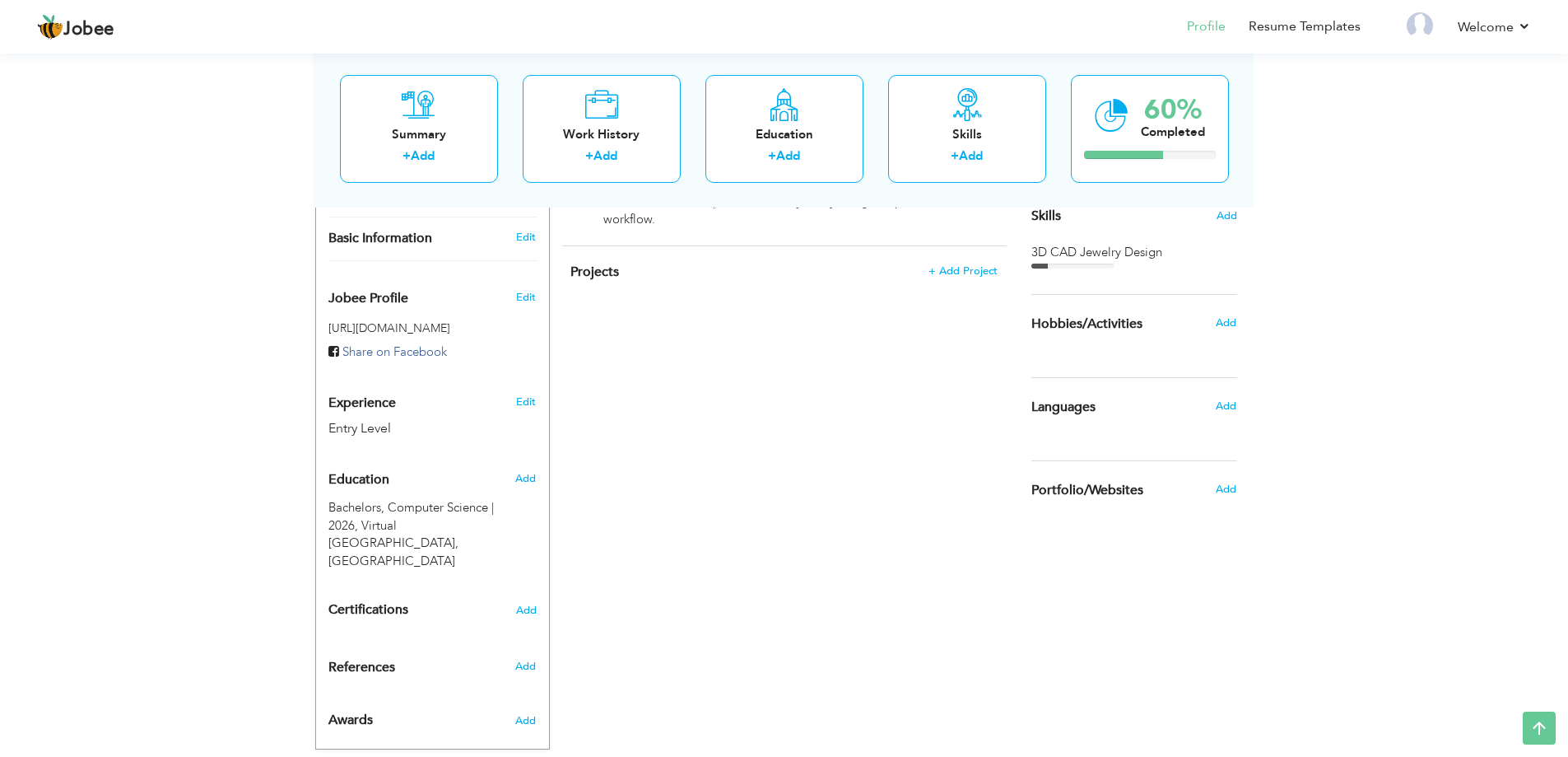
click at [1208, 421] on div "Languages" at bounding box center [1115, 407] width 192 height 33
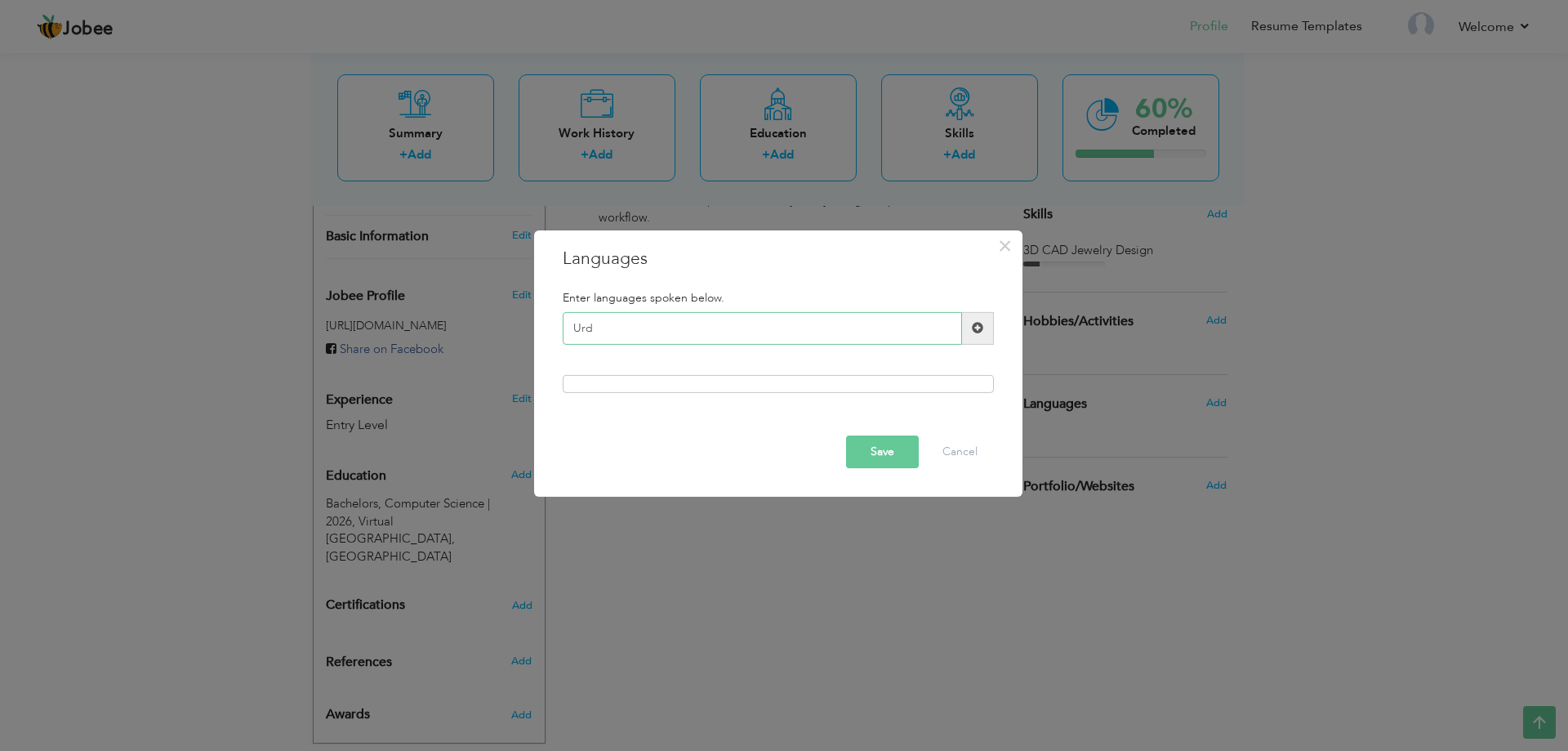
type input "Urdu"
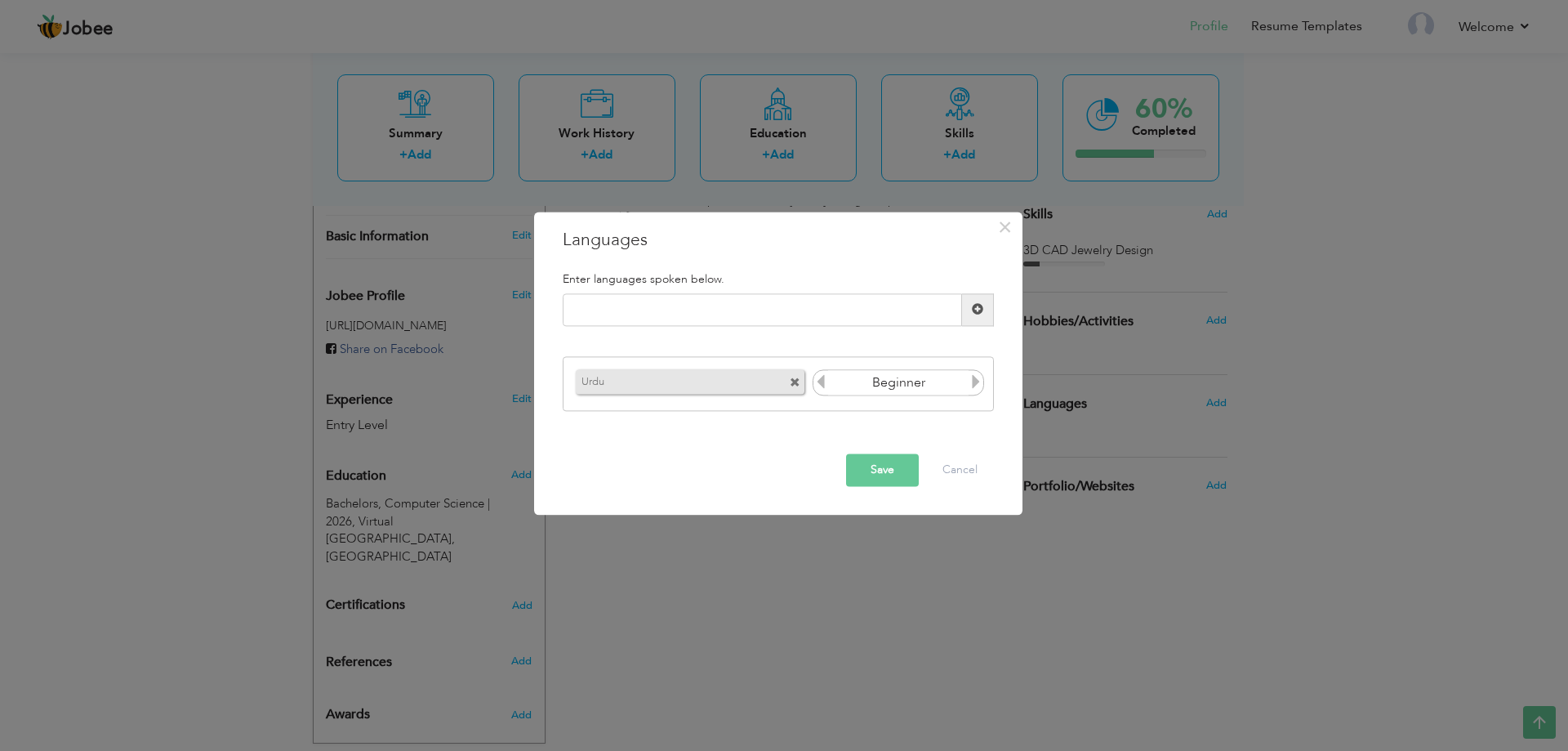
click at [967, 383] on div "Beginner" at bounding box center [899, 383] width 172 height 26
click at [965, 382] on input "Beginner" at bounding box center [899, 383] width 141 height 24
click at [980, 375] on icon at bounding box center [975, 382] width 15 height 15
click at [975, 379] on icon at bounding box center [975, 382] width 15 height 15
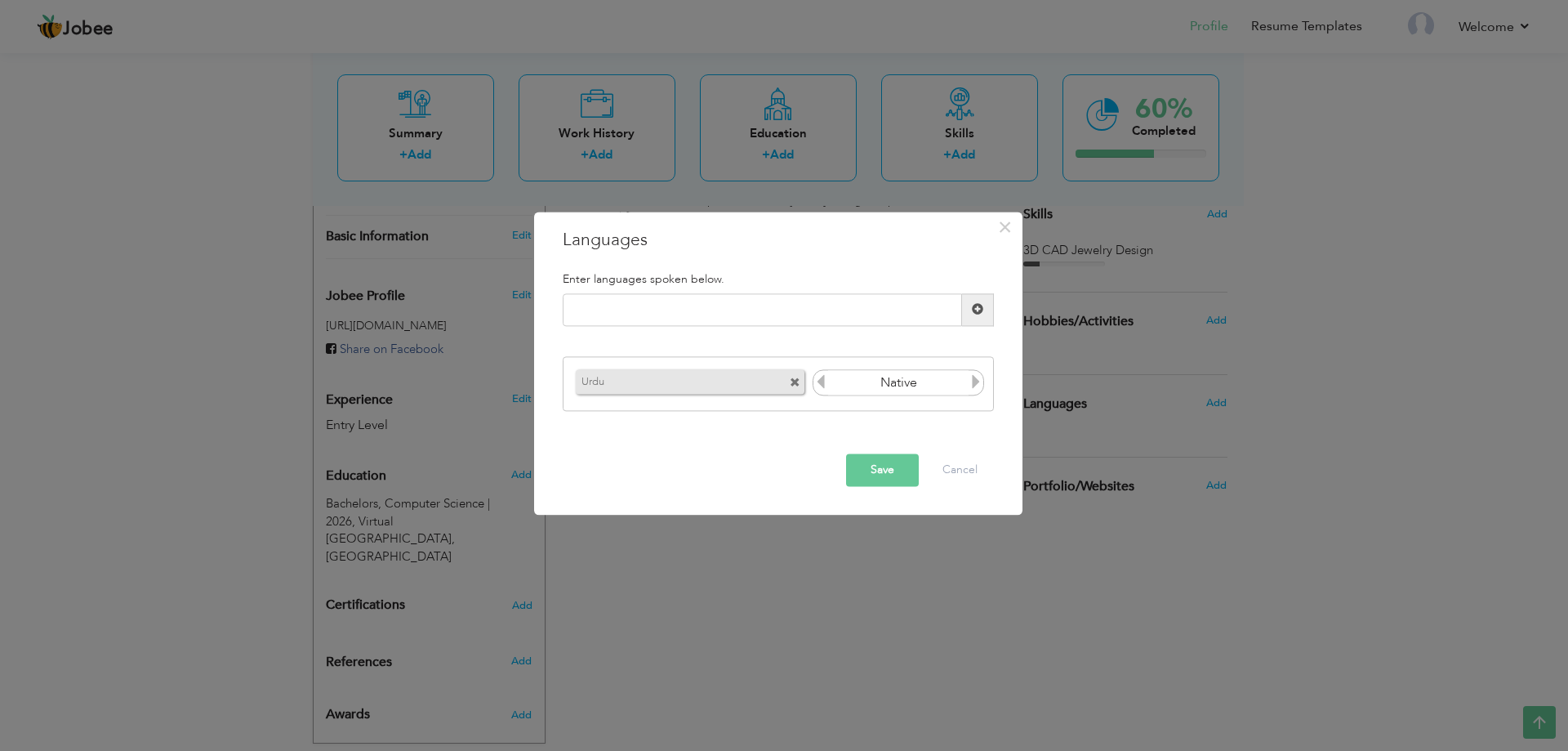
click at [975, 379] on icon at bounding box center [975, 382] width 15 height 15
click at [870, 461] on button "Save" at bounding box center [882, 470] width 73 height 33
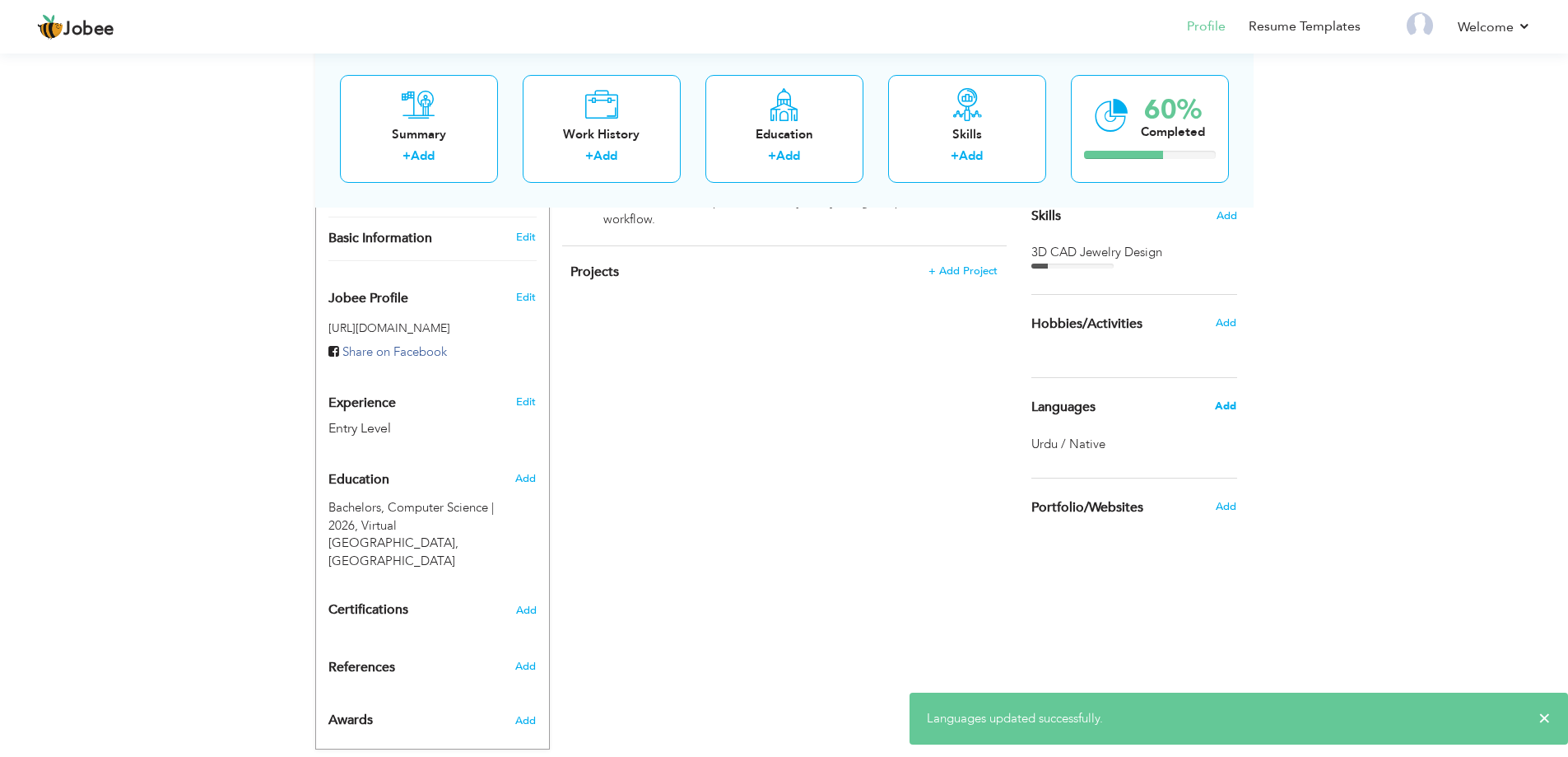
click at [1228, 401] on span "Add" at bounding box center [1226, 406] width 22 height 15
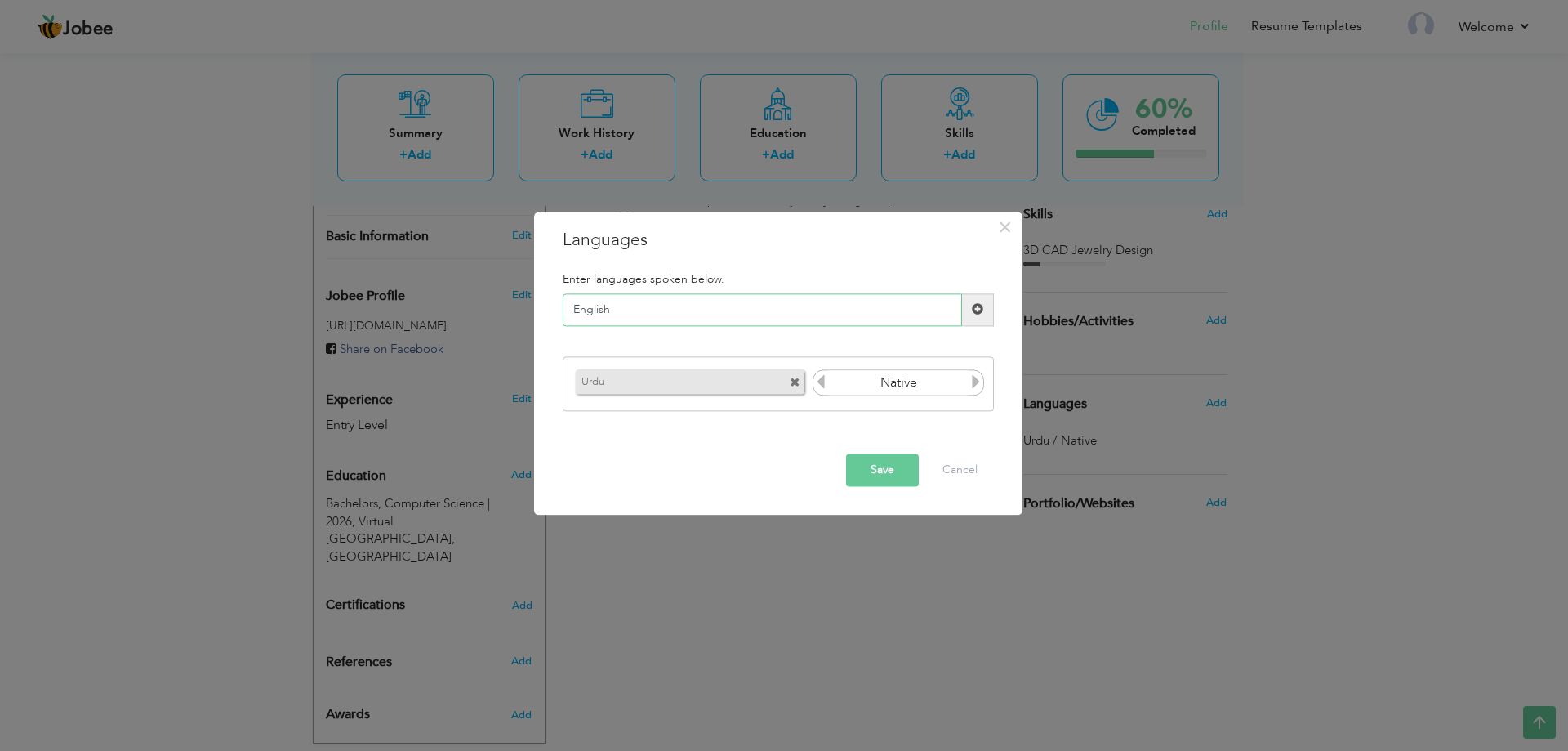
type input "English"
click at [894, 472] on button "Save" at bounding box center [882, 470] width 73 height 33
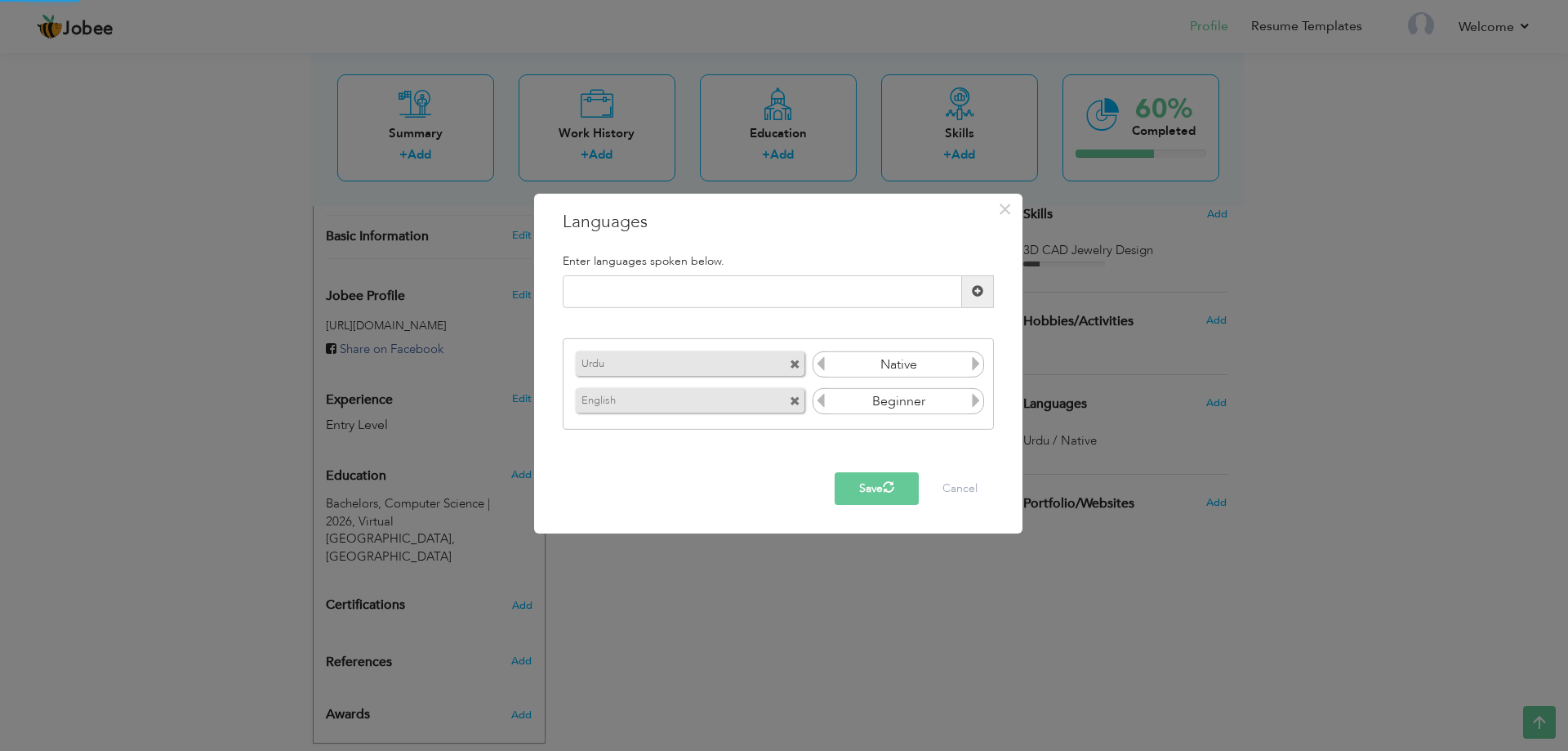
click at [979, 369] on body "Jobee Profile Resume Templates Resume Templates Cover Letters About My Resume W…" at bounding box center [784, 170] width 1568 height 1187
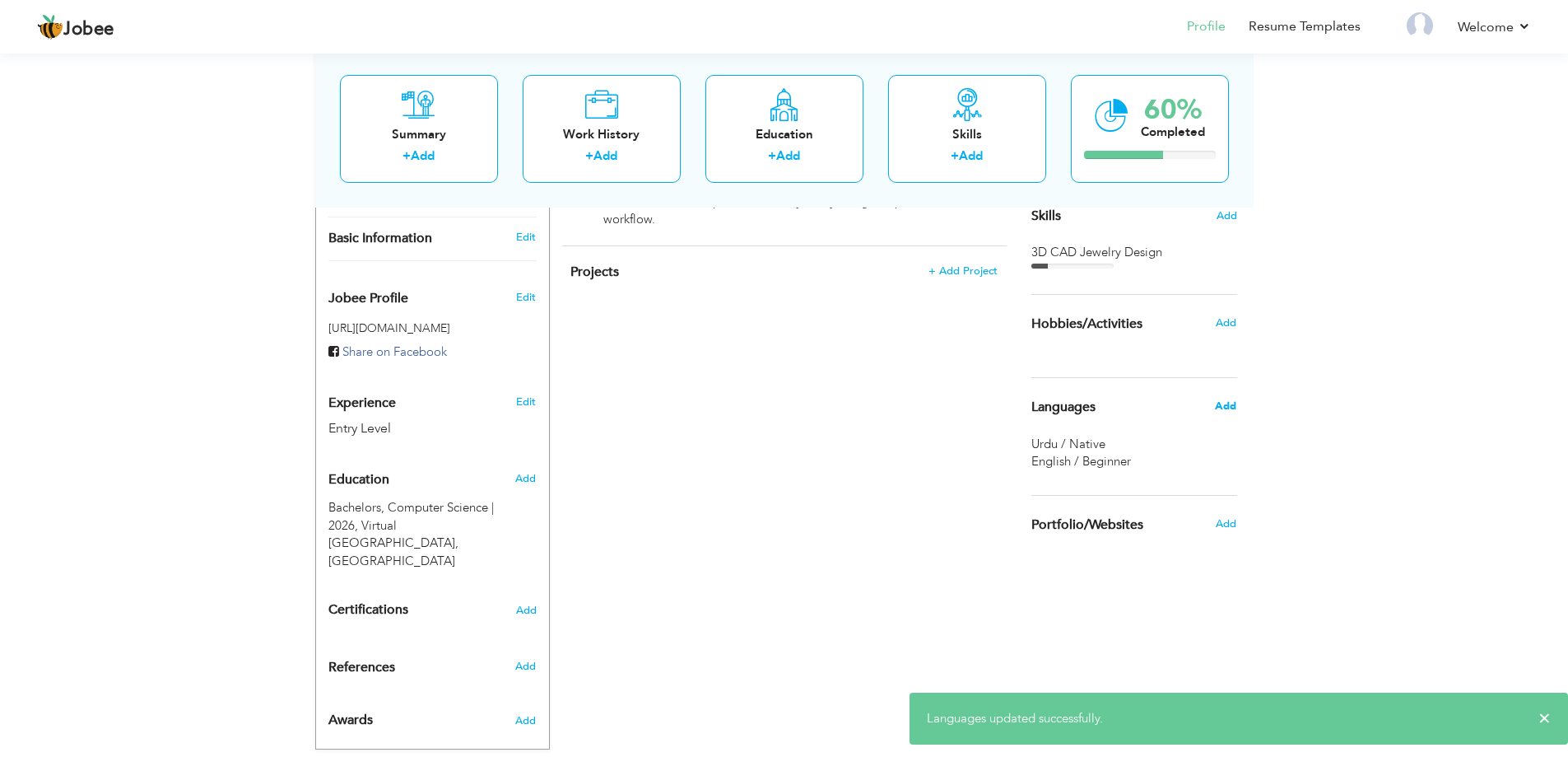
click at [1228, 411] on span "Add" at bounding box center [1226, 406] width 22 height 15
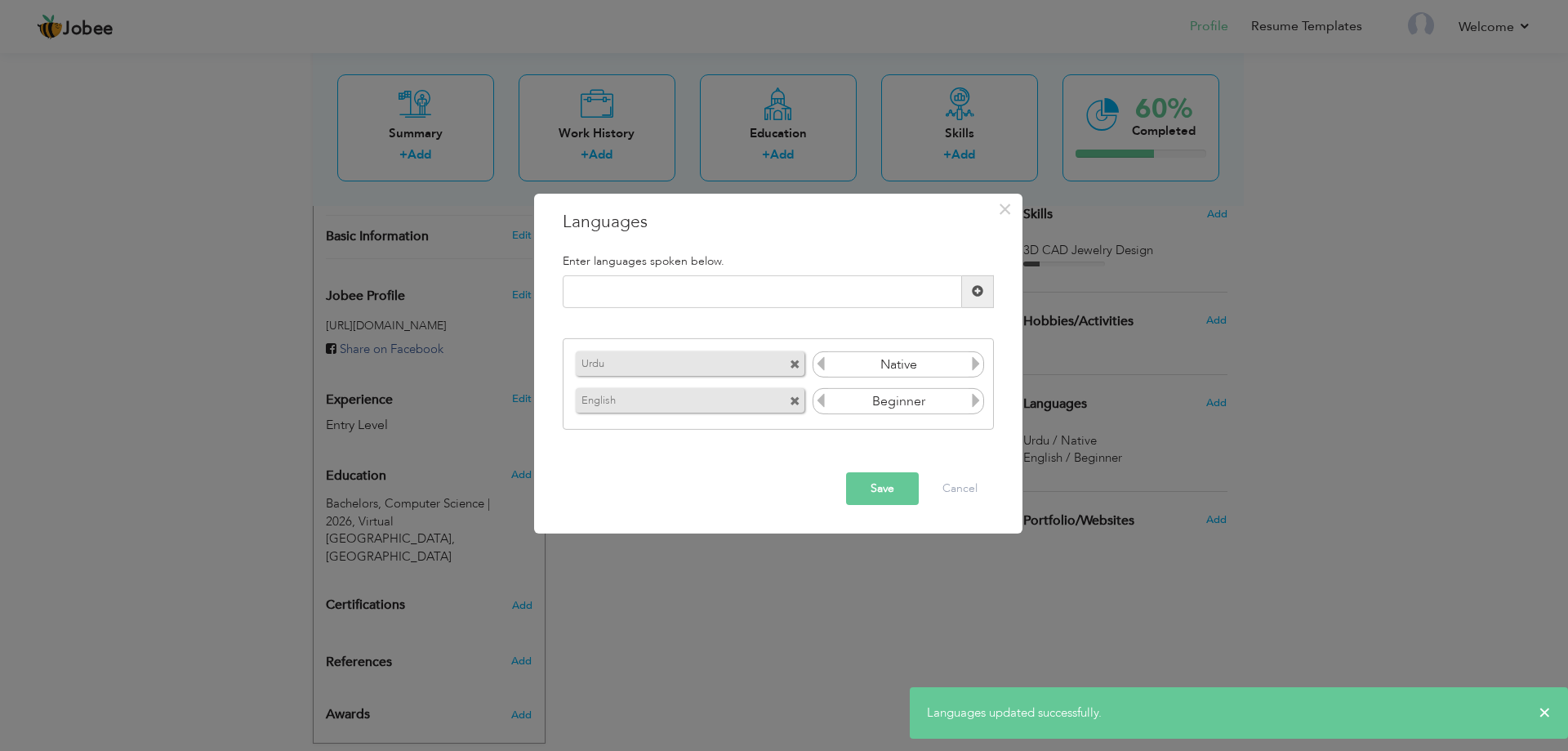
drag, startPoint x: 988, startPoint y: 398, endPoint x: 978, endPoint y: 397, distance: 10.0
click at [987, 398] on div "Urdu Native English Beginner" at bounding box center [778, 384] width 431 height 91
click at [978, 397] on icon at bounding box center [975, 400] width 15 height 15
click at [975, 402] on icon at bounding box center [975, 400] width 15 height 15
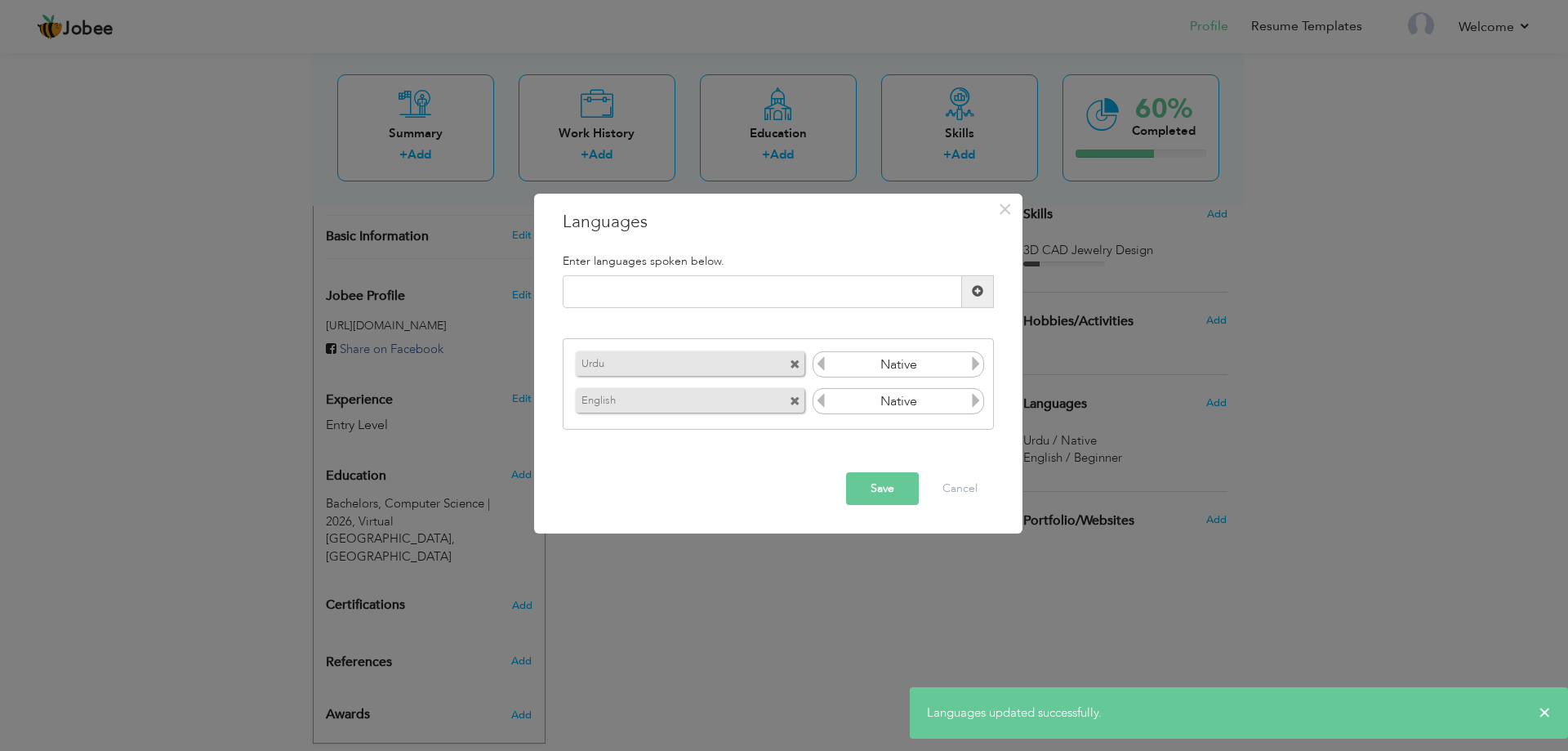
click at [818, 402] on icon at bounding box center [821, 400] width 15 height 15
click at [817, 401] on icon at bounding box center [821, 400] width 15 height 15
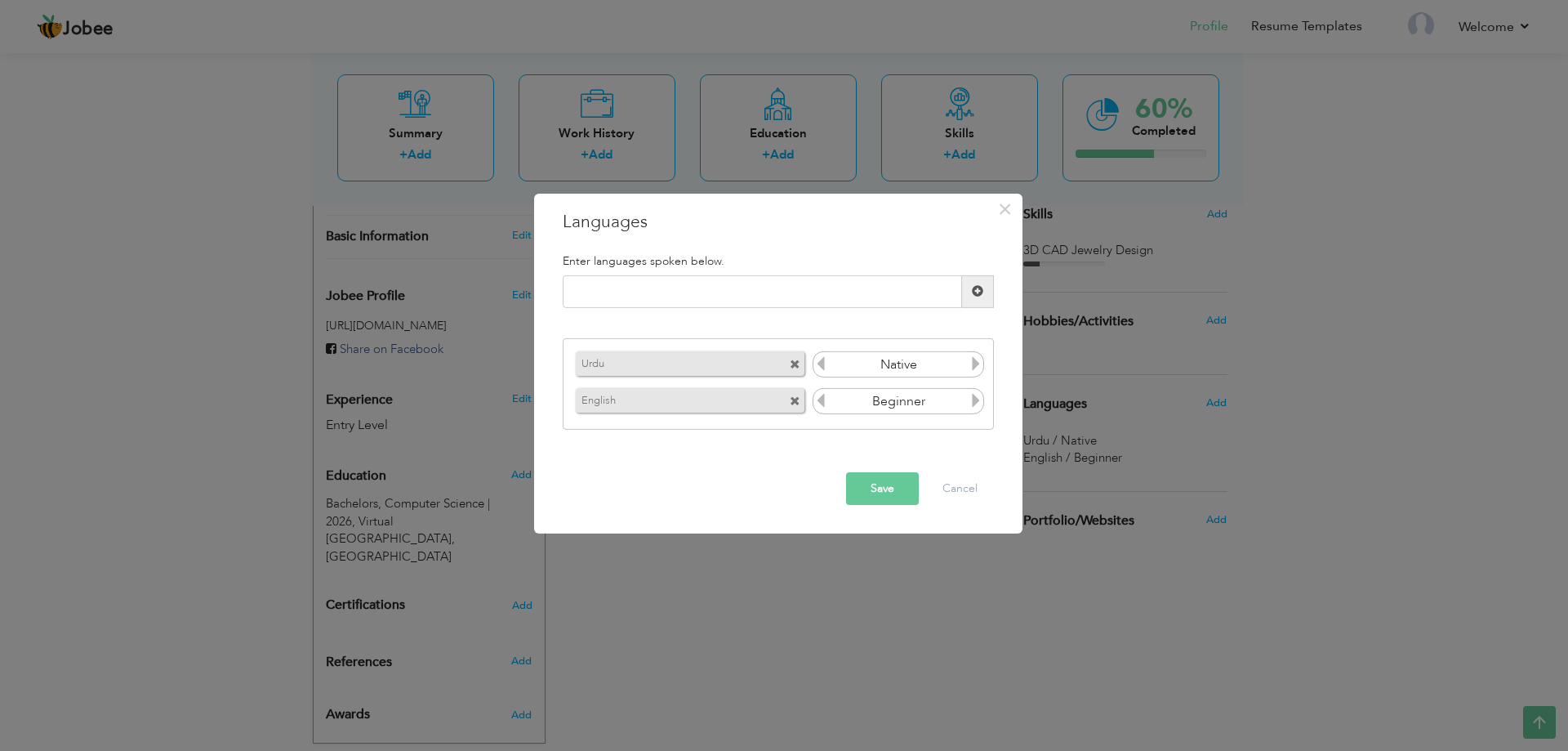
click at [966, 397] on input "Beginner" at bounding box center [899, 401] width 141 height 24
click at [974, 397] on icon at bounding box center [975, 400] width 15 height 15
click at [979, 397] on icon at bounding box center [975, 400] width 15 height 15
click at [855, 493] on button "Save" at bounding box center [882, 489] width 73 height 33
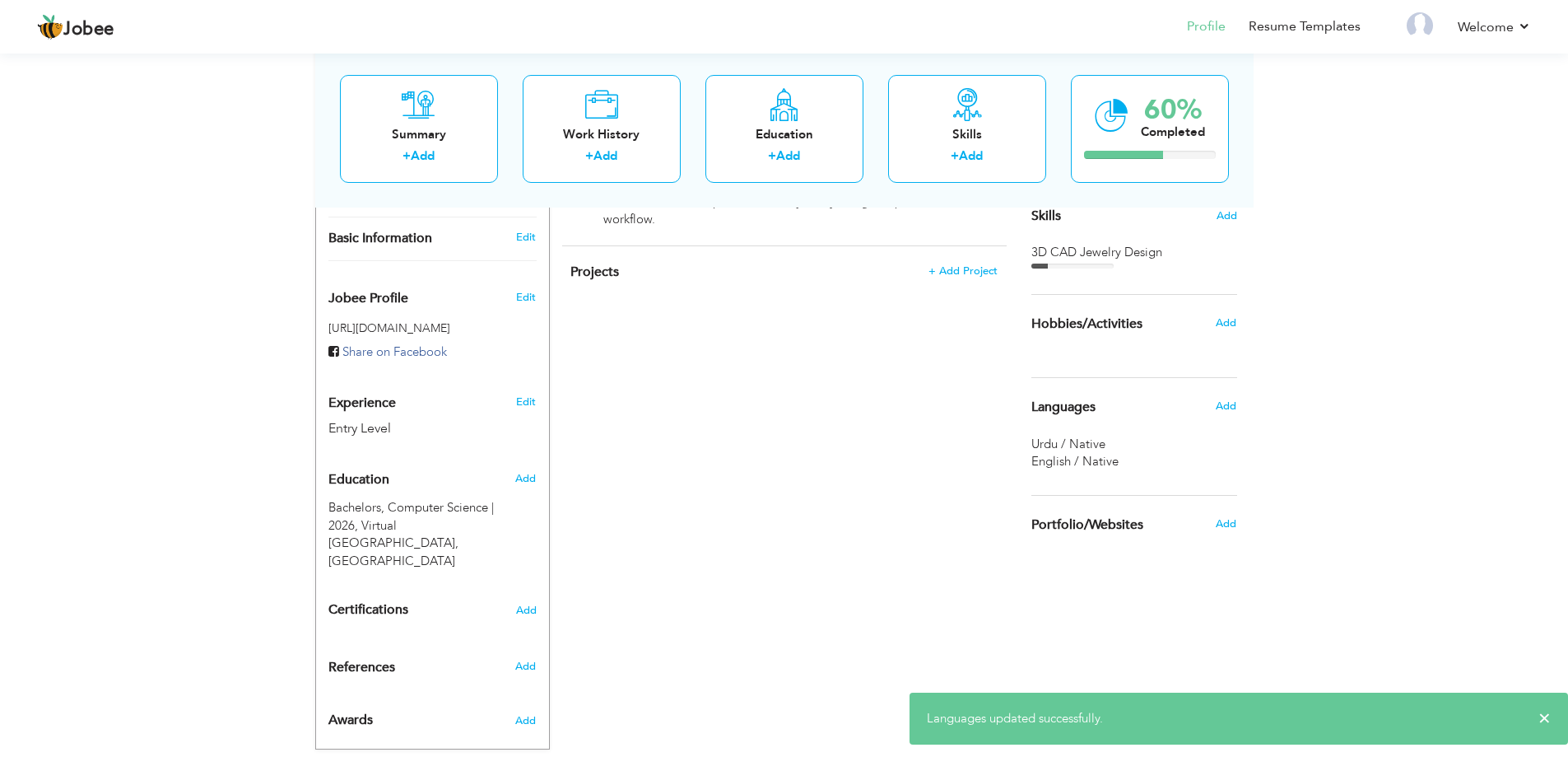
click at [1215, 407] on div "Add" at bounding box center [1230, 406] width 39 height 31
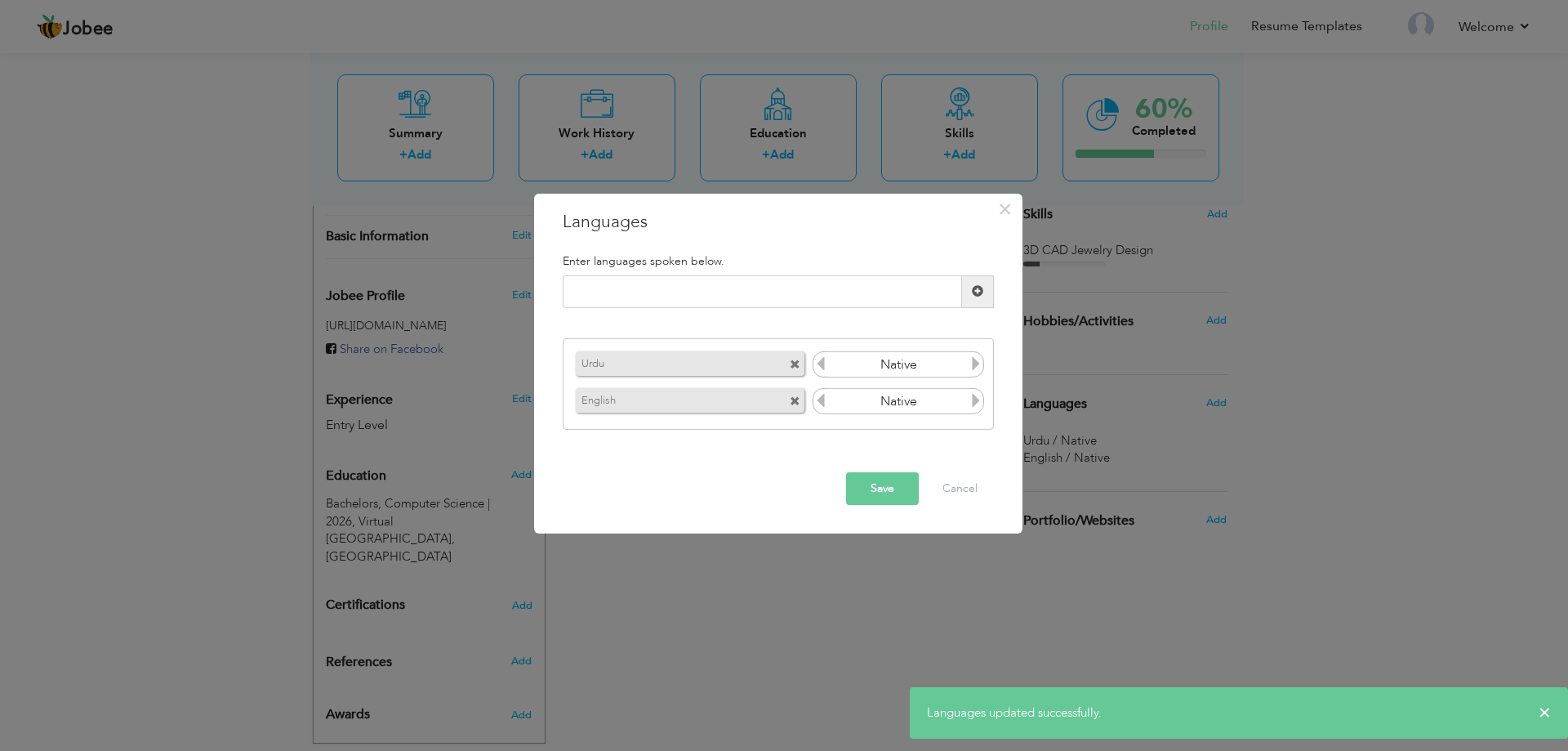
click at [990, 226] on h3 "Languages" at bounding box center [778, 221] width 431 height 24
click at [999, 219] on span "×" at bounding box center [1005, 208] width 14 height 29
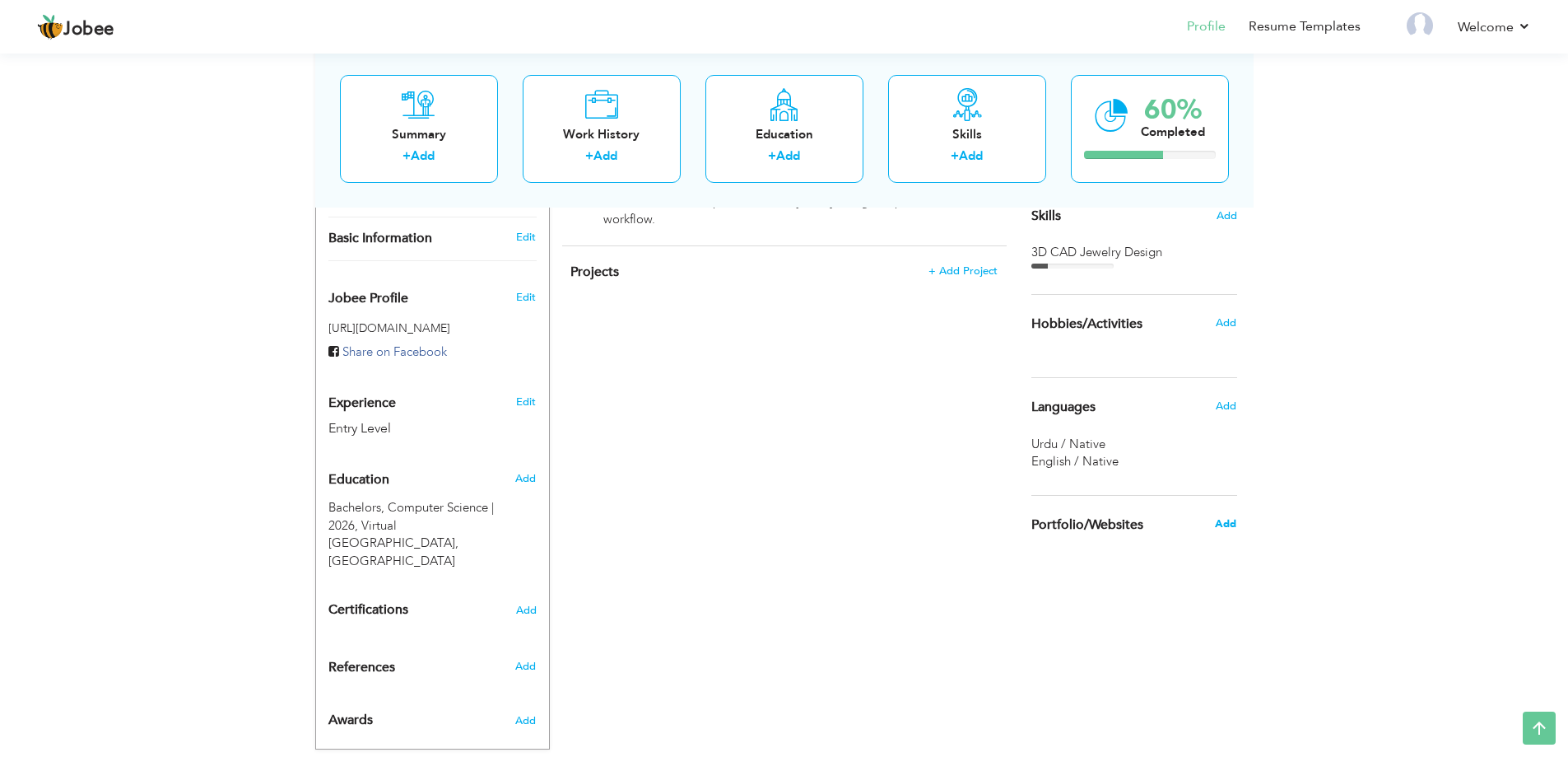
click at [1221, 520] on span "Add" at bounding box center [1226, 523] width 22 height 15
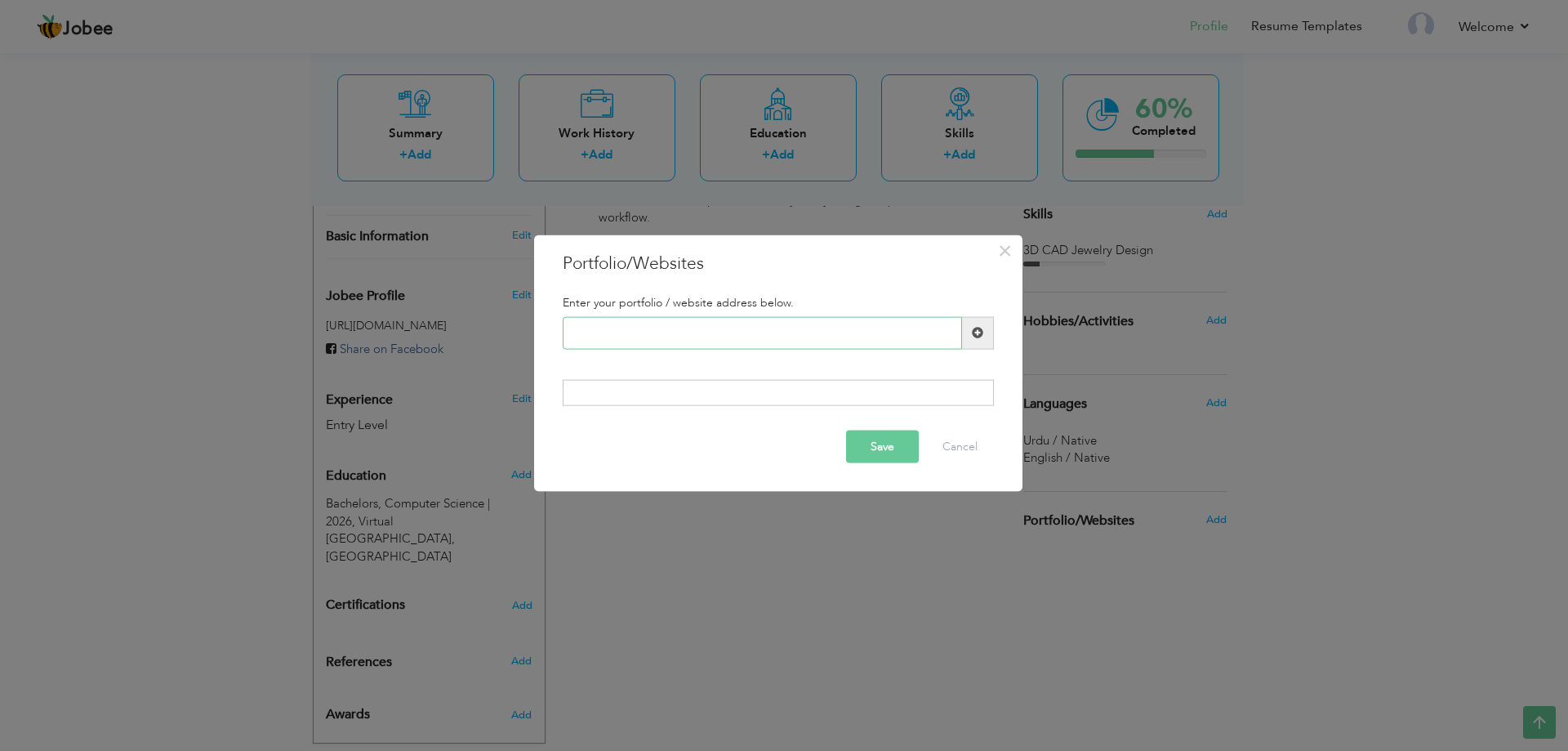
paste input "[DOMAIN_NAME][URL][PERSON_NAME]"
type input "[DOMAIN_NAME][URL][PERSON_NAME]"
click at [894, 437] on button "Save" at bounding box center [882, 447] width 73 height 33
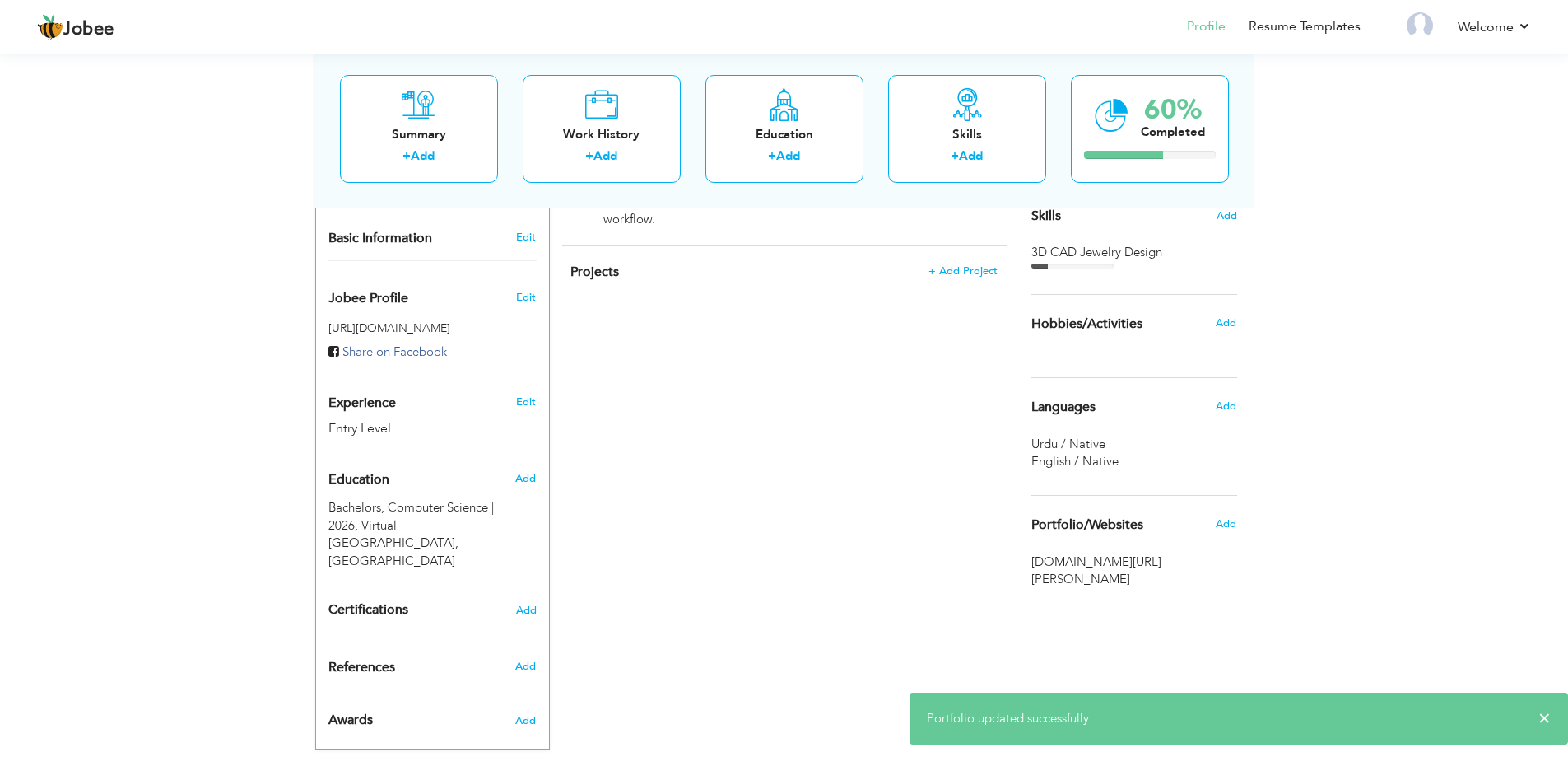
click at [1211, 522] on div "Add" at bounding box center [1230, 524] width 39 height 31
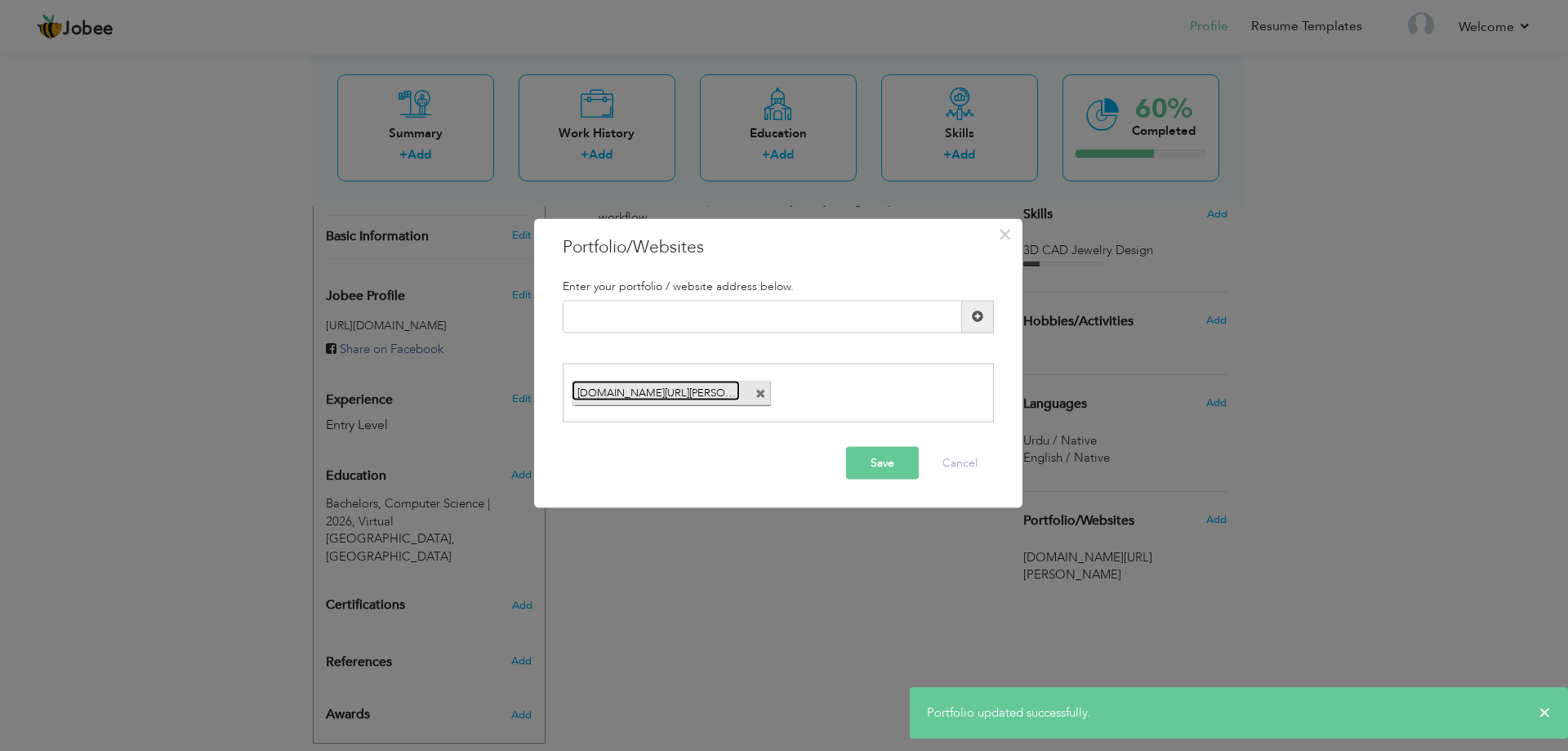
click at [675, 391] on link "[DOMAIN_NAME][URL][PERSON_NAME]" at bounding box center [656, 391] width 169 height 21
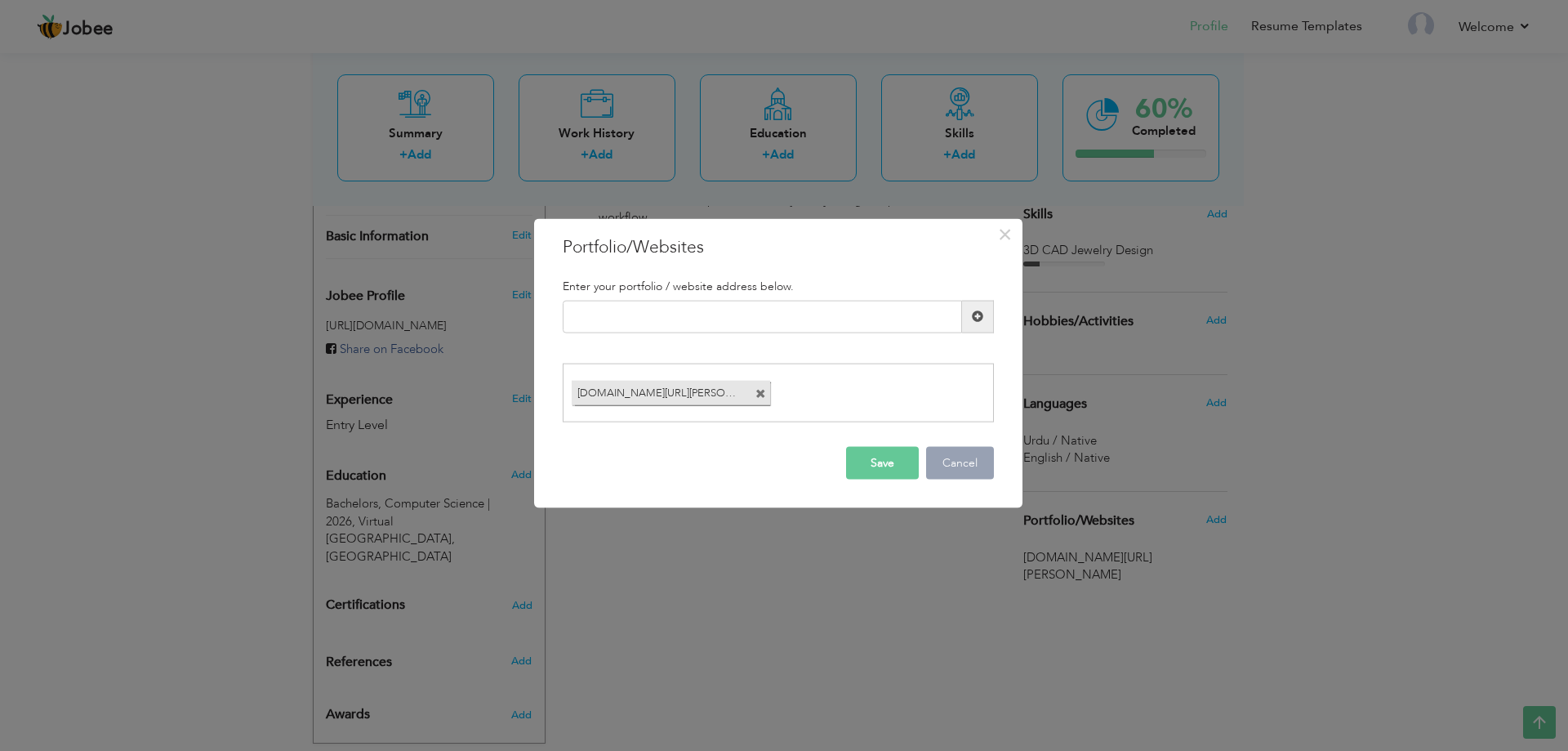
click at [962, 470] on button "Cancel" at bounding box center [960, 464] width 68 height 33
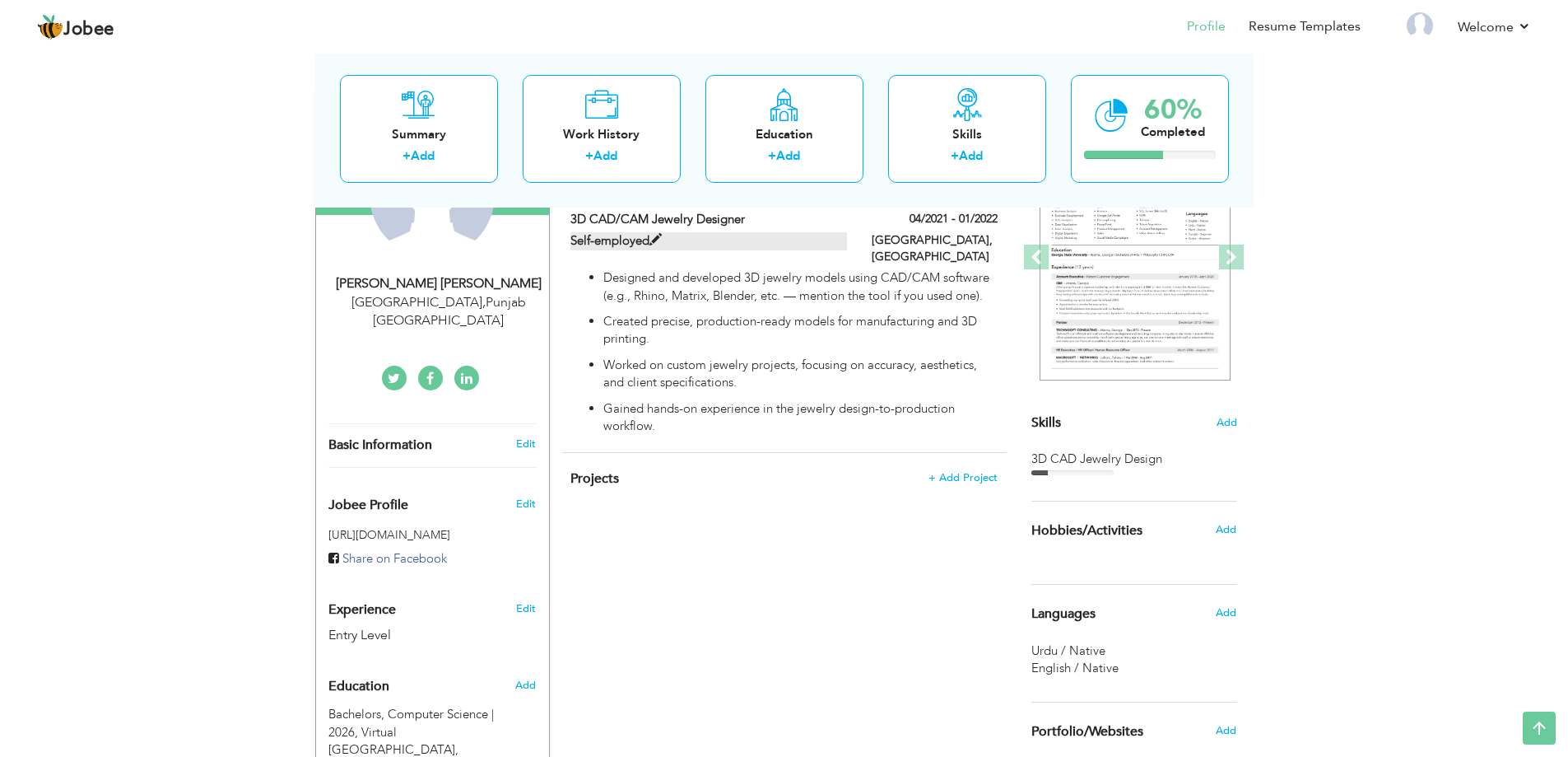
scroll to position [0, 0]
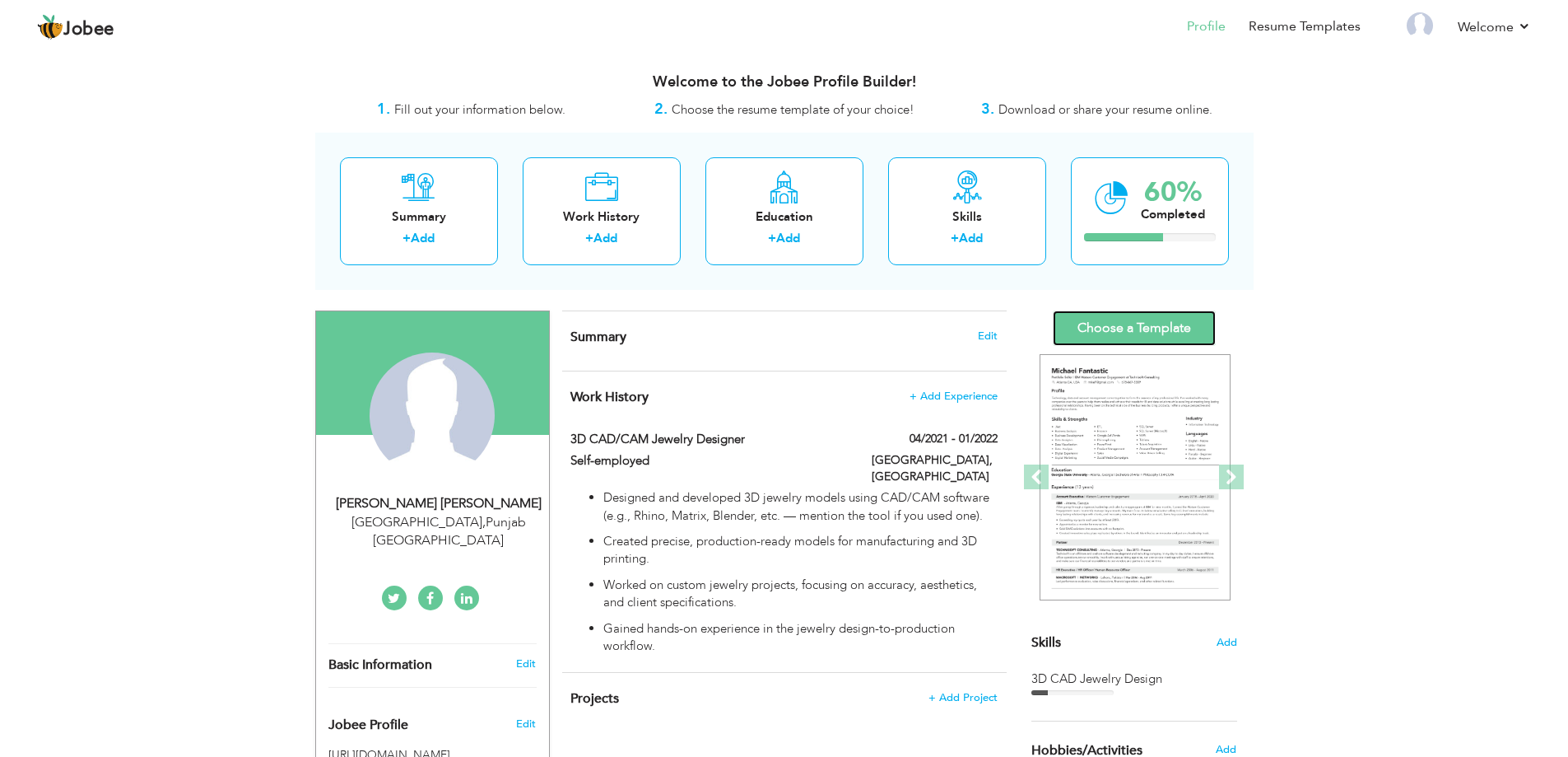
click at [1069, 341] on link "Choose a Template" at bounding box center [1135, 328] width 163 height 36
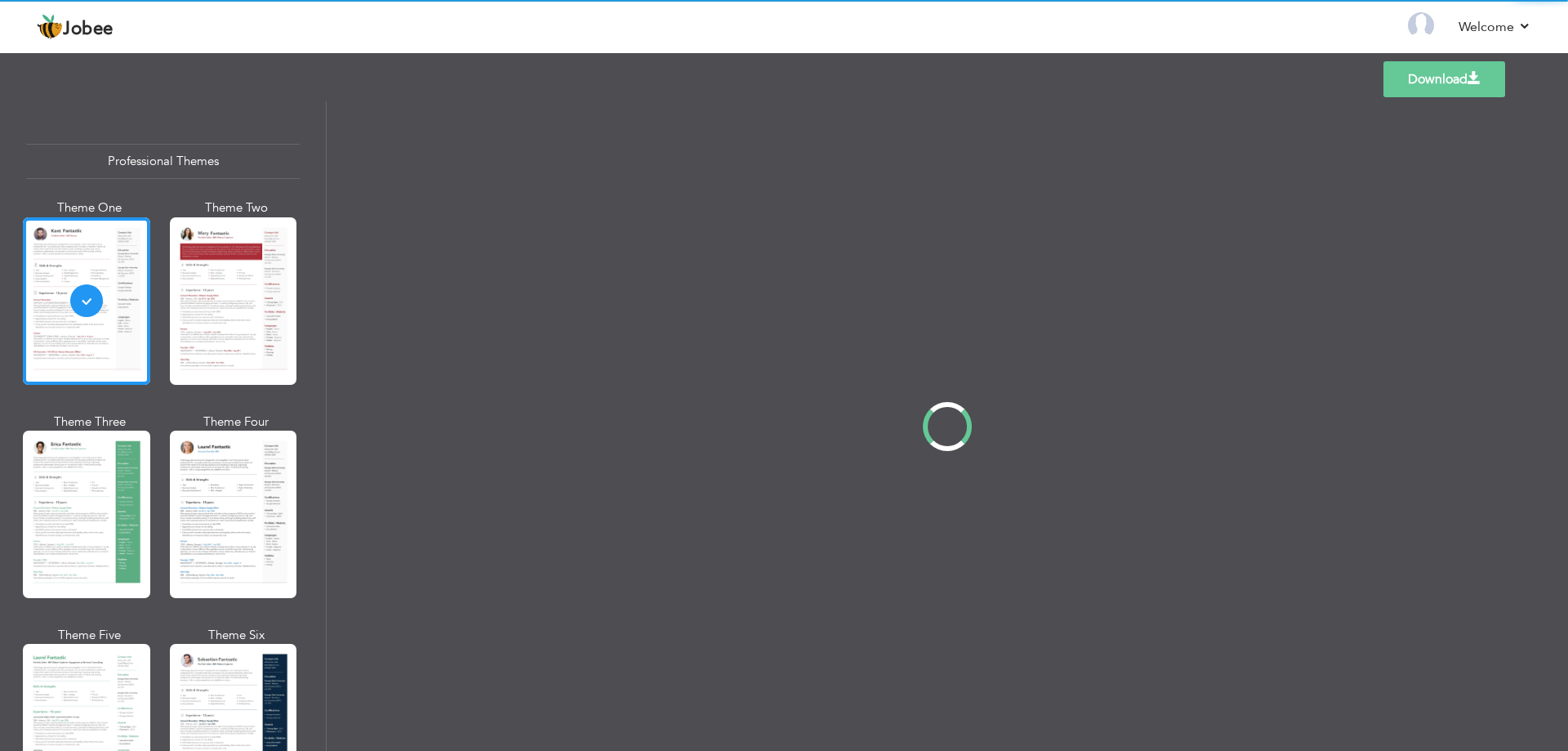
click at [77, 299] on div "Professional Themes Theme One Theme Two Theme Three Theme Four" at bounding box center [784, 426] width 1568 height 649
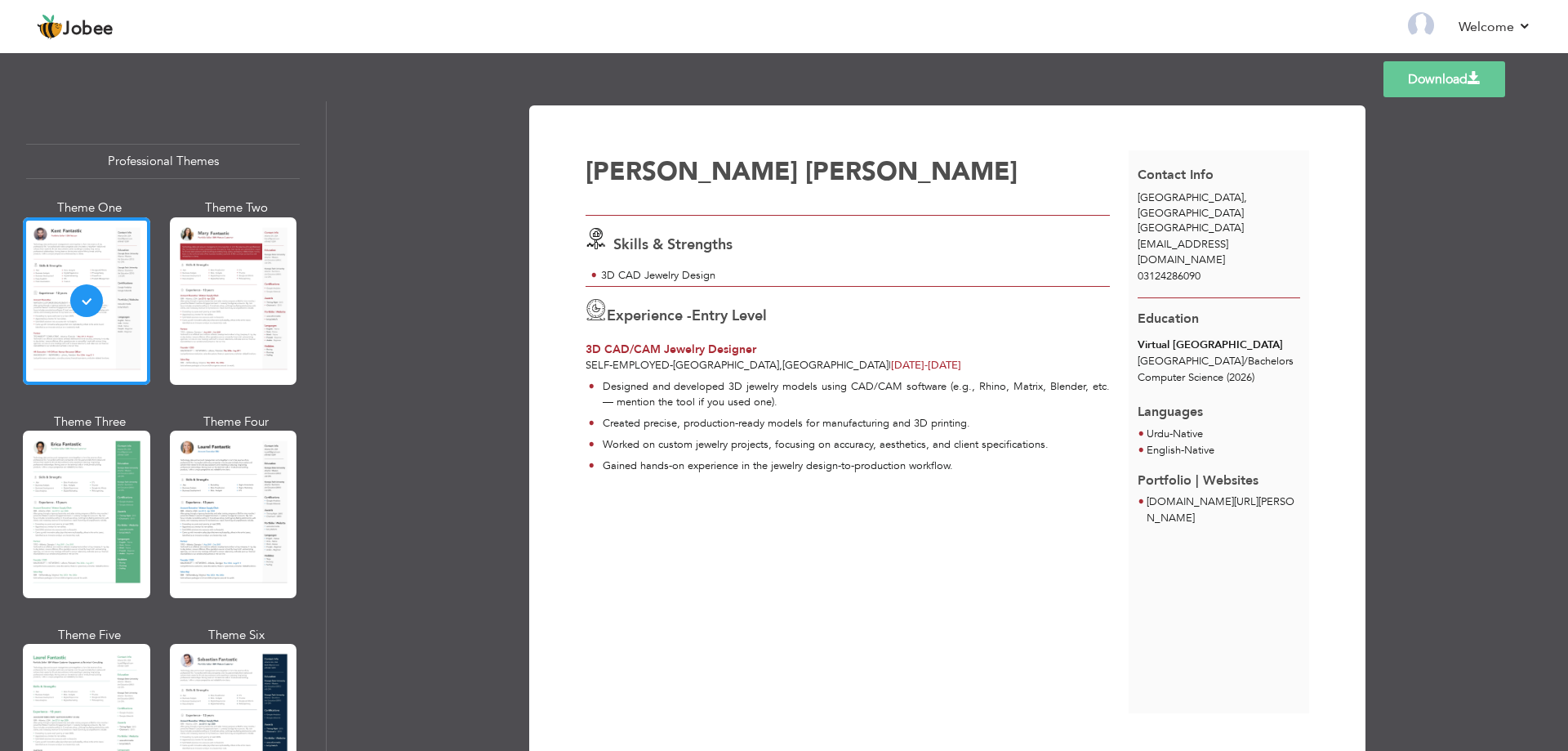
click at [1398, 87] on link "Download" at bounding box center [1445, 79] width 122 height 36
